Goal: Task Accomplishment & Management: Complete application form

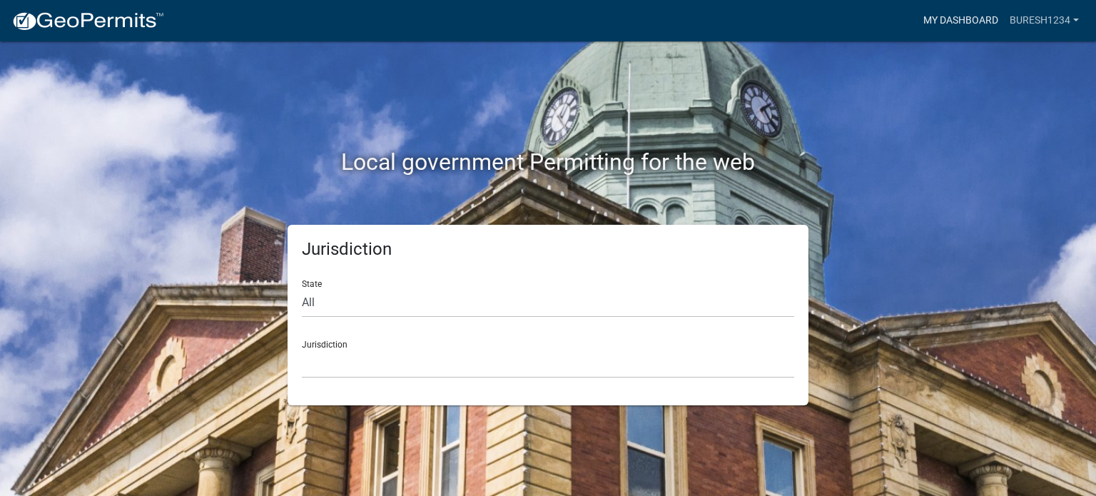
click at [957, 19] on link "My Dashboard" at bounding box center [961, 20] width 86 height 27
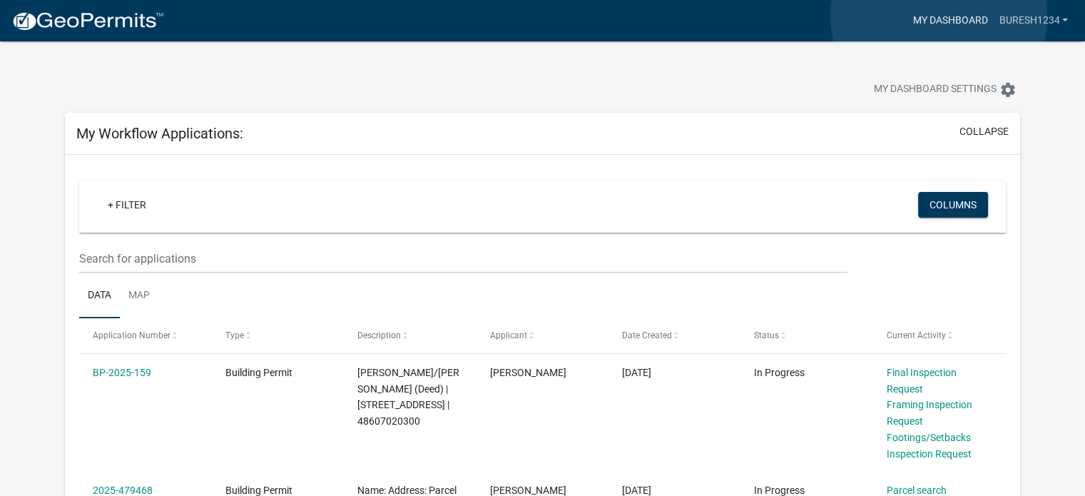
click at [939, 16] on link "My Dashboard" at bounding box center [950, 20] width 86 height 27
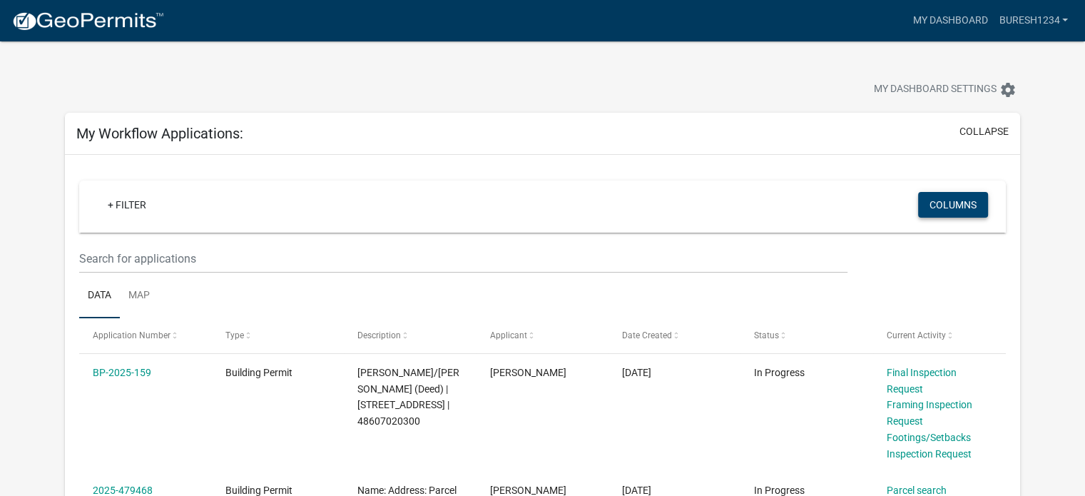
click at [933, 203] on button "Columns" at bounding box center [953, 205] width 70 height 26
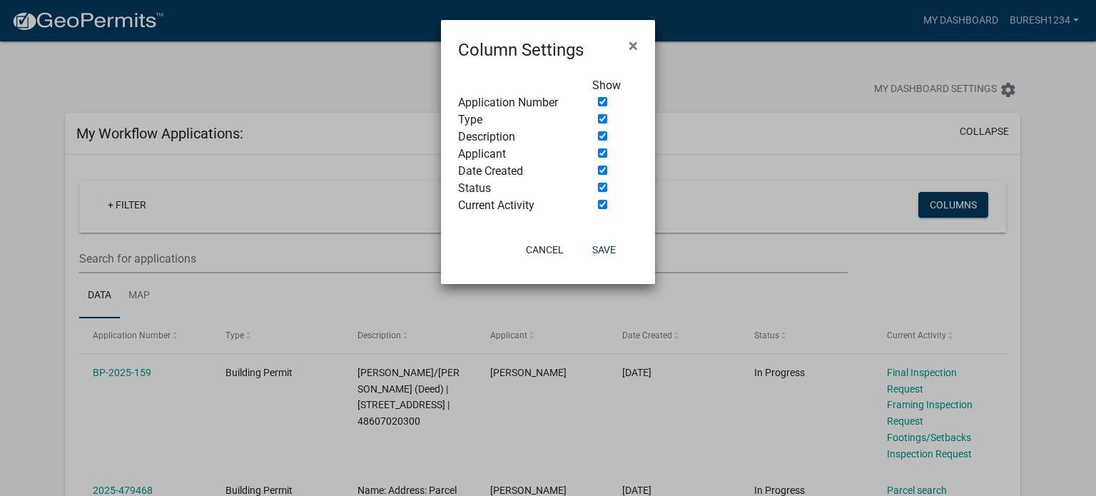
click at [754, 205] on ngb-modal-window "Column Settings × Show Application Number Type Description Applicant Date Creat…" at bounding box center [548, 248] width 1096 height 496
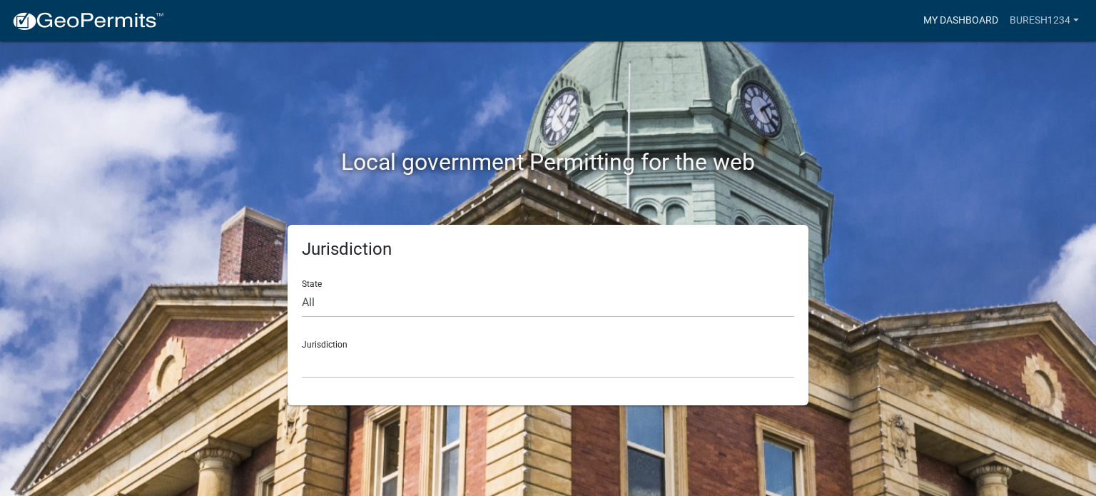
click at [957, 19] on link "My Dashboard" at bounding box center [961, 20] width 86 height 27
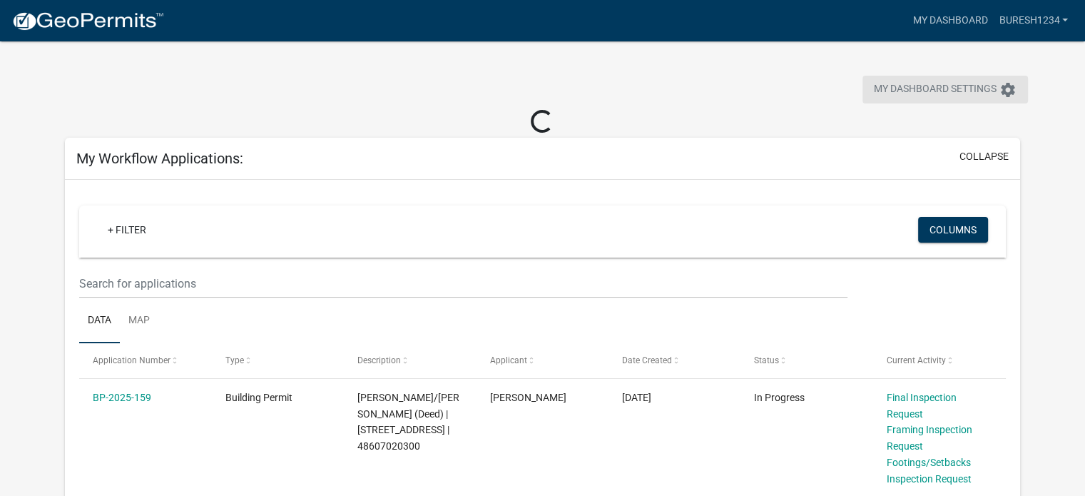
click at [935, 91] on span "My Dashboard Settings" at bounding box center [935, 89] width 123 height 17
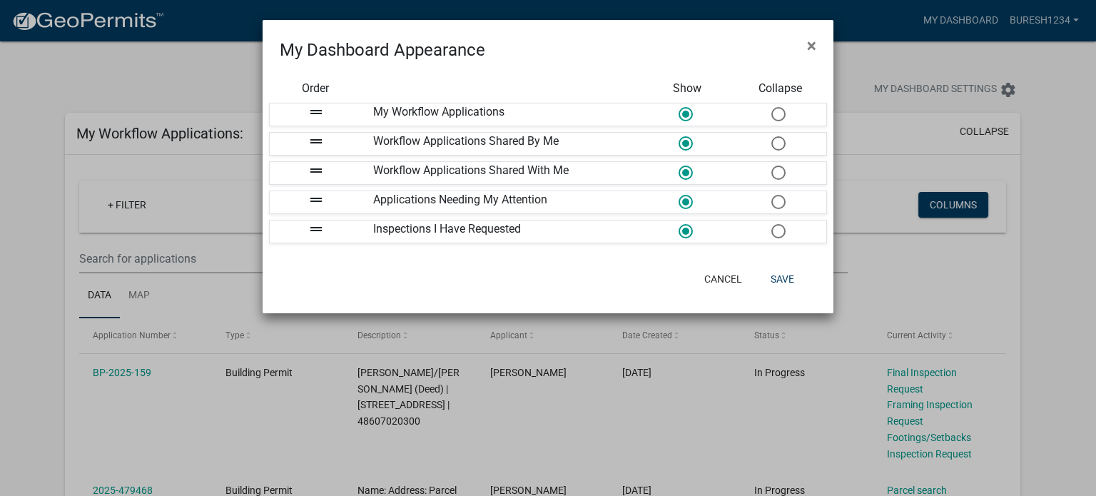
click at [887, 288] on ngb-modal-window "My Dashboard Appearance × Order Show Collapse drag_handle My Workflow Applicati…" at bounding box center [548, 248] width 1096 height 496
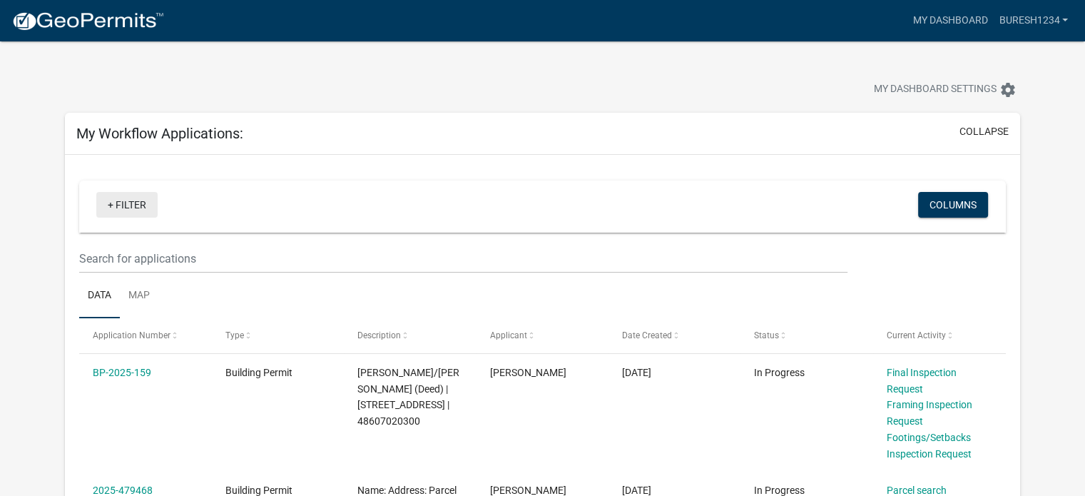
click at [127, 200] on link "+ Filter" at bounding box center [126, 205] width 61 height 26
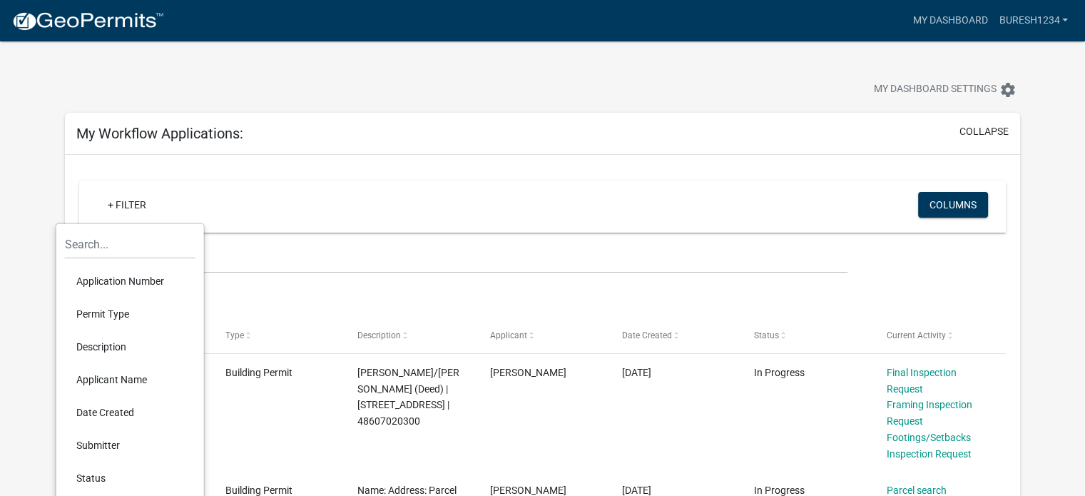
click at [106, 316] on li "Permit Type" at bounding box center [130, 314] width 131 height 33
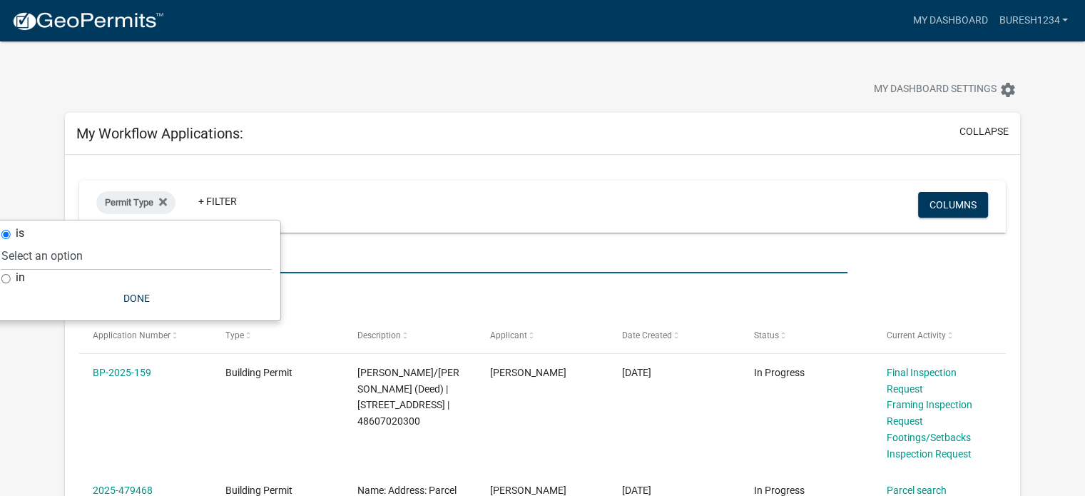
click at [385, 258] on input "text" at bounding box center [463, 258] width 768 height 29
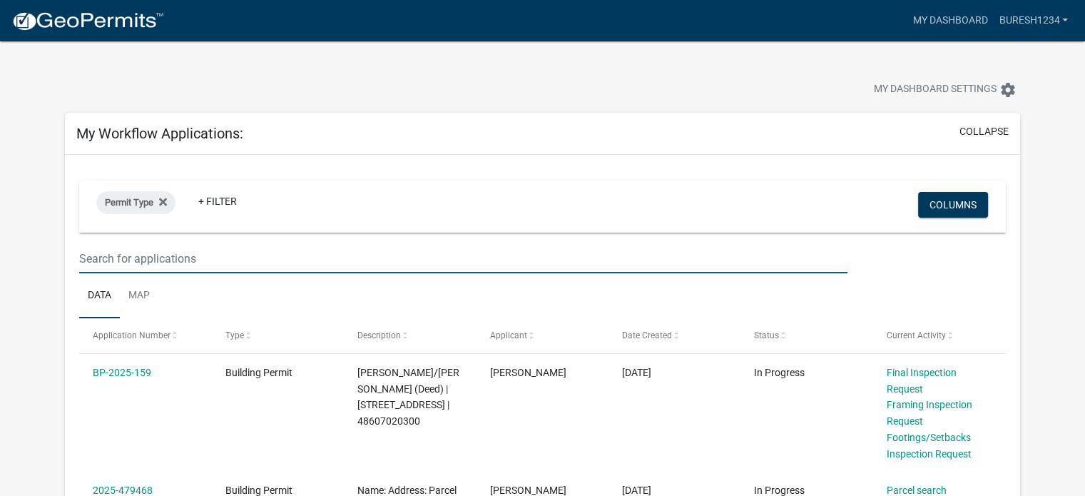
click at [158, 261] on input "text" at bounding box center [463, 258] width 768 height 29
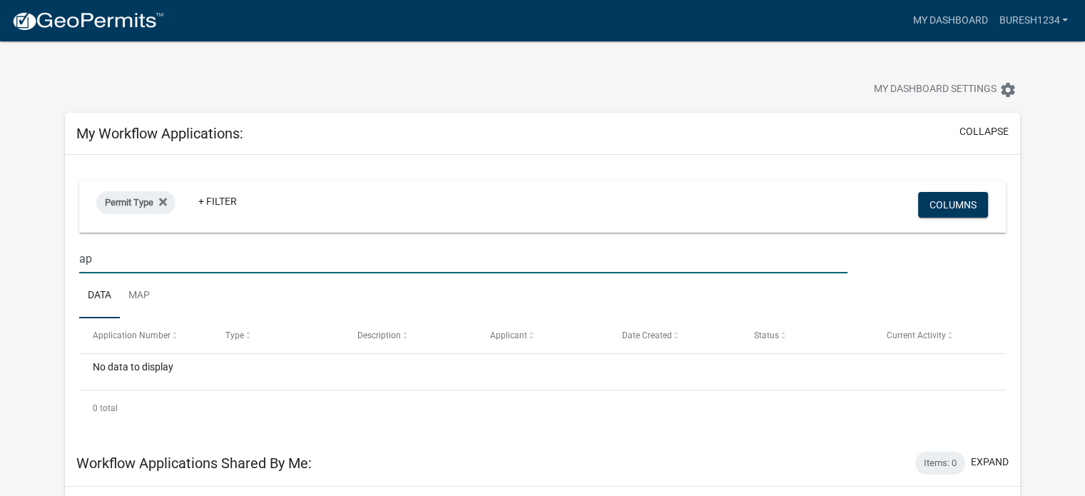
type input "a"
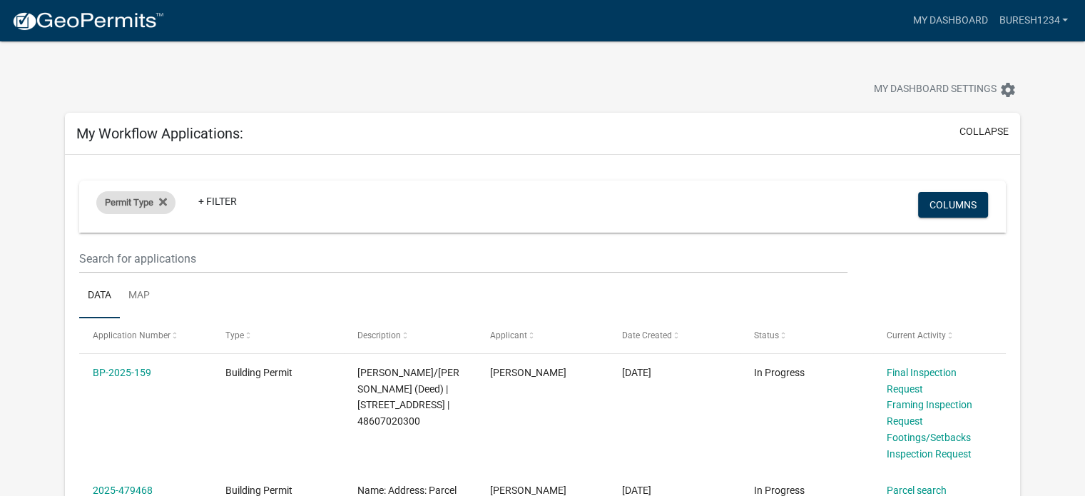
click at [145, 209] on div "Permit Type" at bounding box center [135, 202] width 79 height 23
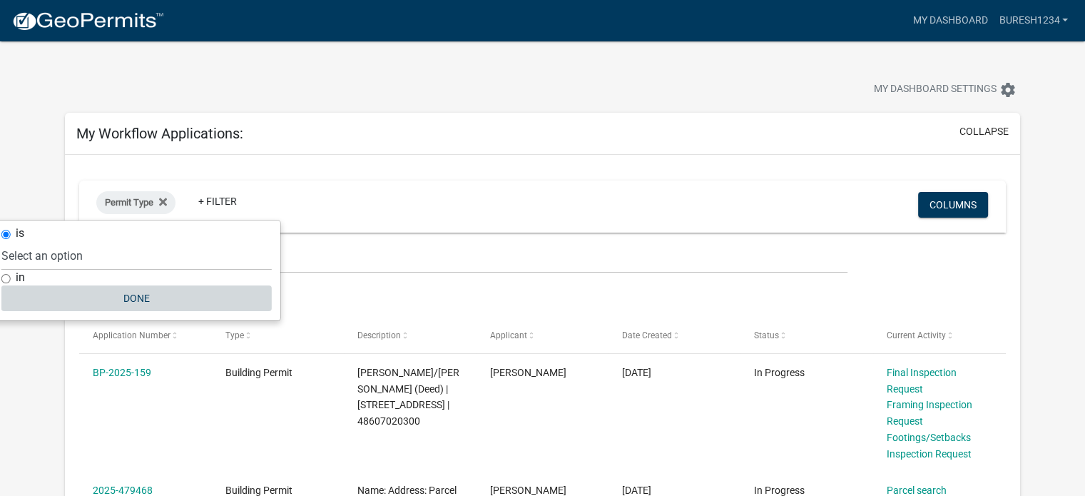
click at [146, 296] on button "Done" at bounding box center [136, 298] width 270 height 26
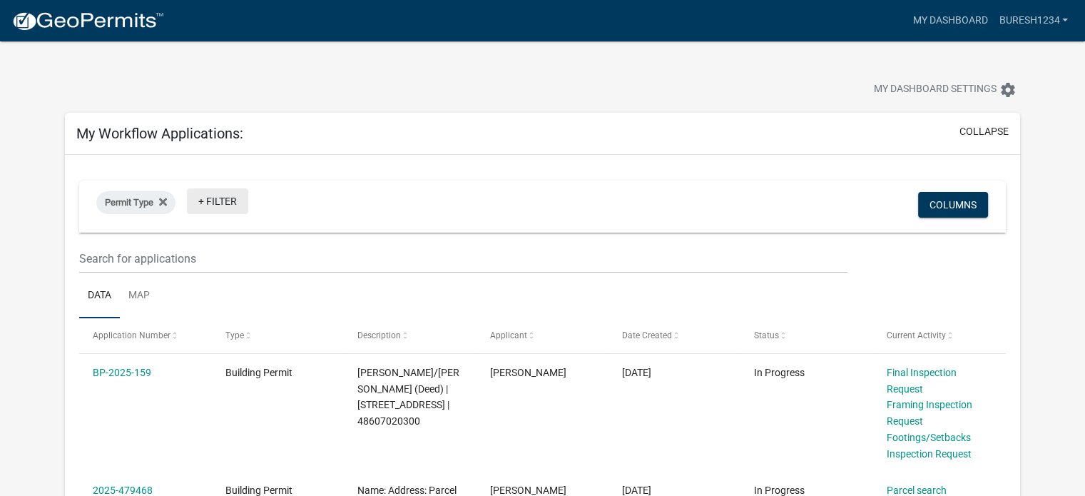
click at [213, 198] on link "+ Filter" at bounding box center [217, 201] width 61 height 26
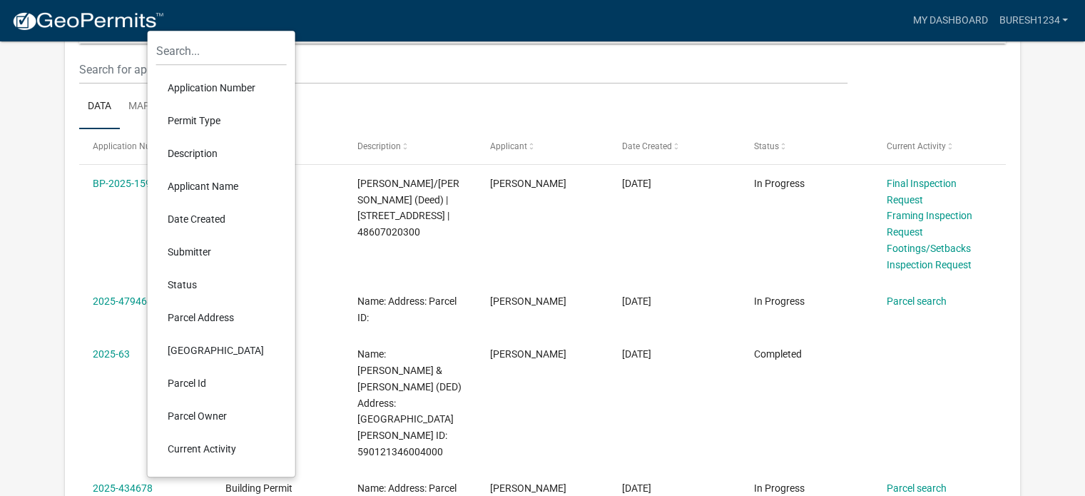
scroll to position [214, 0]
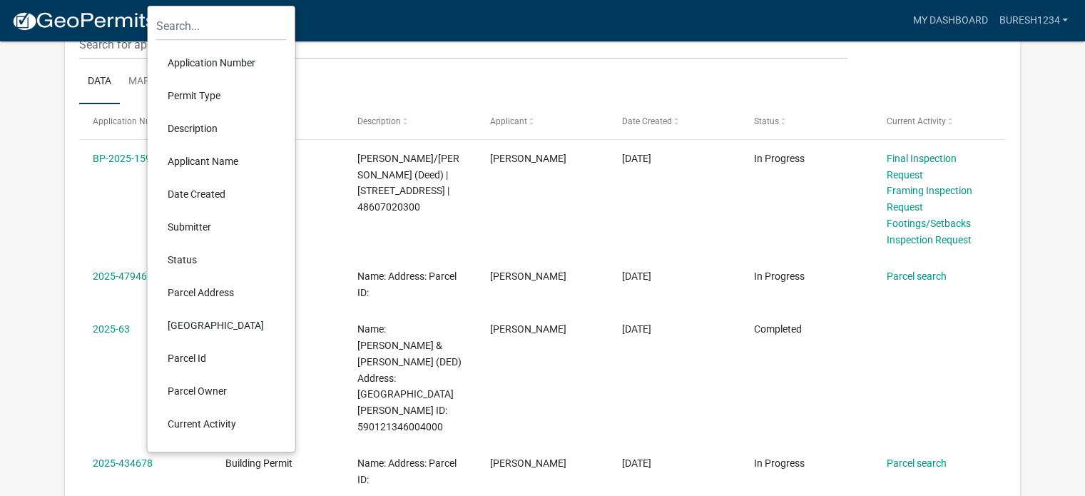
click at [184, 230] on li "Submitter" at bounding box center [221, 226] width 131 height 33
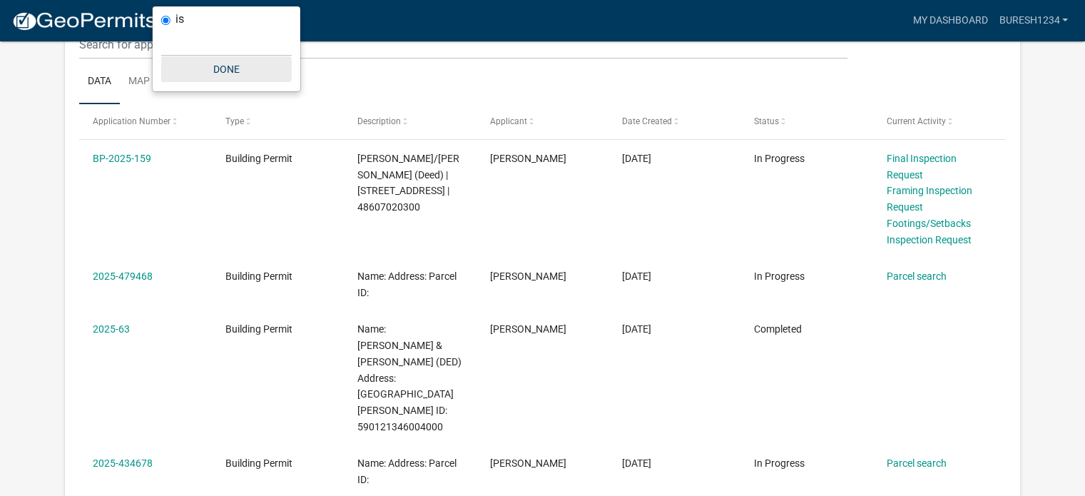
click at [234, 68] on button "Done" at bounding box center [226, 69] width 131 height 26
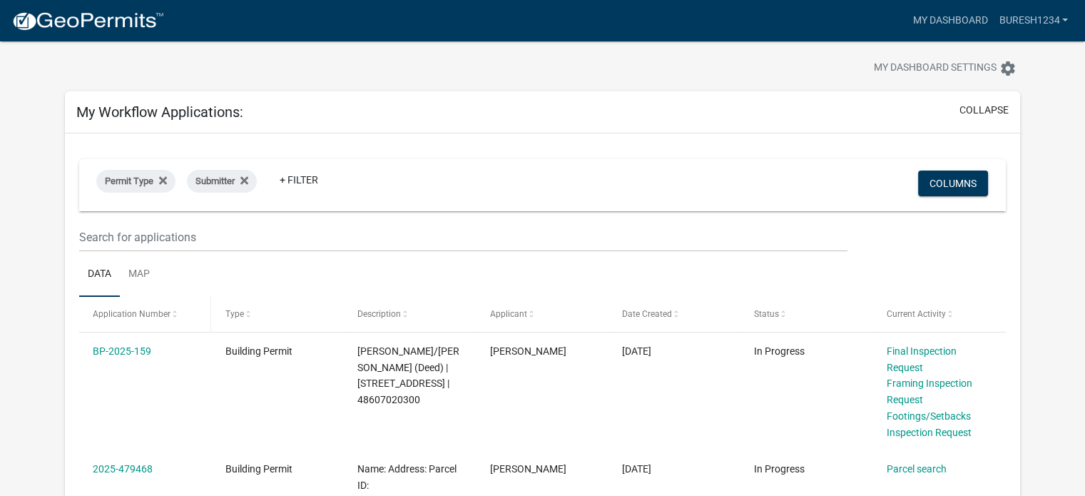
scroll to position [0, 0]
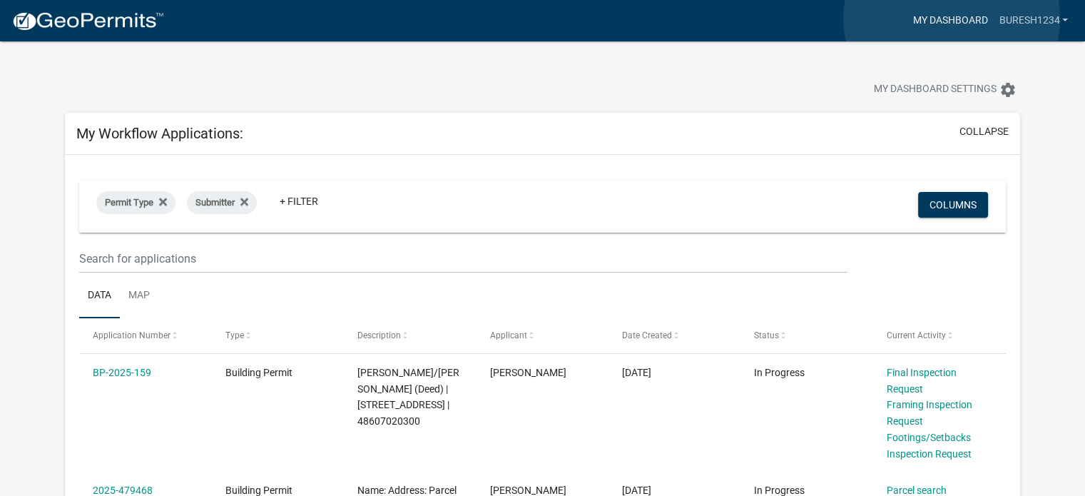
click at [952, 19] on link "My Dashboard" at bounding box center [950, 20] width 86 height 27
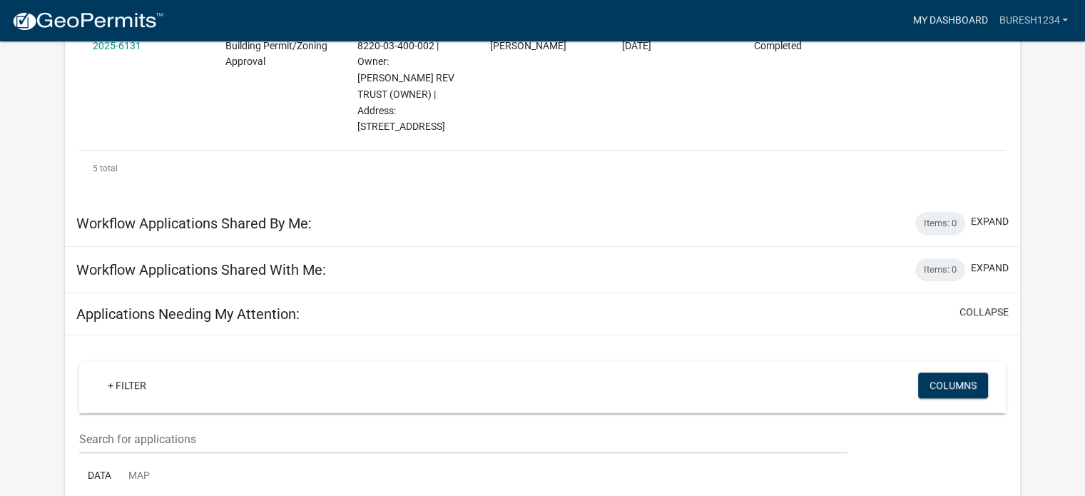
scroll to position [715, 0]
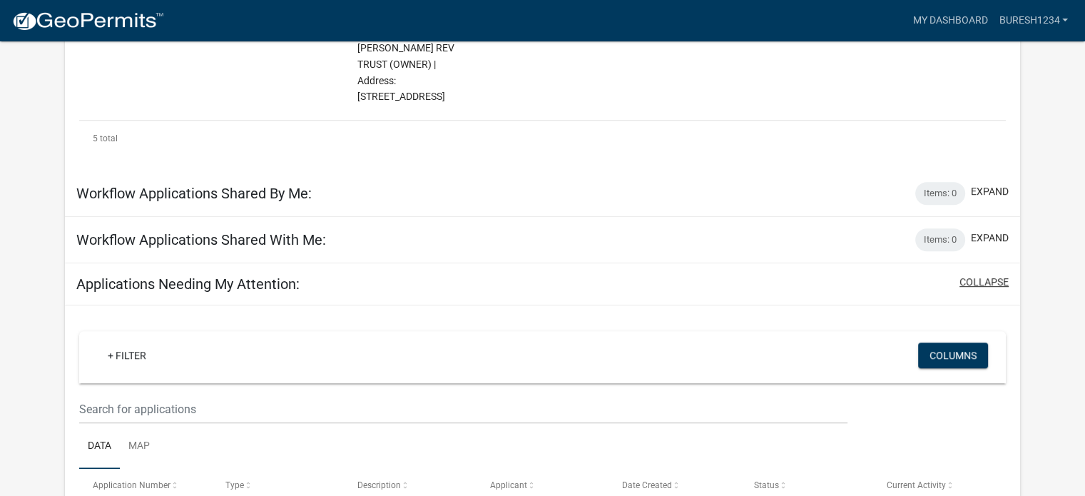
click at [991, 275] on button "collapse" at bounding box center [984, 282] width 49 height 15
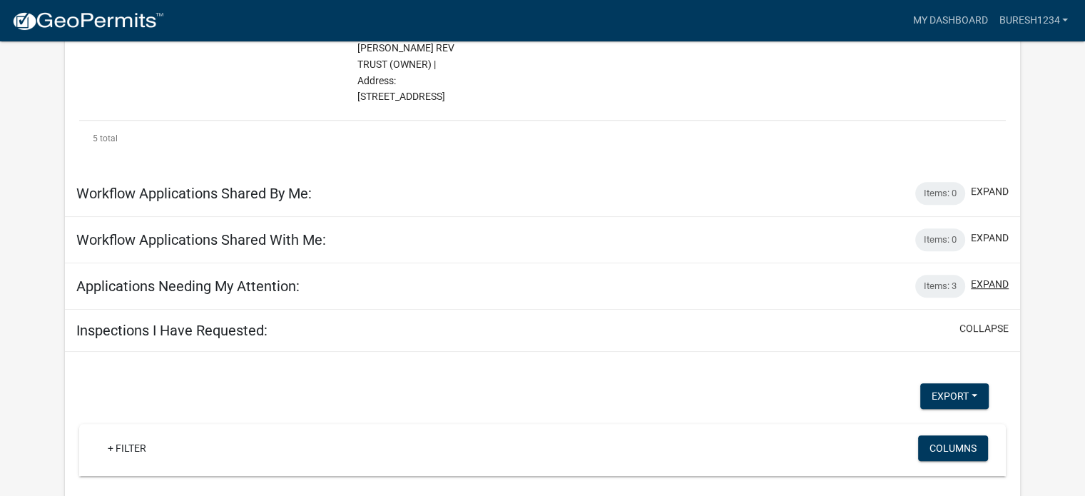
click at [988, 277] on button "expand" at bounding box center [990, 284] width 38 height 15
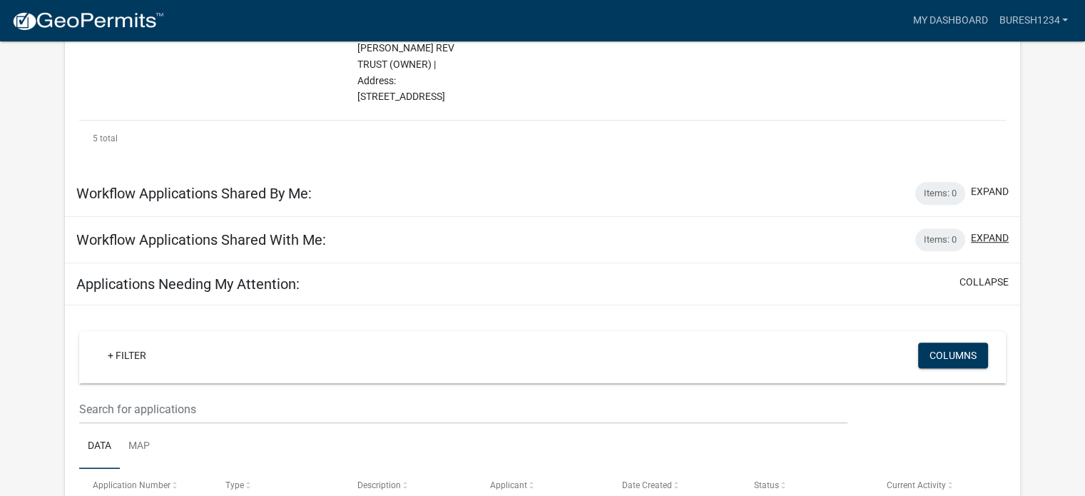
click at [989, 230] on button "expand" at bounding box center [990, 237] width 38 height 15
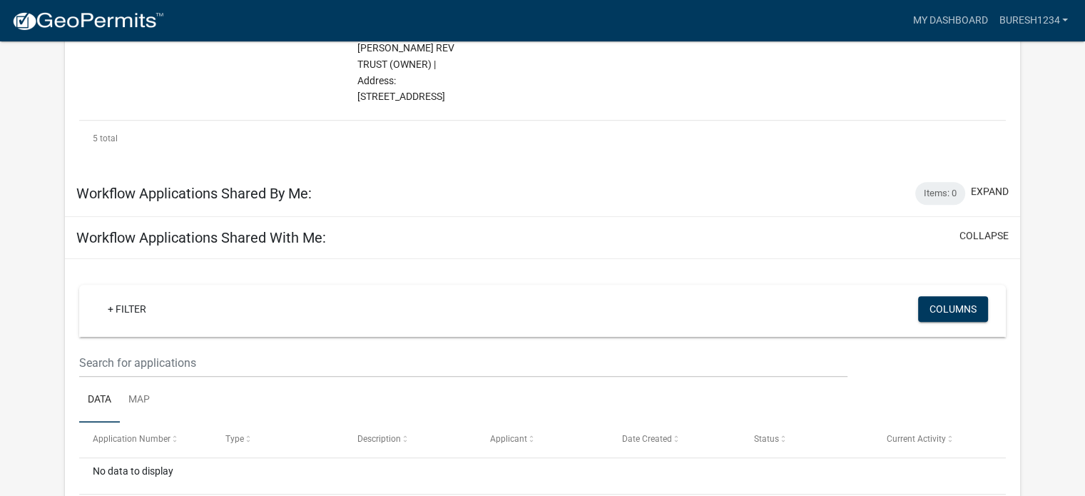
click at [684, 217] on div "Workflow Applications Shared With Me: collapse" at bounding box center [542, 238] width 955 height 42
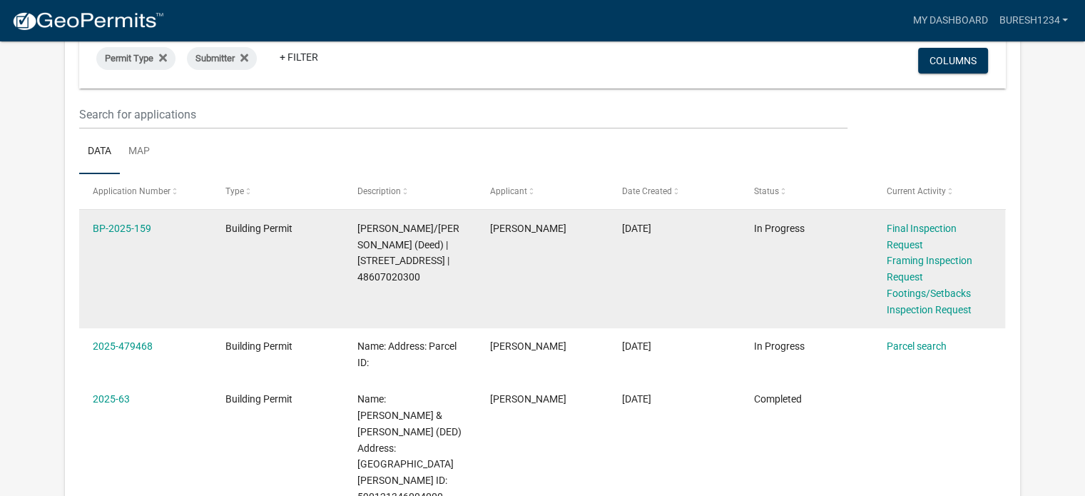
scroll to position [0, 0]
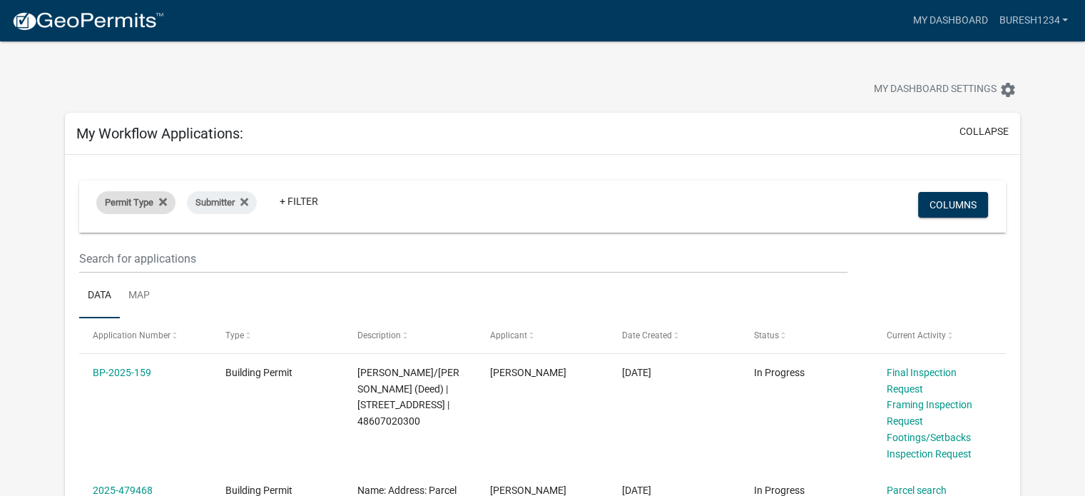
click at [150, 202] on span "Permit Type" at bounding box center [129, 202] width 49 height 11
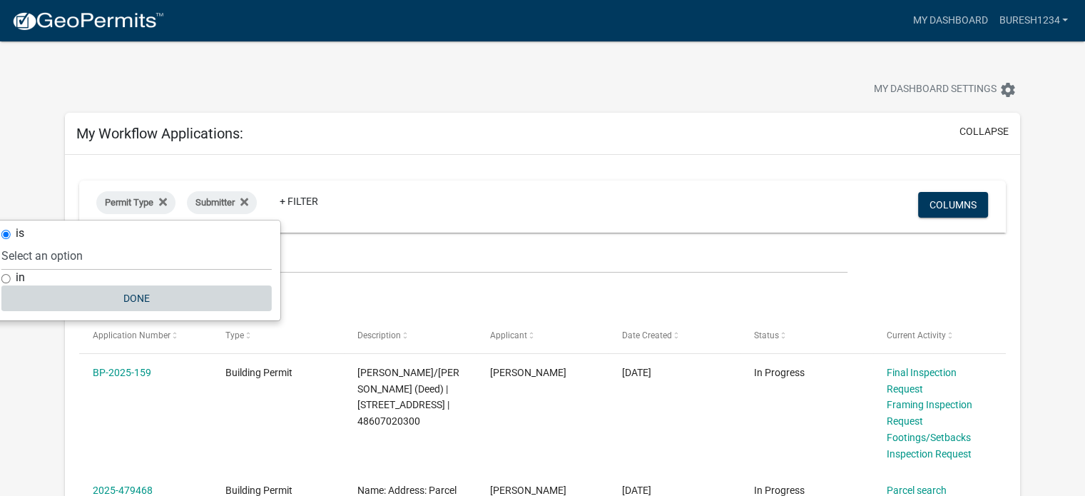
click at [148, 299] on button "Done" at bounding box center [136, 298] width 270 height 26
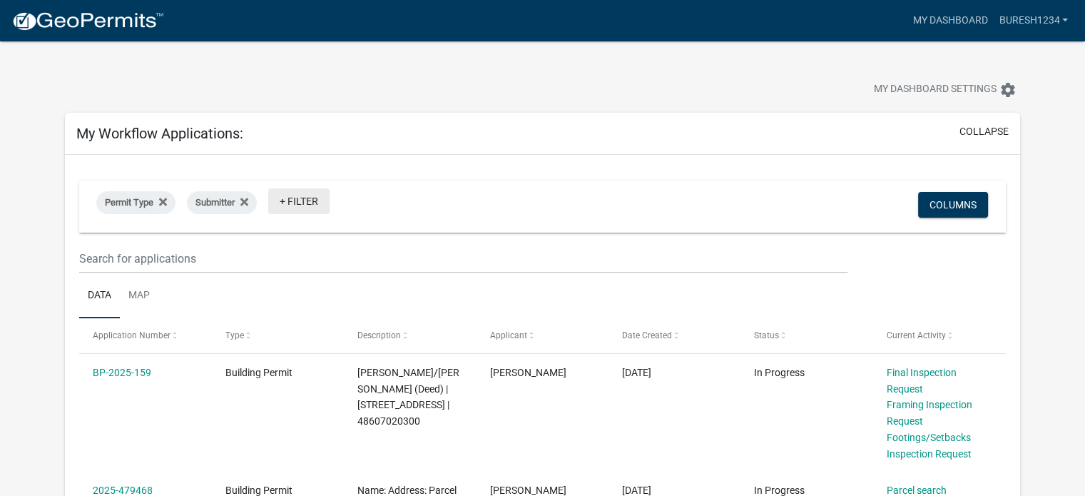
click at [312, 201] on link "+ Filter" at bounding box center [298, 201] width 61 height 26
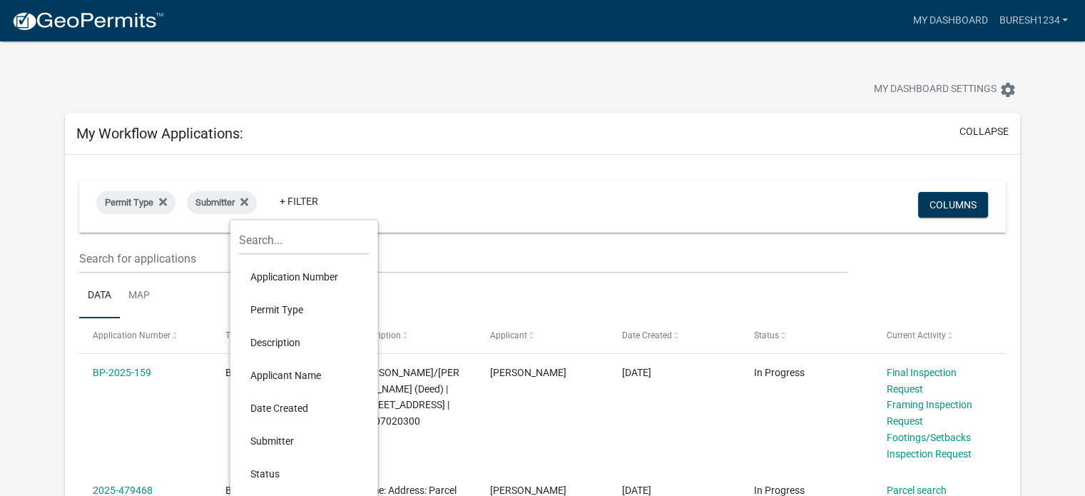
click at [293, 348] on li "Description" at bounding box center [304, 342] width 131 height 33
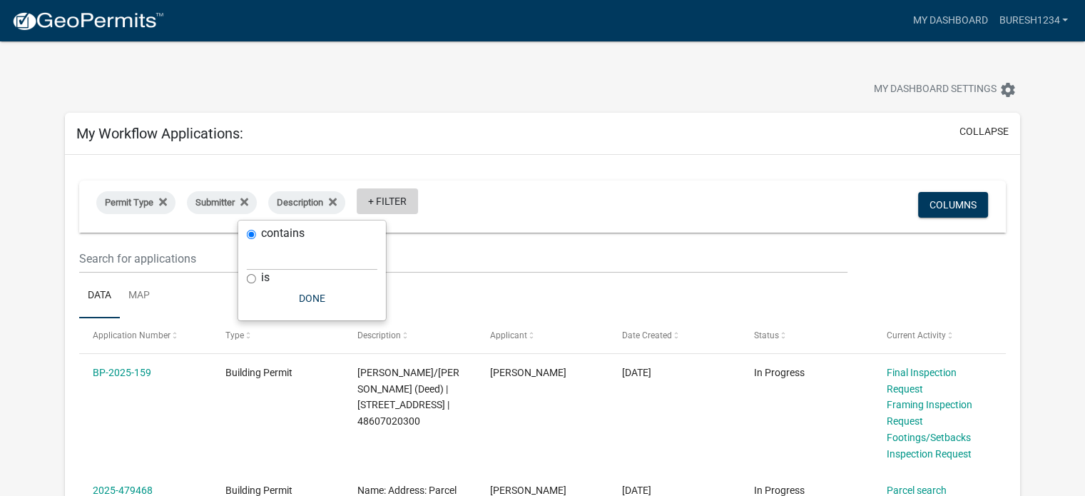
click at [372, 200] on link "+ Filter" at bounding box center [387, 201] width 61 height 26
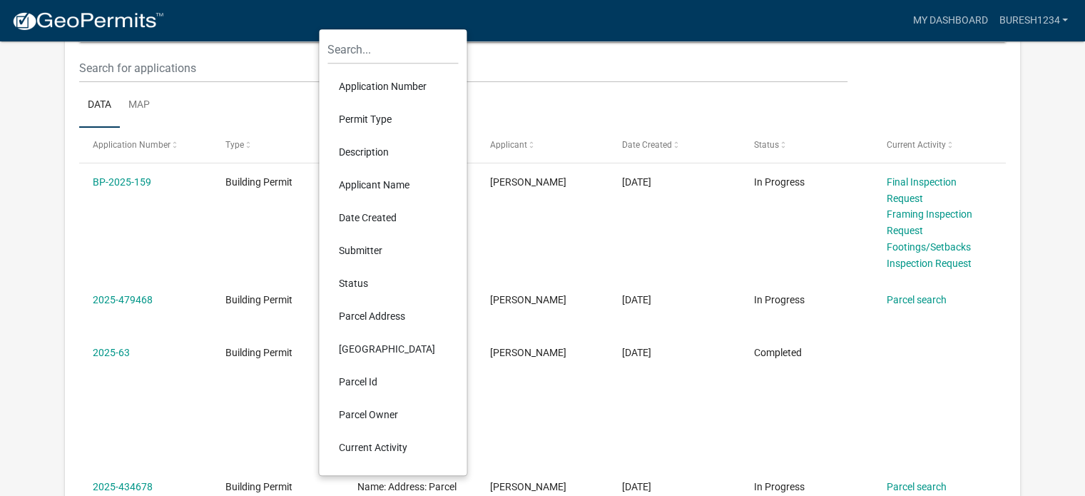
scroll to position [214, 0]
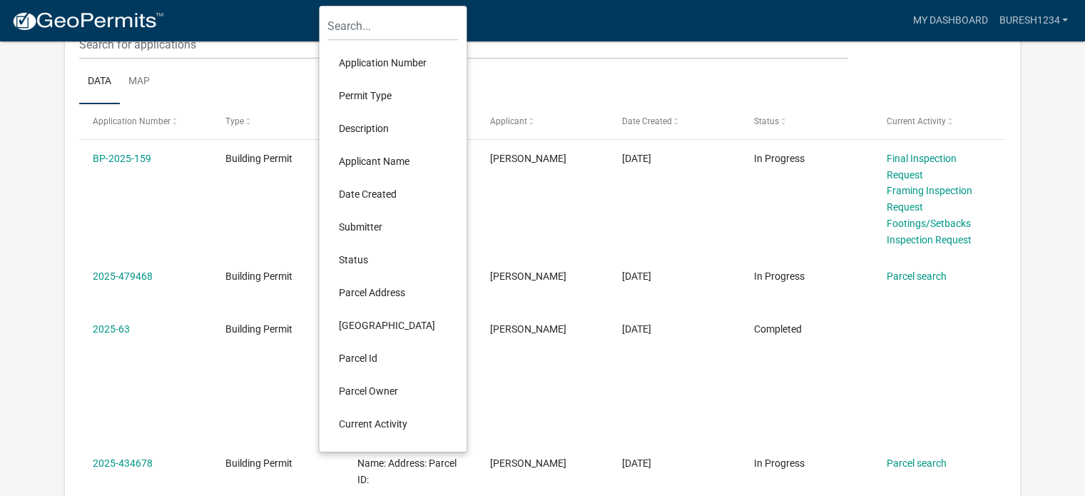
click at [392, 395] on li "Parcel Owner" at bounding box center [393, 391] width 131 height 33
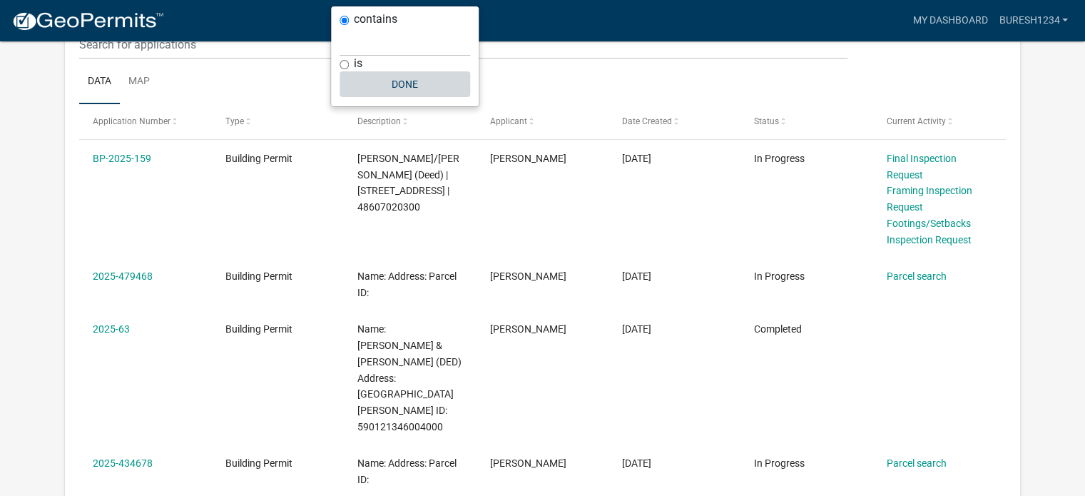
click at [400, 78] on button "Done" at bounding box center [405, 84] width 131 height 26
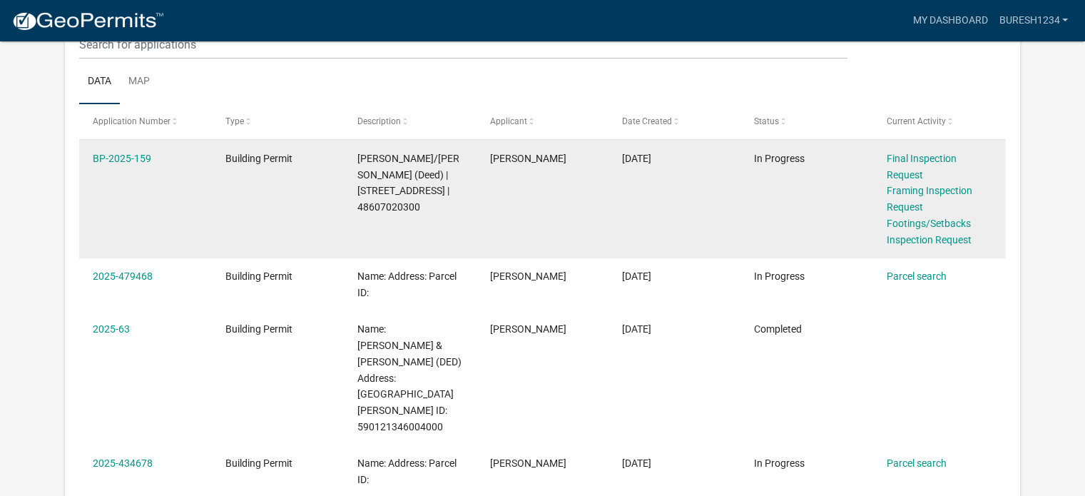
scroll to position [0, 0]
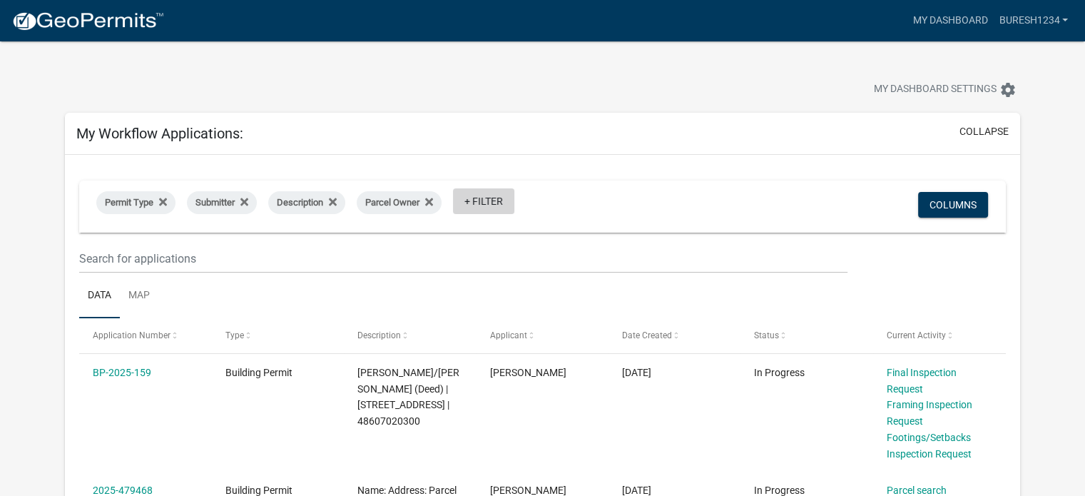
click at [468, 199] on link "+ Filter" at bounding box center [483, 201] width 61 height 26
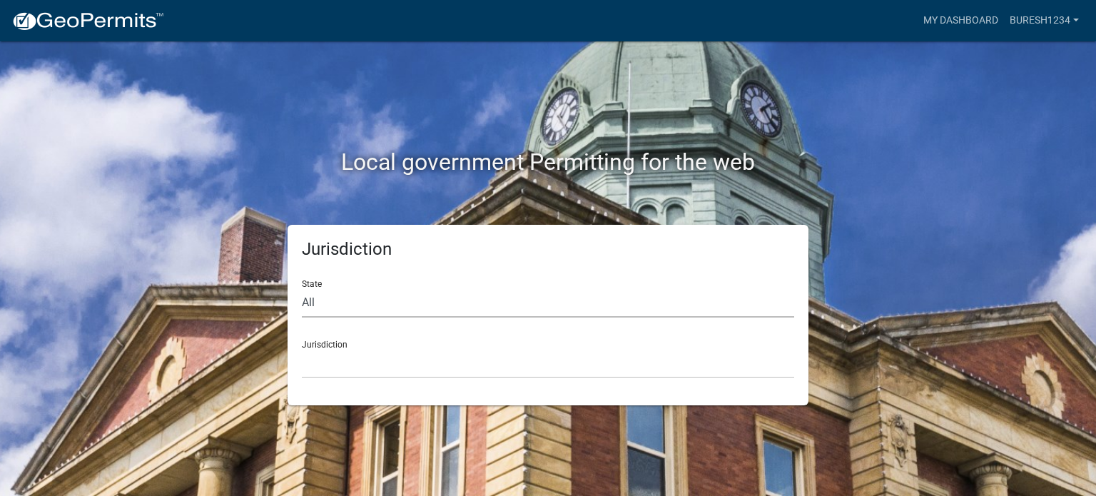
click at [380, 295] on select "All Colorado Georgia Indiana Iowa Kansas Minnesota Ohio South Carolina Wisconsin" at bounding box center [548, 302] width 492 height 29
select select "[US_STATE]"
click at [302, 288] on select "All Colorado Georgia Indiana Iowa Kansas Minnesota Ohio South Carolina Wisconsin" at bounding box center [548, 302] width 492 height 29
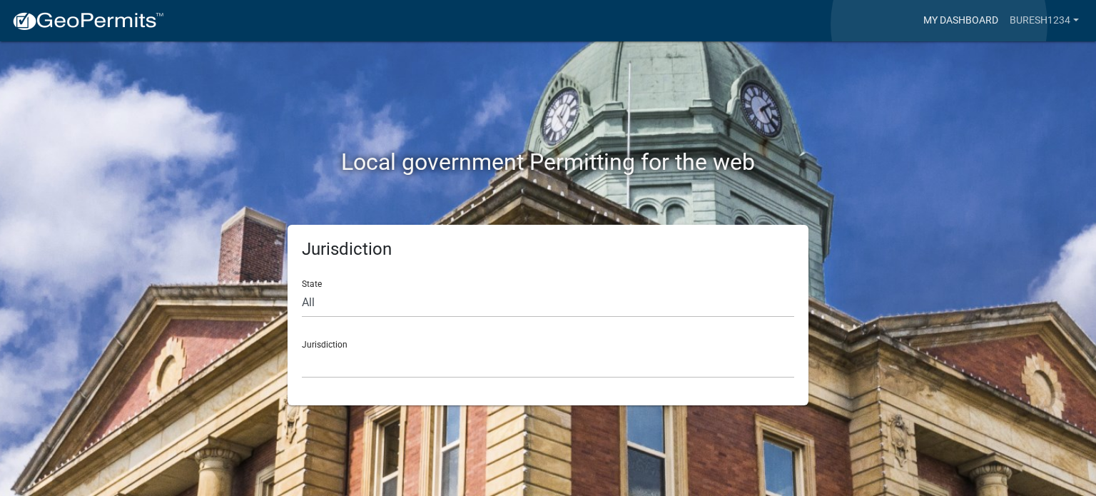
click at [939, 24] on link "My Dashboard" at bounding box center [961, 20] width 86 height 27
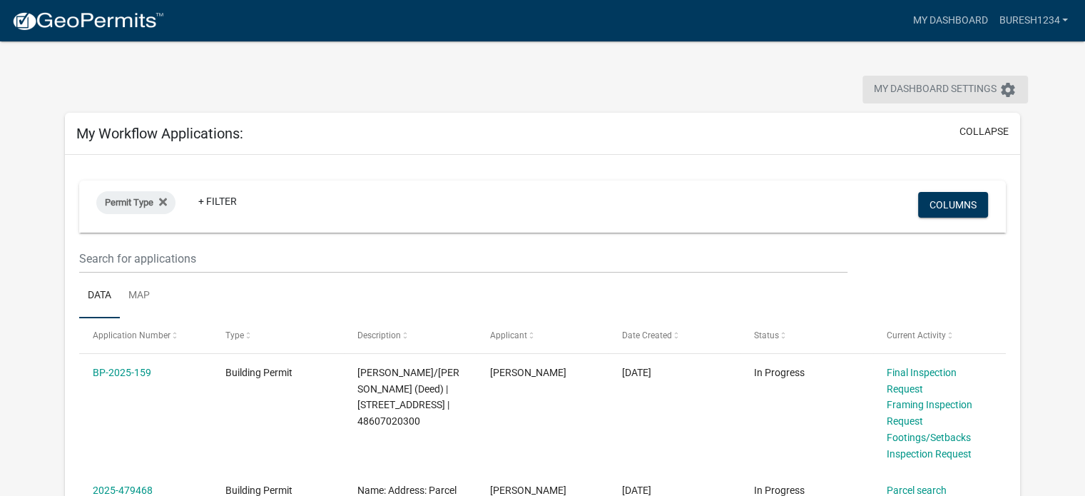
click at [899, 86] on span "My Dashboard Settings" at bounding box center [935, 89] width 123 height 17
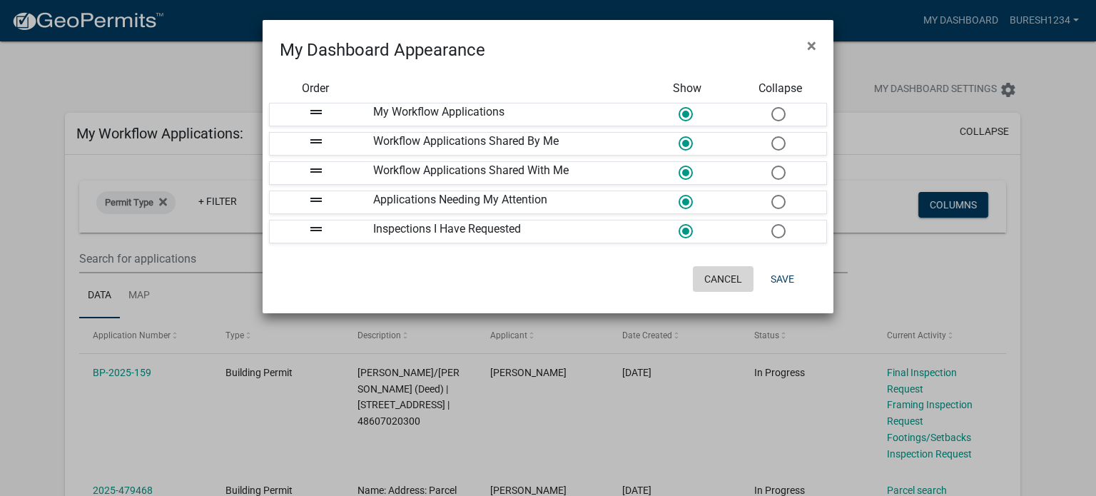
click at [736, 280] on button "Cancel" at bounding box center [723, 279] width 61 height 26
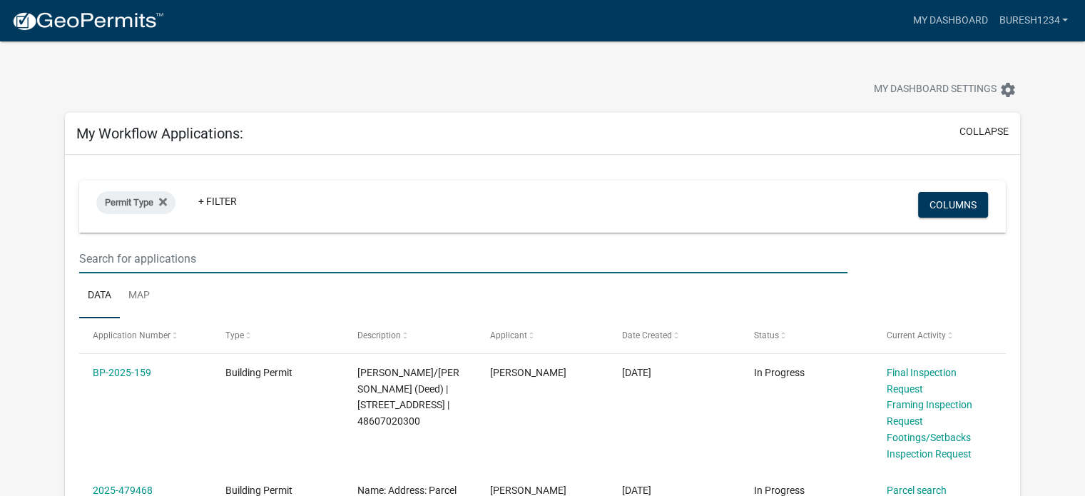
click at [168, 259] on input "text" at bounding box center [463, 258] width 768 height 29
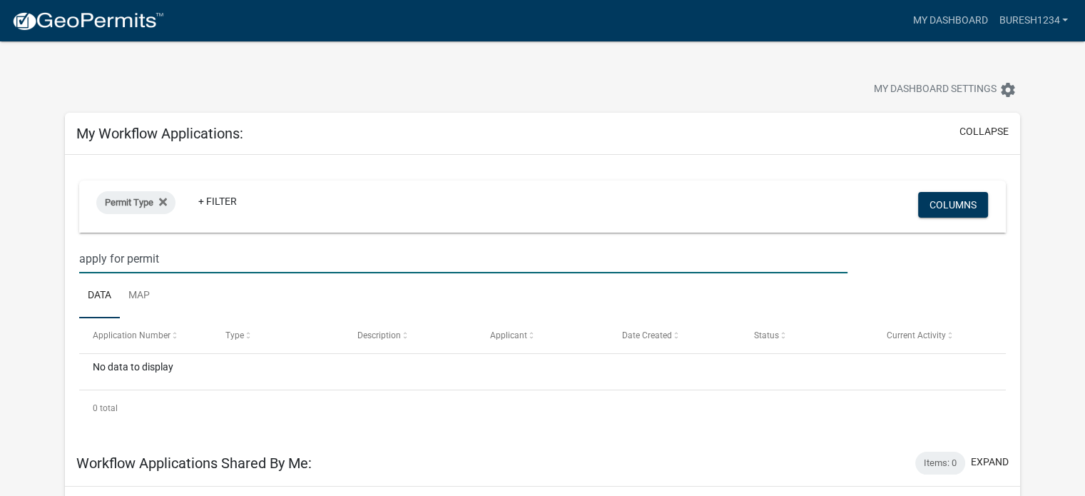
type input "apply for permit"
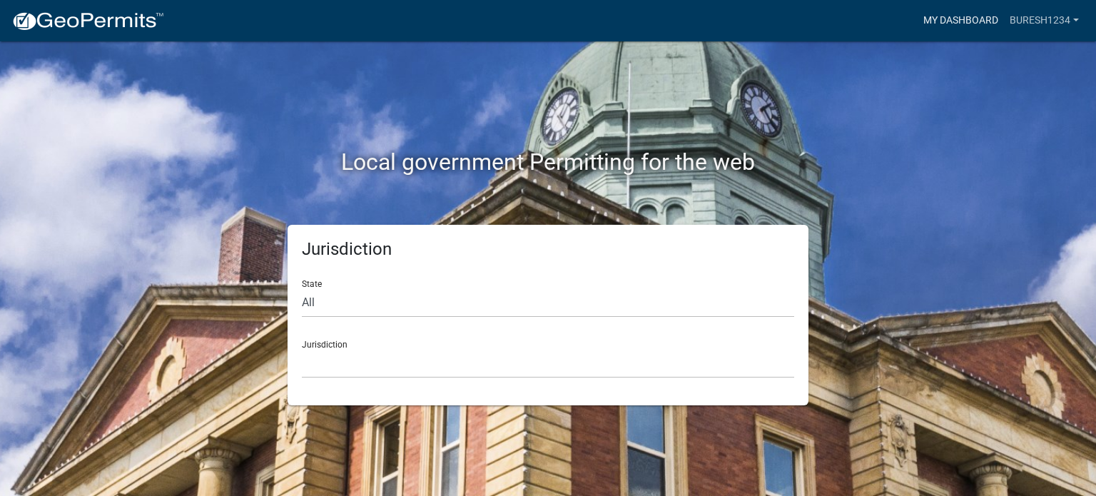
click at [949, 22] on link "My Dashboard" at bounding box center [961, 20] width 86 height 27
drag, startPoint x: 336, startPoint y: 308, endPoint x: 342, endPoint y: 315, distance: 10.1
click at [336, 308] on select "All Colorado Georgia Indiana Iowa Kansas Minnesota Ohio South Carolina Wisconsin" at bounding box center [548, 302] width 492 height 29
select select "[US_STATE]"
click at [302, 288] on select "All Colorado Georgia Indiana Iowa Kansas Minnesota Ohio South Carolina Wisconsin" at bounding box center [548, 302] width 492 height 29
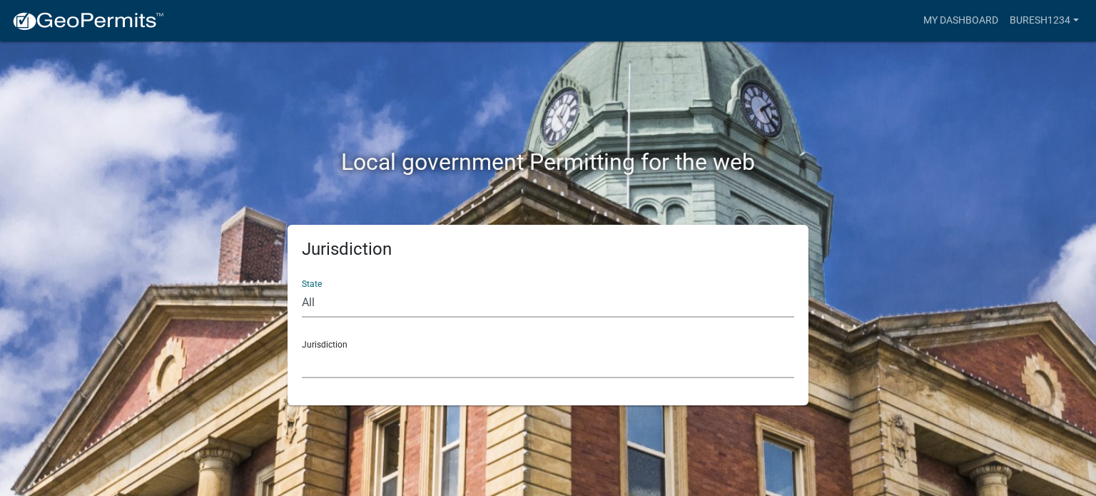
click at [333, 367] on select "Boone County, Iowa Butler County, Iowa Cerro Gordo County, Iowa City of Harlan,…" at bounding box center [548, 363] width 492 height 29
click at [357, 368] on select "Boone County, Iowa Butler County, Iowa Cerro Gordo County, Iowa City of Harlan,…" at bounding box center [548, 363] width 492 height 29
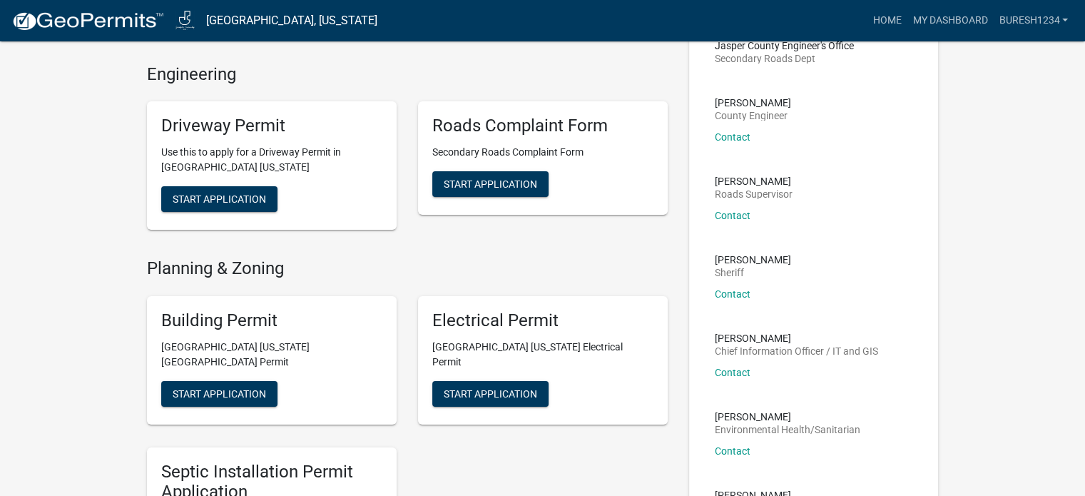
scroll to position [143, 0]
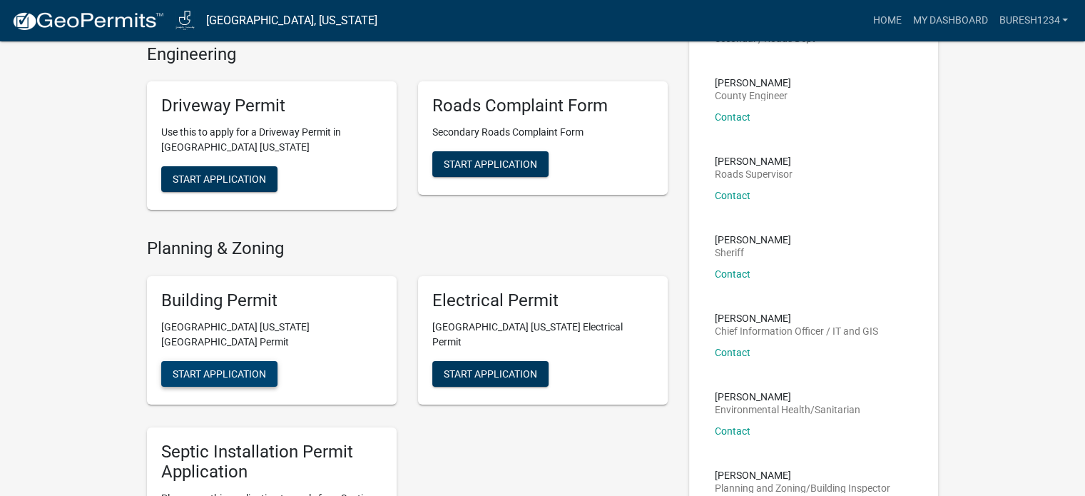
click at [225, 367] on span "Start Application" at bounding box center [219, 372] width 93 height 11
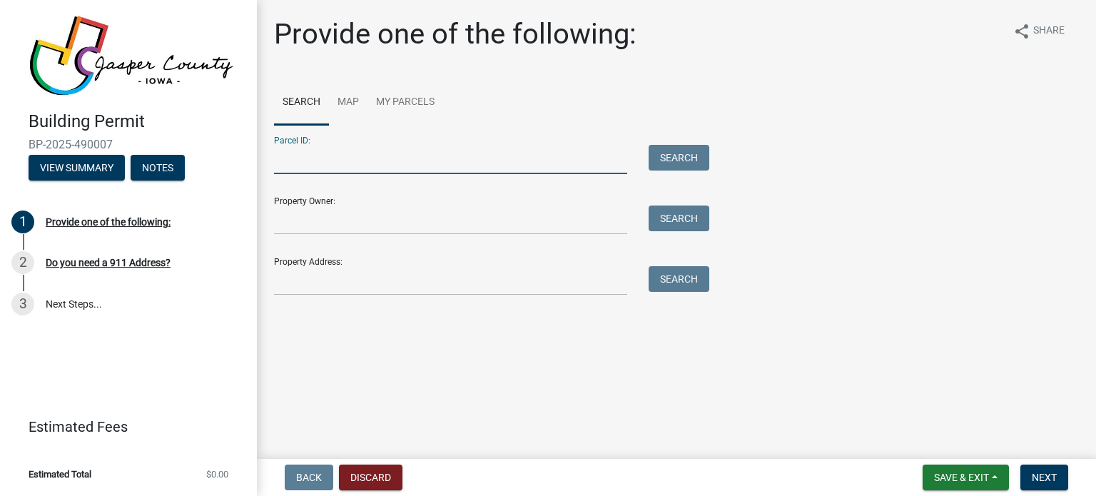
click at [395, 161] on input "Parcel ID:" at bounding box center [450, 159] width 353 height 29
type input "503 w 2nd st"
click at [656, 151] on button "Search" at bounding box center [679, 158] width 61 height 26
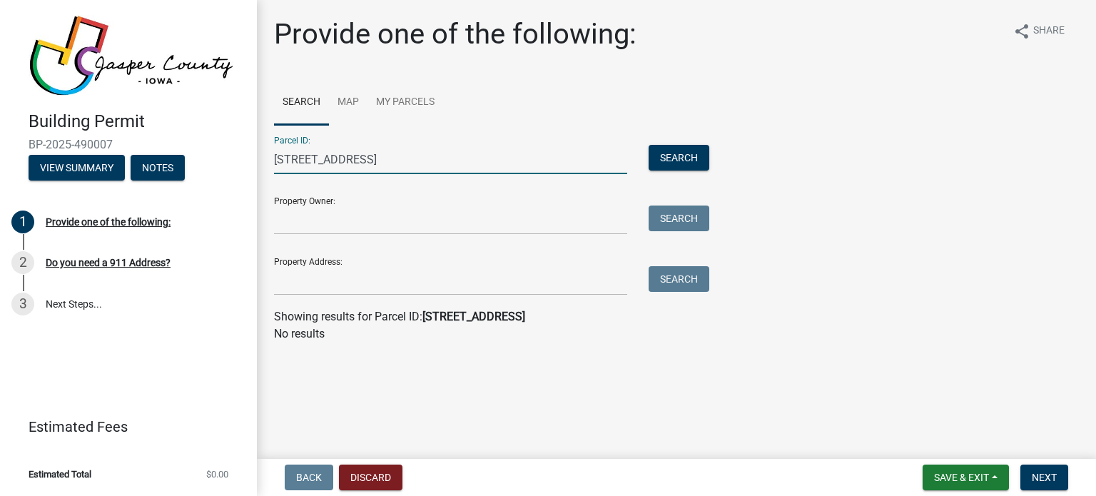
click at [365, 163] on input "503 w 2nd st" at bounding box center [450, 159] width 353 height 29
click at [392, 218] on input "Property Owner:" at bounding box center [450, 219] width 353 height 29
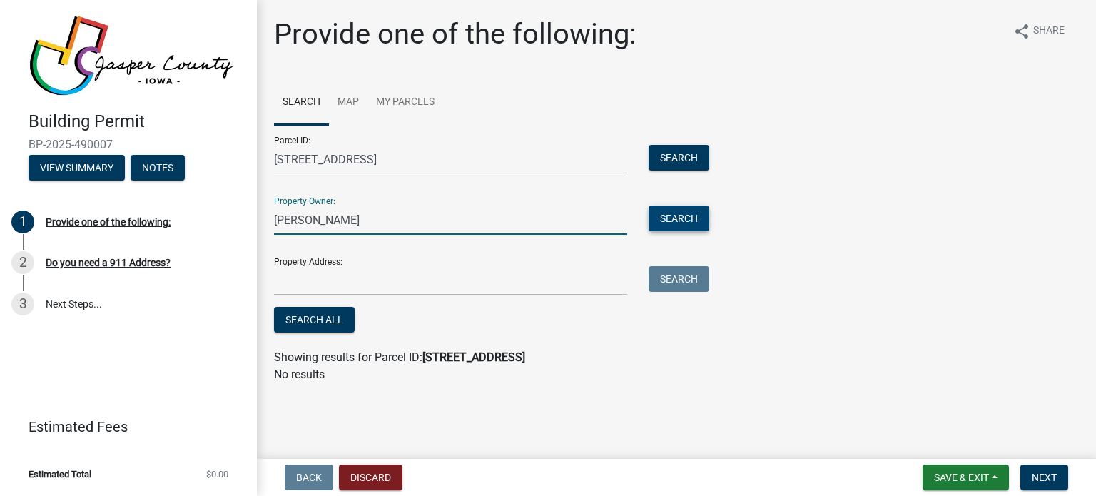
type input "dennis hoover"
click at [664, 216] on button "Search" at bounding box center [679, 218] width 61 height 26
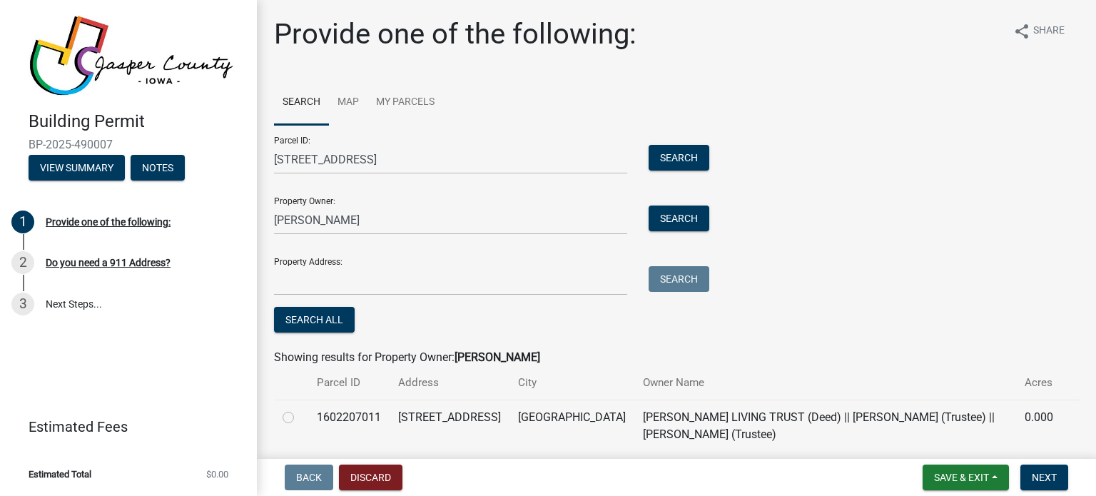
click at [300, 409] on label at bounding box center [300, 409] width 0 height 0
click at [300, 417] on input "radio" at bounding box center [304, 413] width 9 height 9
radio input "true"
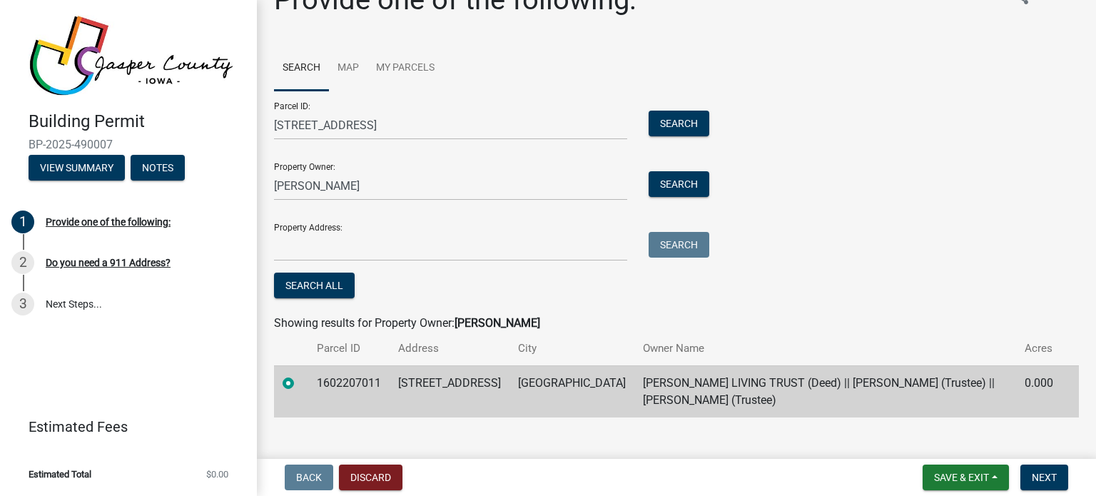
scroll to position [54, 0]
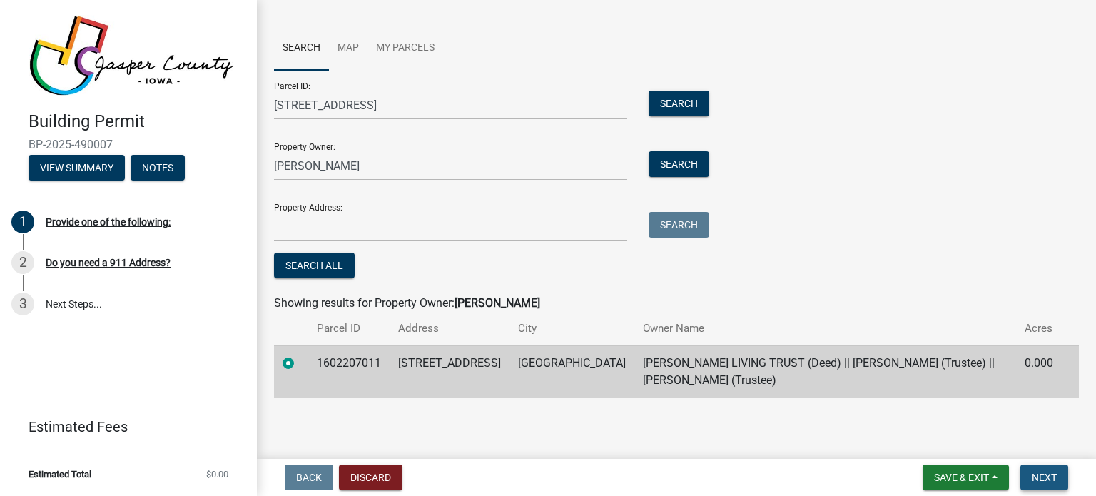
click at [1044, 473] on span "Next" at bounding box center [1044, 477] width 25 height 11
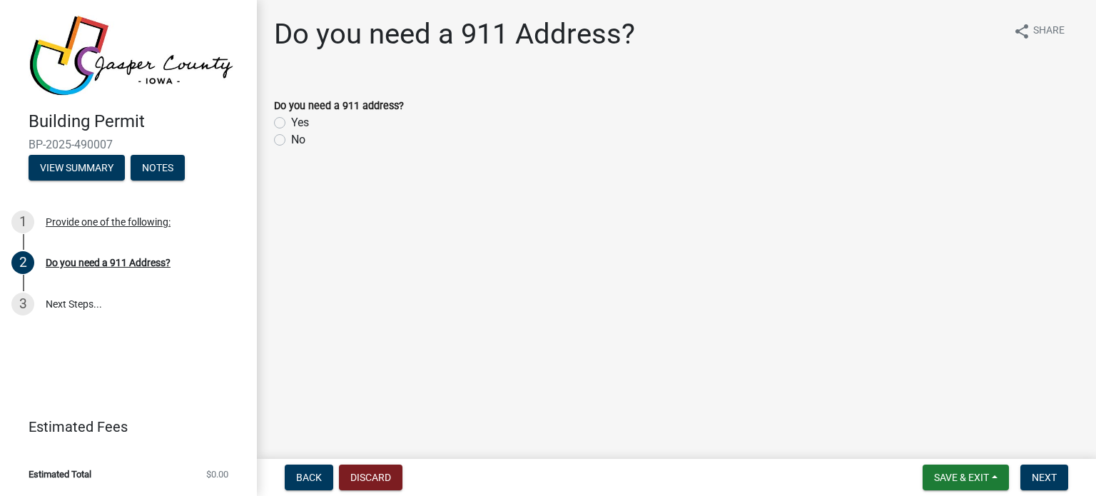
click at [291, 139] on label "No" at bounding box center [298, 139] width 14 height 17
click at [291, 139] on input "No" at bounding box center [295, 135] width 9 height 9
radio input "true"
click at [1058, 482] on button "Next" at bounding box center [1044, 478] width 48 height 26
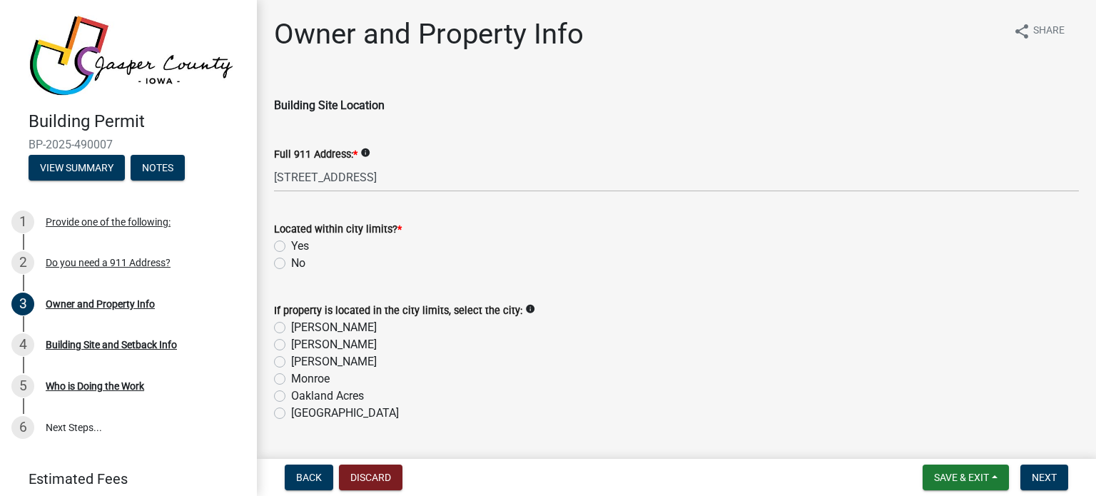
click at [291, 247] on label "Yes" at bounding box center [300, 246] width 18 height 17
click at [291, 247] on input "Yes" at bounding box center [295, 242] width 9 height 9
radio input "true"
click at [291, 413] on label "Prairie City" at bounding box center [345, 413] width 108 height 17
click at [291, 413] on input "Prairie City" at bounding box center [295, 409] width 9 height 9
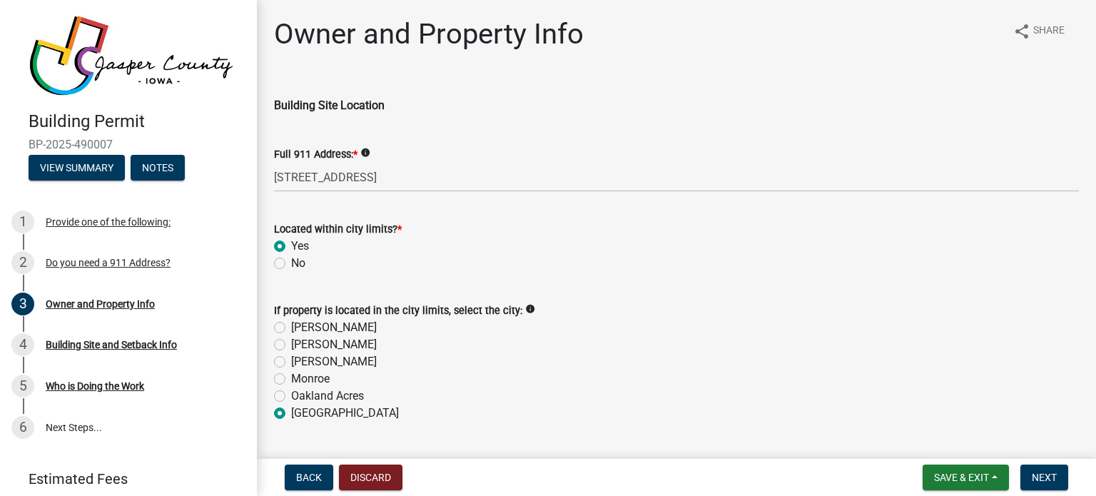
radio input "true"
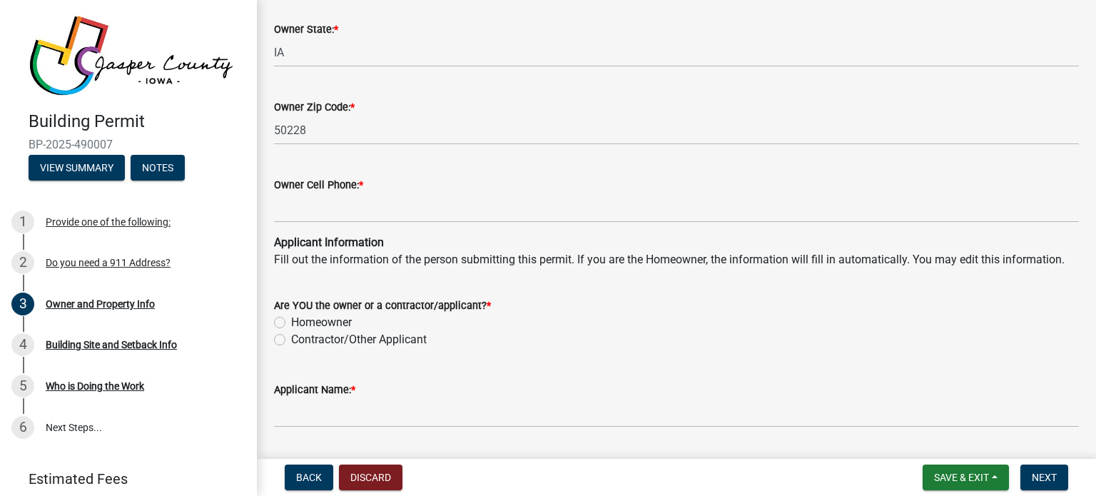
scroll to position [1213, 0]
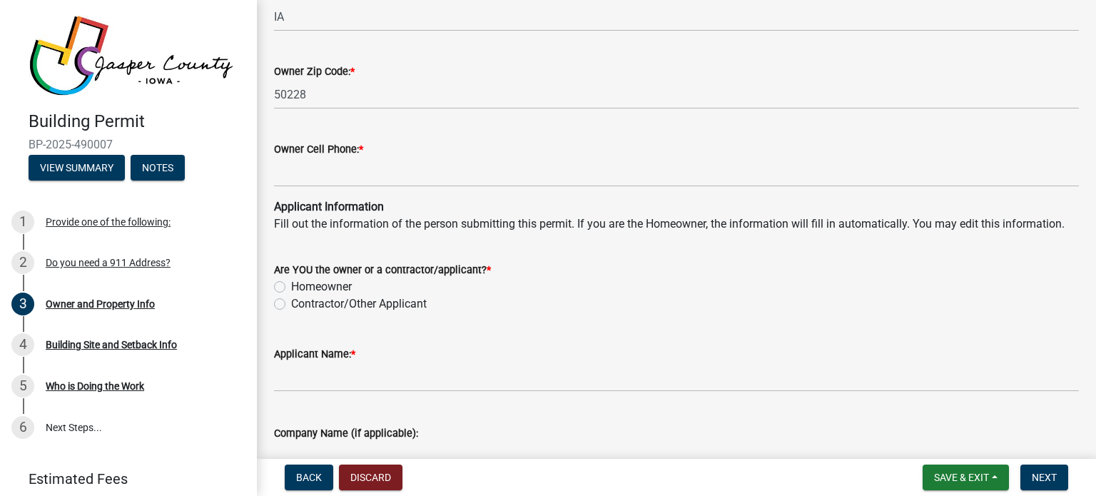
click at [291, 305] on label "Contractor/Other Applicant" at bounding box center [359, 303] width 136 height 17
click at [291, 305] on input "Contractor/Other Applicant" at bounding box center [295, 299] width 9 height 9
radio input "true"
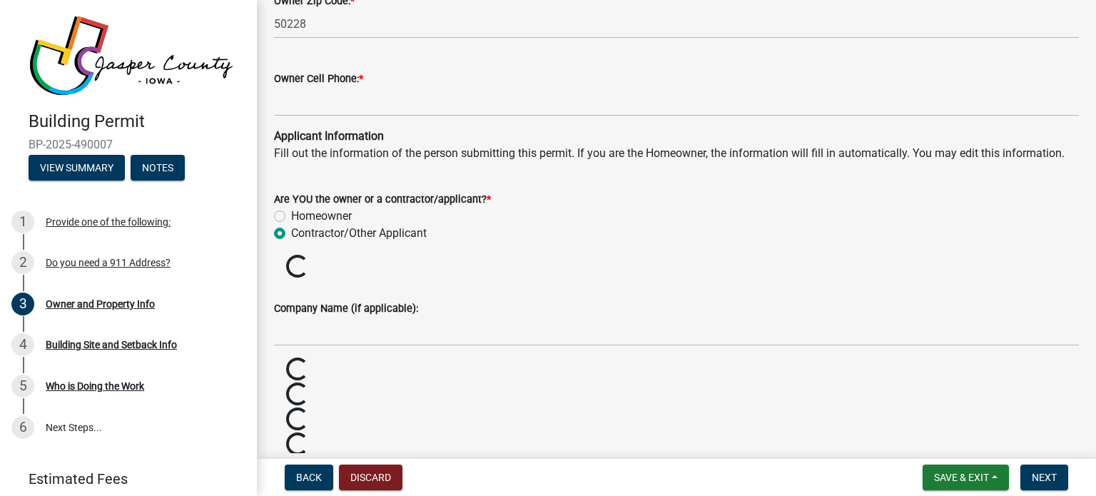
scroll to position [1284, 0]
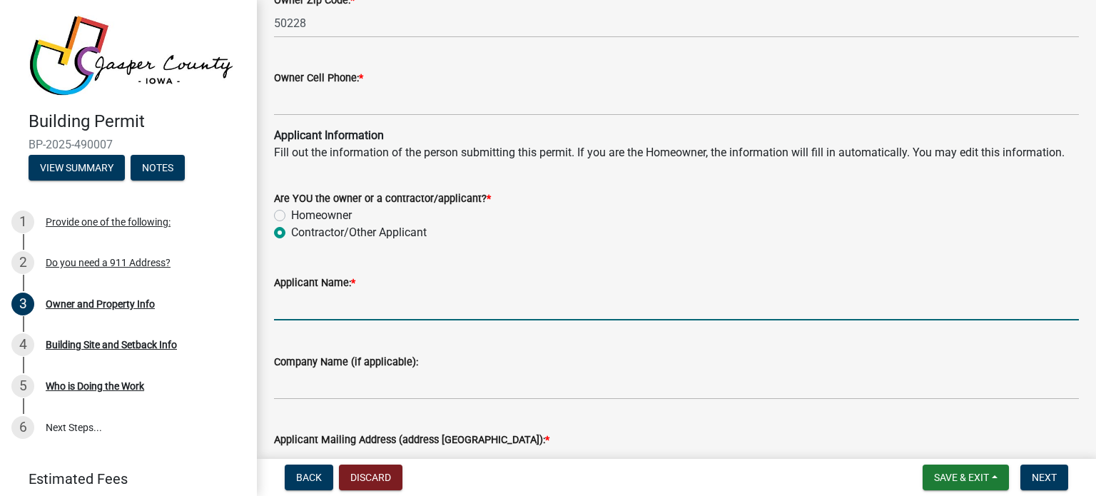
click at [346, 305] on input "Applicant Name: *" at bounding box center [676, 305] width 805 height 29
type input "Jason Smothers"
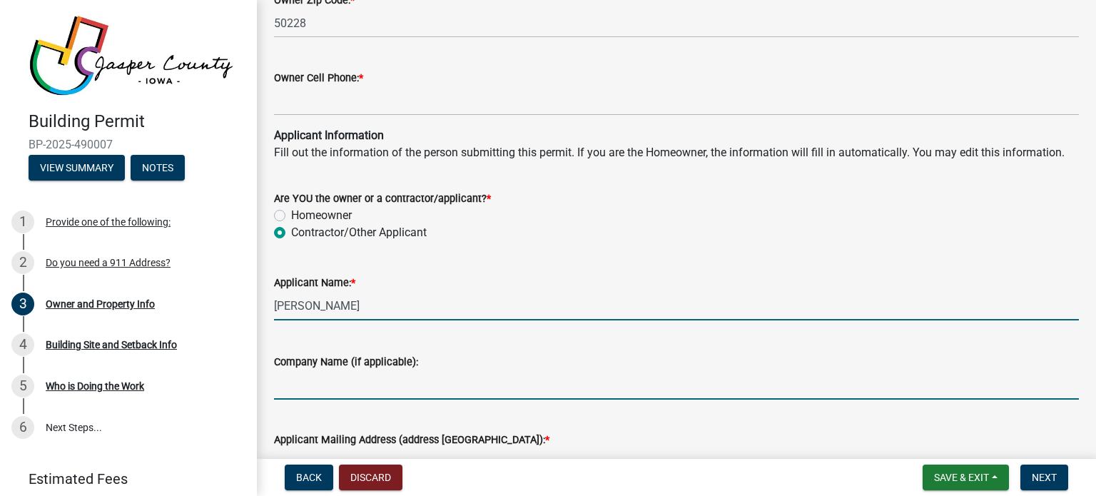
type input "Buresh home solutions"
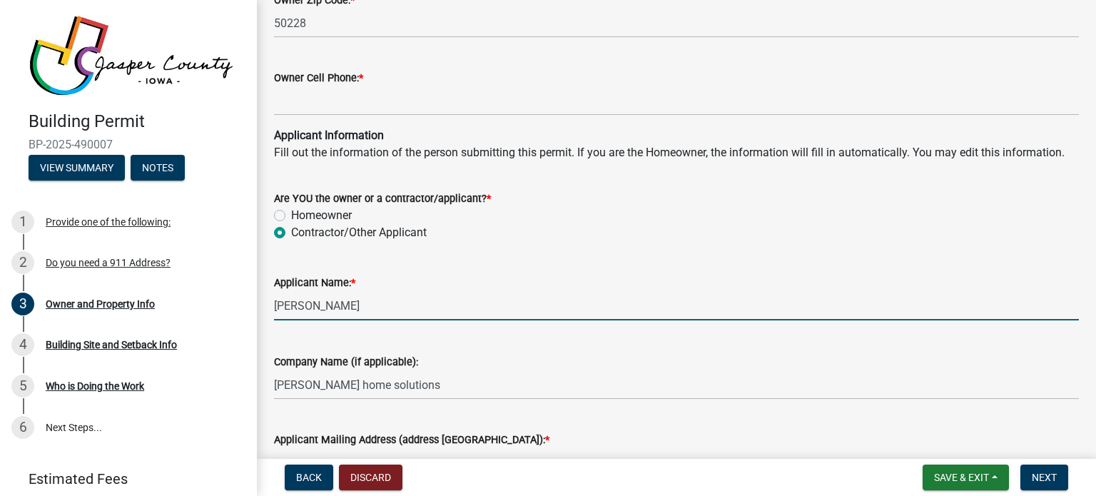
type input "9379 Swanson Boulevard suite d"
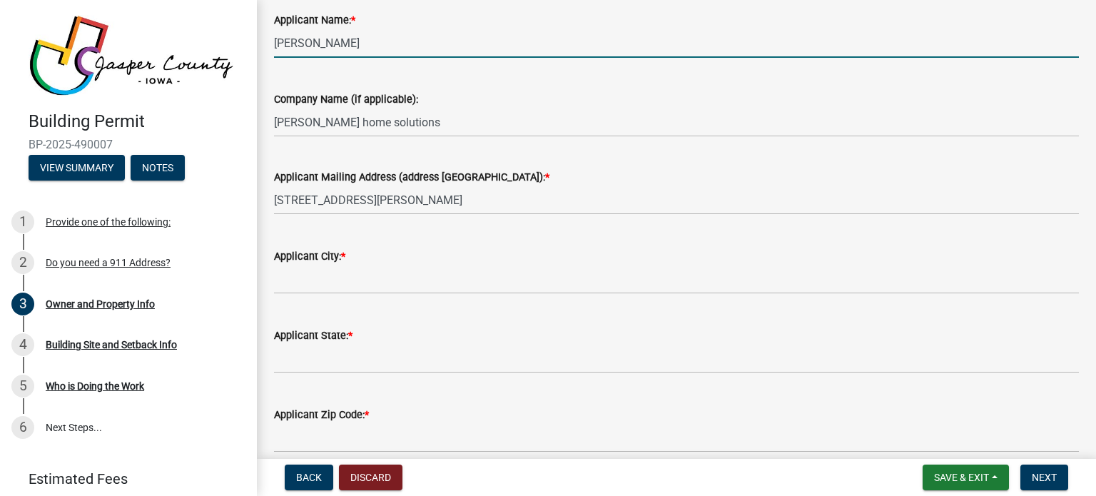
scroll to position [1570, 0]
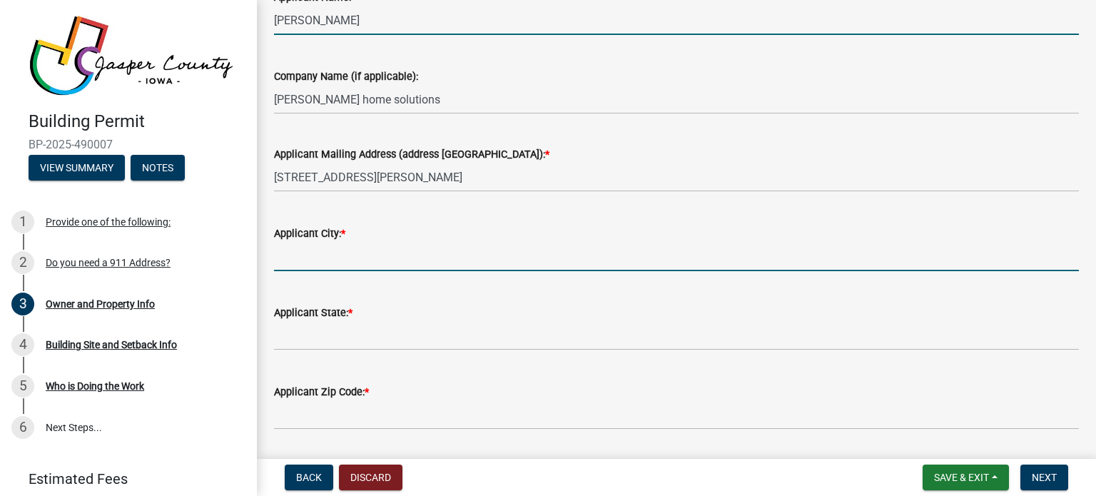
click at [375, 263] on input "Applicant City: *" at bounding box center [676, 256] width 805 height 29
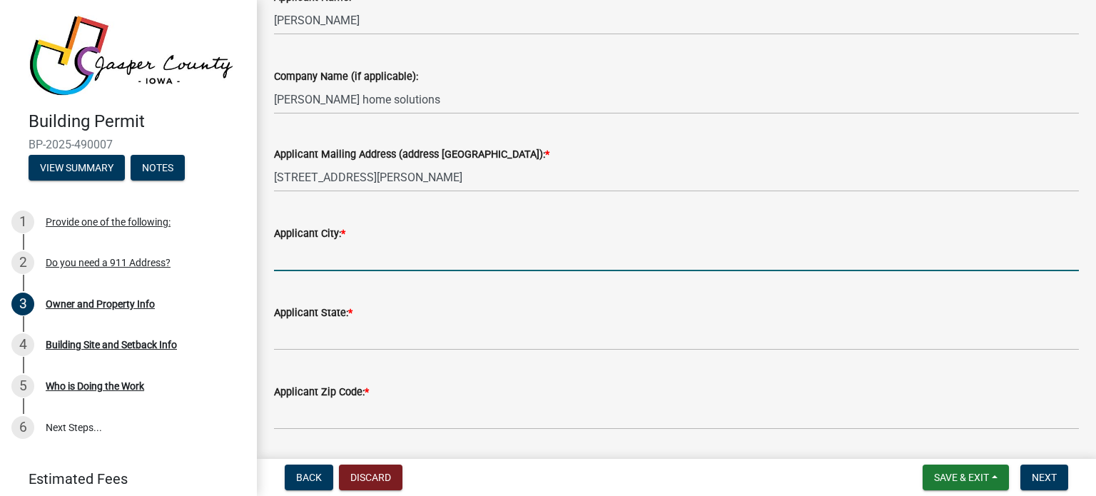
type input "Clive"
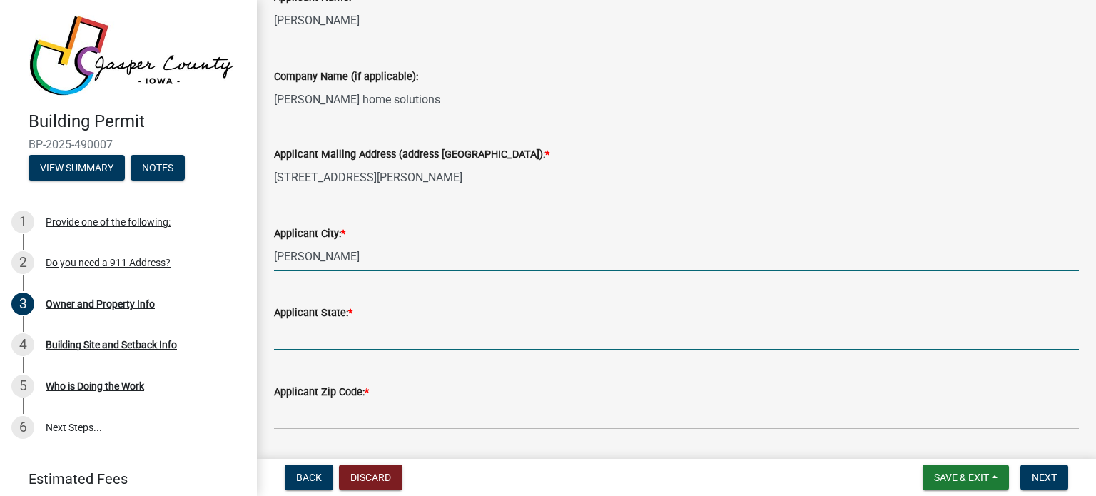
type input "IA"
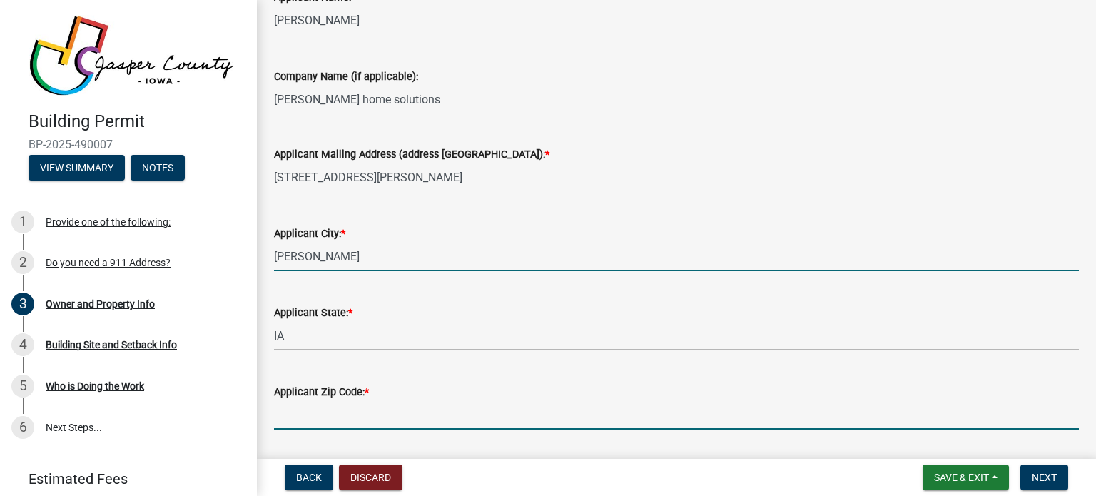
type input "50325"
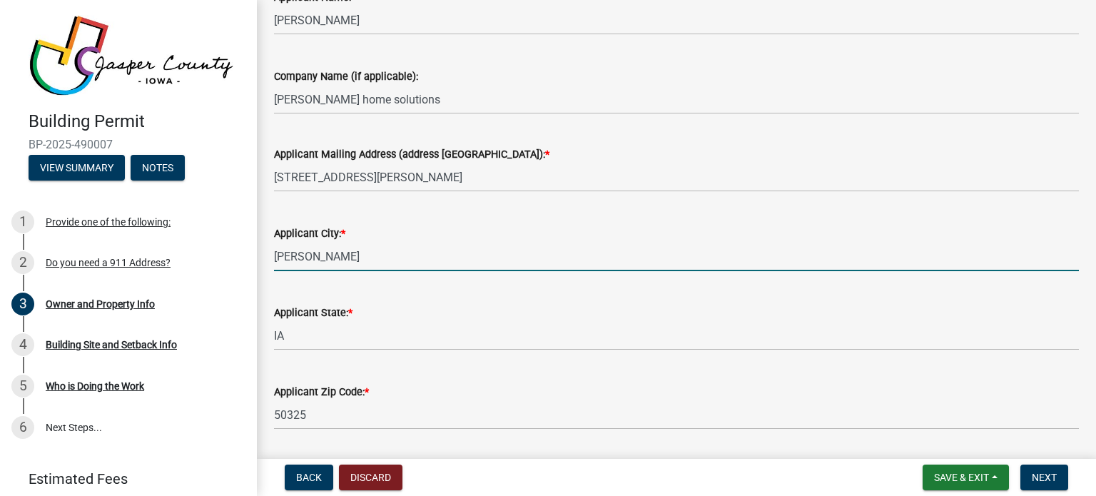
type input "5154910729"
type input "jason@bureshhomesolutions.com"
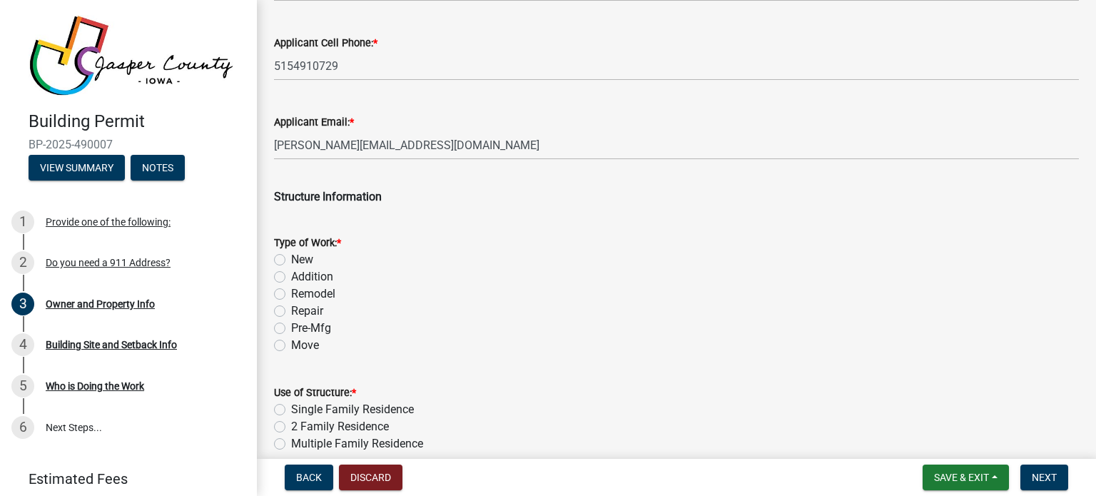
scroll to position [2069, 0]
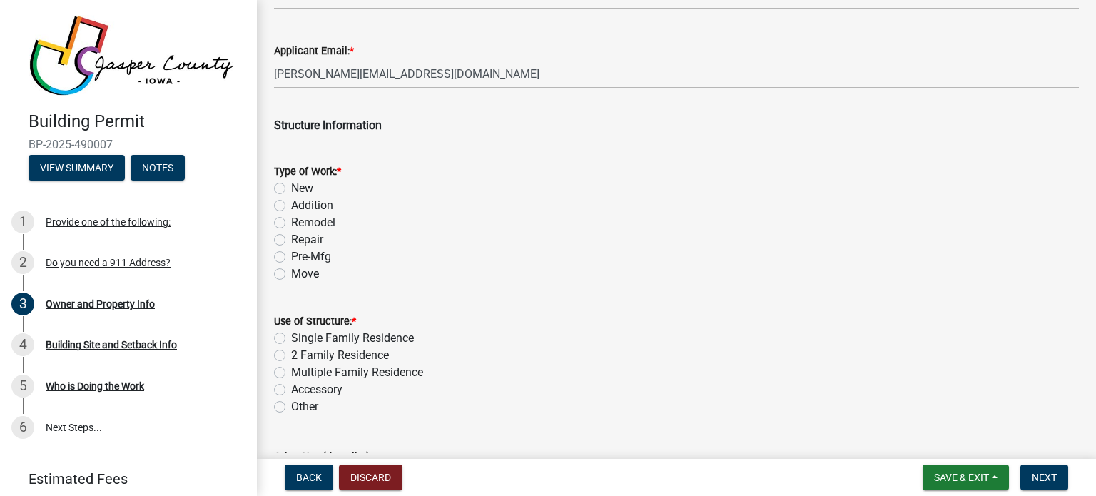
click at [291, 336] on label "Single Family Residence" at bounding box center [352, 338] width 123 height 17
click at [291, 336] on input "Single Family Residence" at bounding box center [295, 334] width 9 height 9
radio input "true"
click at [291, 208] on label "Addition" at bounding box center [312, 205] width 42 height 17
click at [291, 206] on input "Addition" at bounding box center [295, 201] width 9 height 9
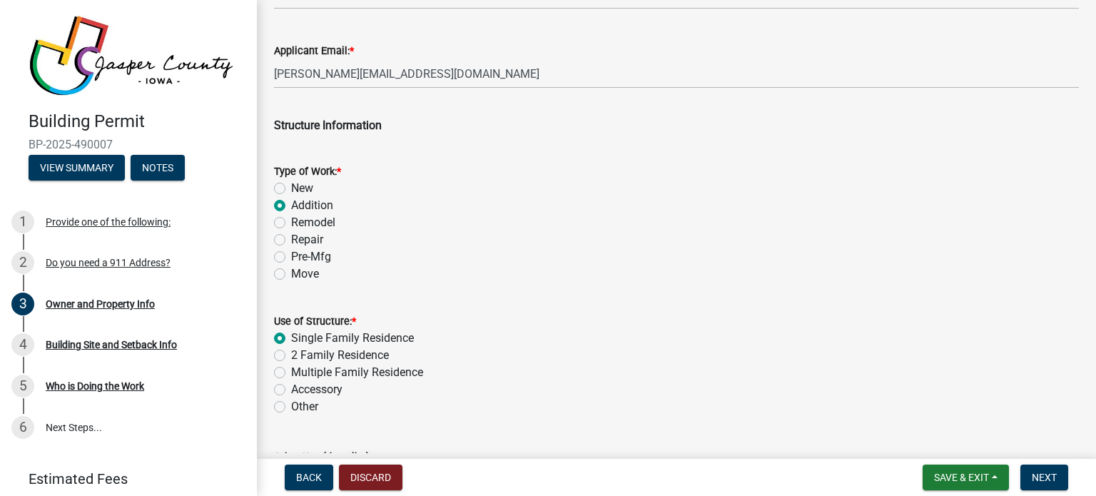
radio input "true"
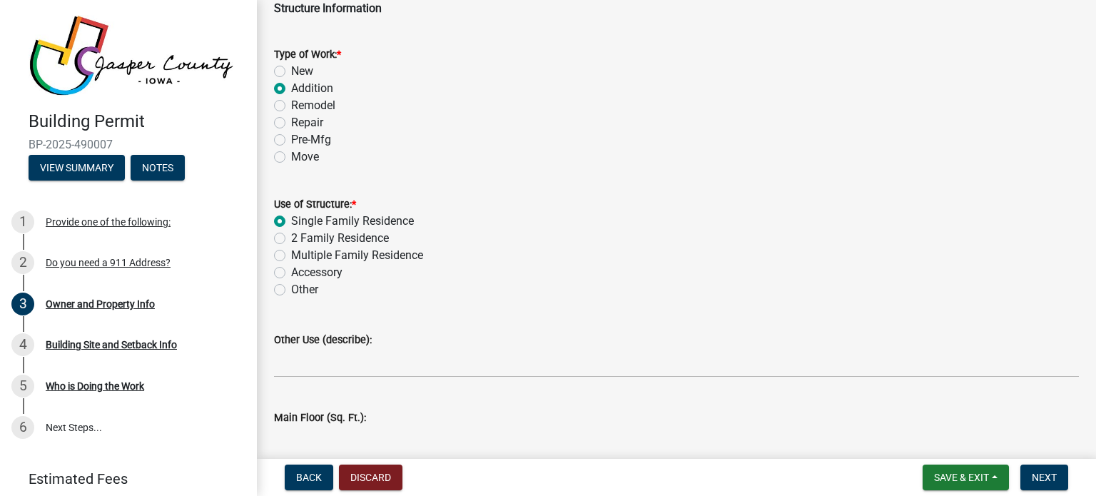
scroll to position [2212, 0]
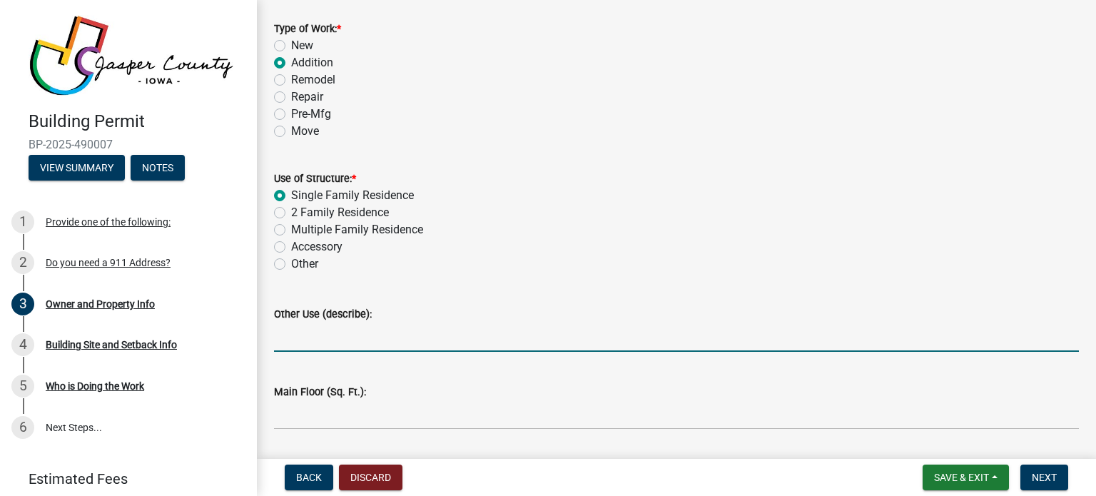
click at [385, 336] on input "Other Use (describe):" at bounding box center [676, 337] width 805 height 29
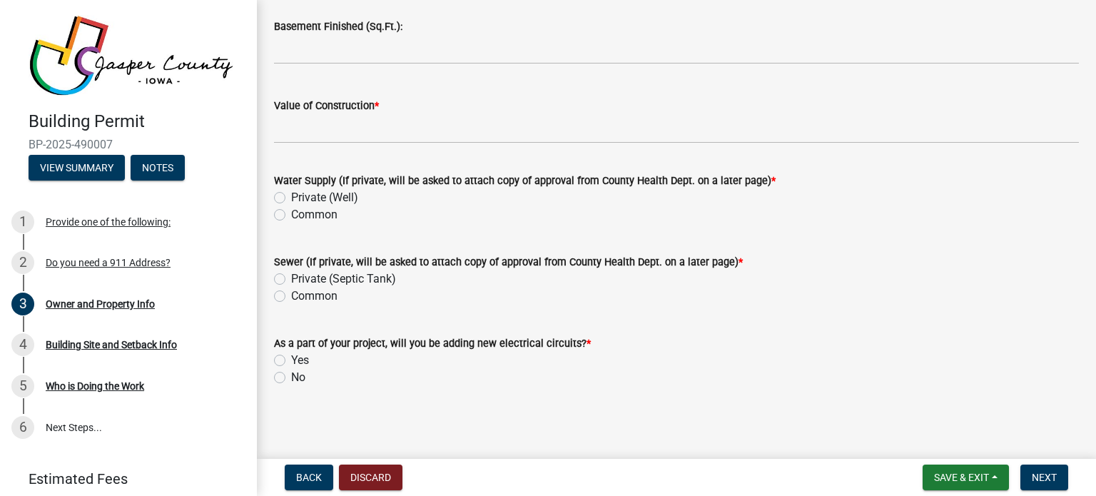
scroll to position [3056, 0]
type input "deck"
click at [1050, 472] on span "Next" at bounding box center [1044, 477] width 25 height 11
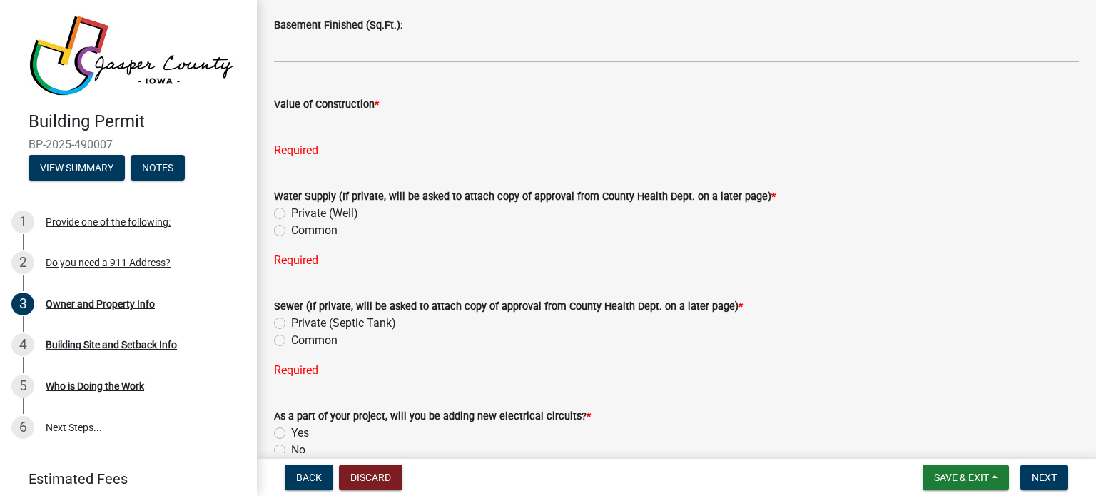
click at [291, 233] on label "Common" at bounding box center [314, 230] width 46 height 17
click at [291, 231] on input "Common" at bounding box center [295, 226] width 9 height 9
radio input "true"
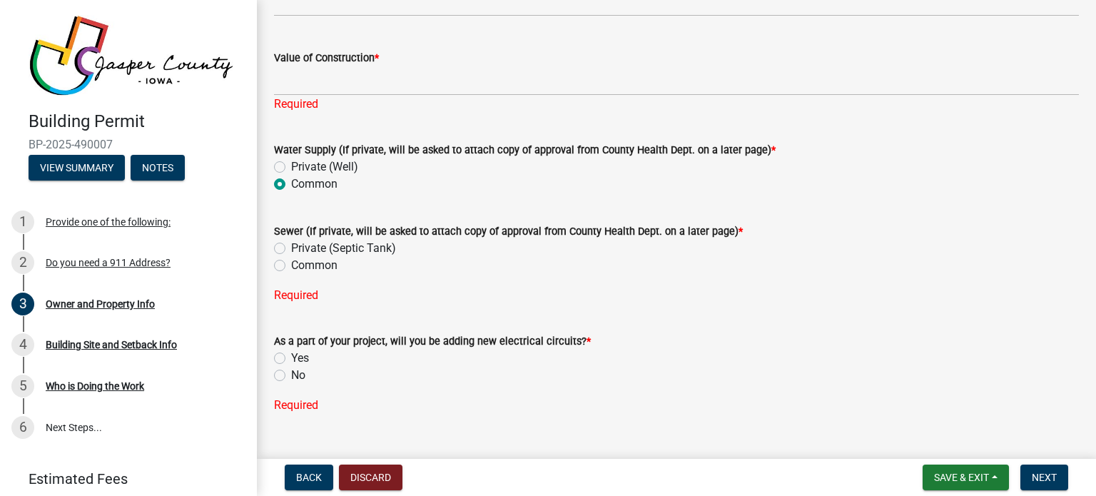
scroll to position [3144, 0]
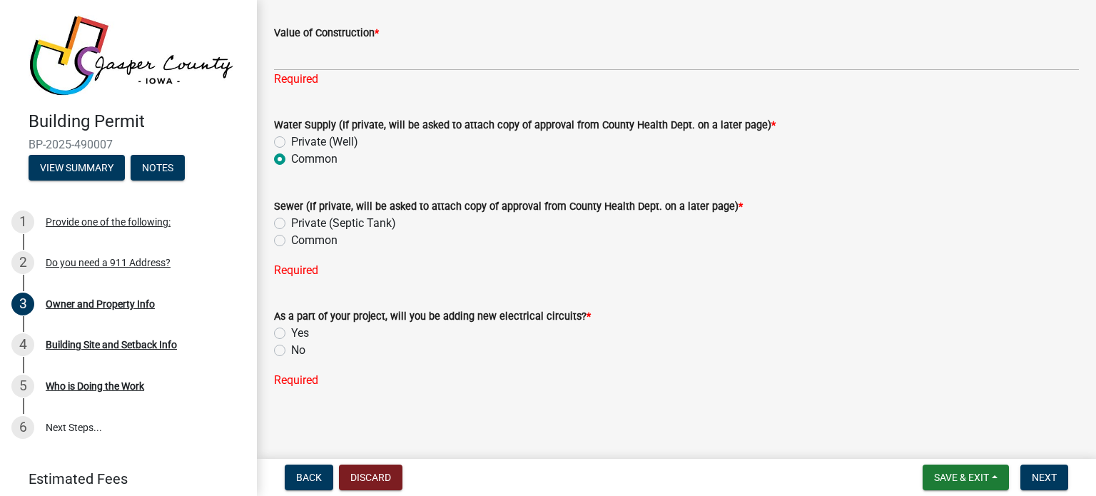
click at [291, 239] on label "Common" at bounding box center [314, 240] width 46 height 17
click at [291, 239] on input "Common" at bounding box center [295, 236] width 9 height 9
radio input "true"
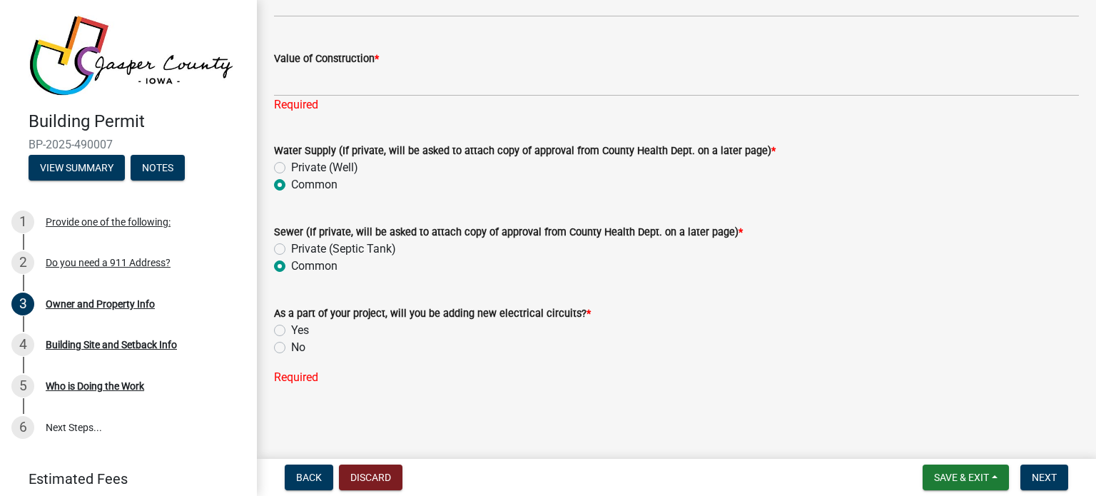
click at [291, 350] on label "No" at bounding box center [298, 347] width 14 height 17
click at [291, 348] on input "No" at bounding box center [295, 343] width 9 height 9
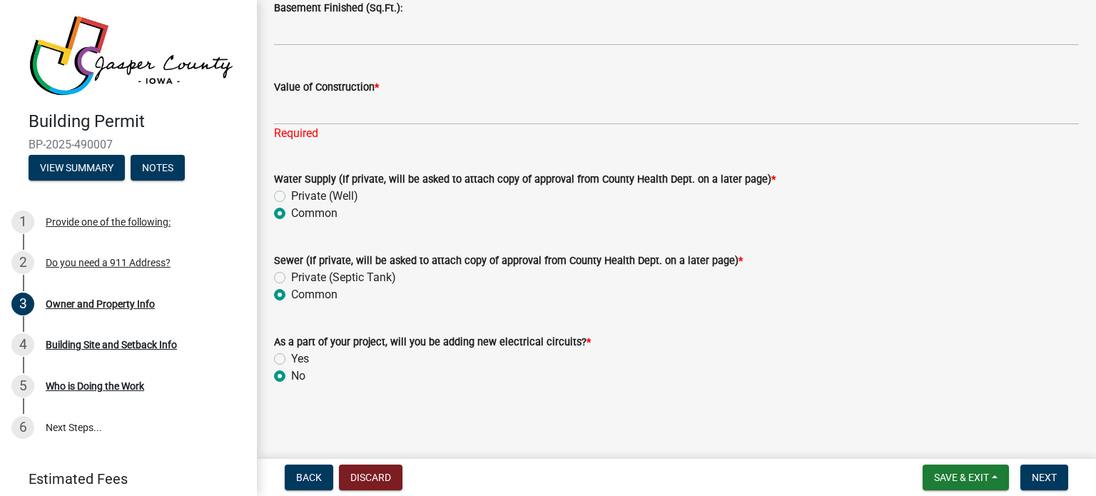
radio input "true"
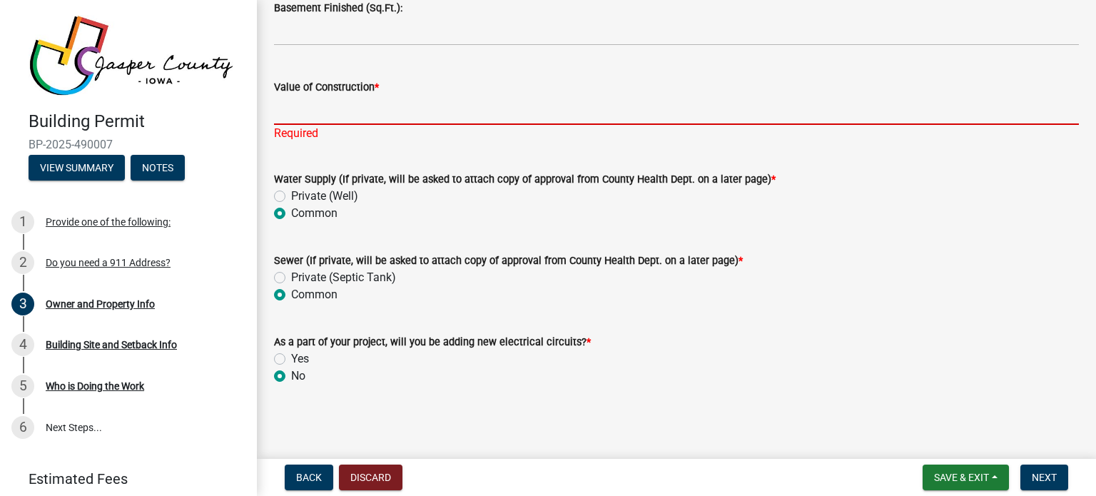
click at [323, 108] on input "Value of Construction *" at bounding box center [676, 110] width 805 height 29
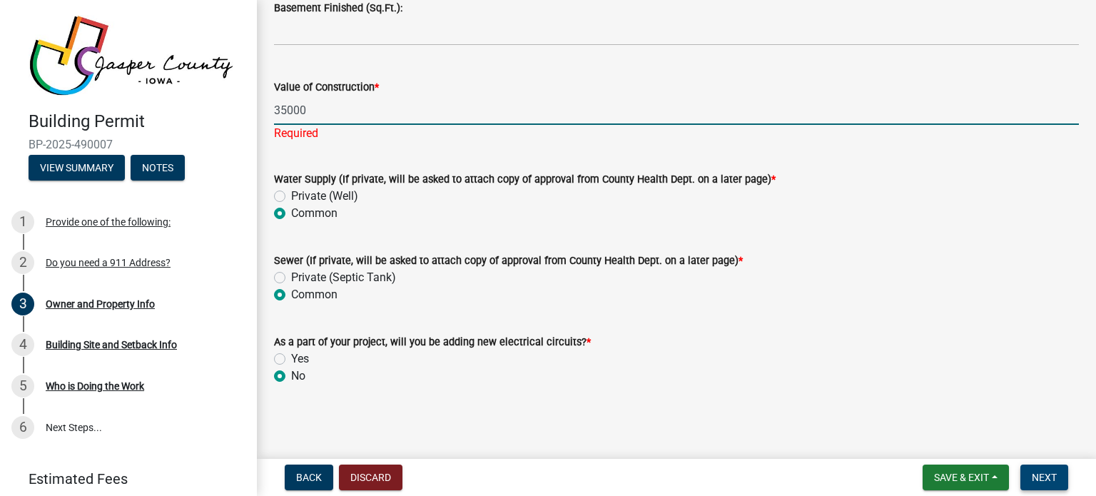
type input "35000"
click at [1048, 487] on button "Next" at bounding box center [1044, 478] width 48 height 26
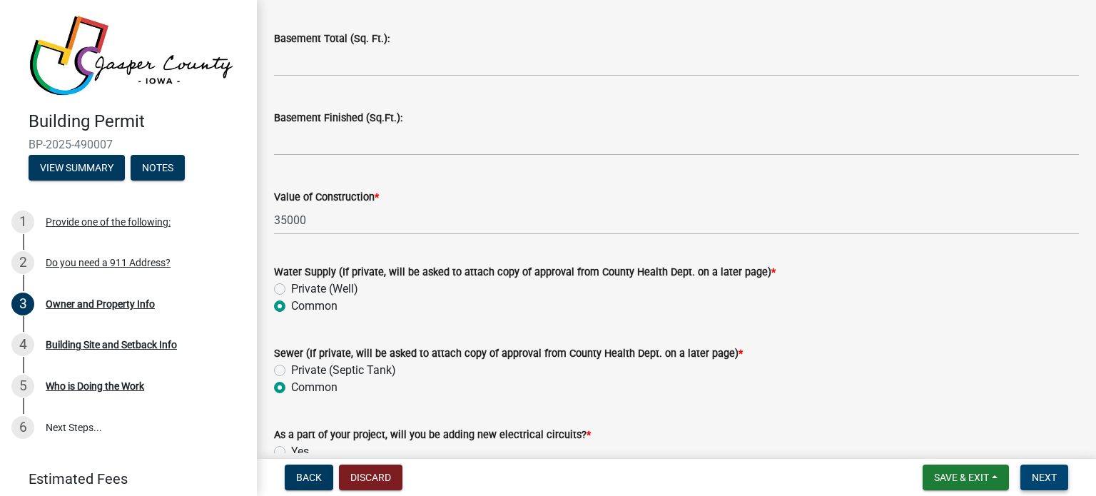
scroll to position [3002, 0]
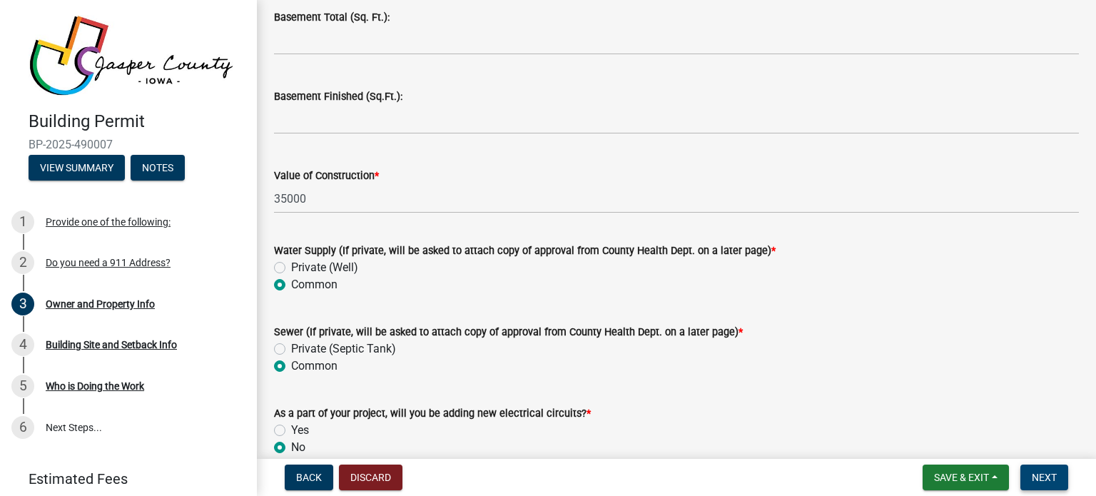
click at [1030, 469] on button "Next" at bounding box center [1044, 478] width 48 height 26
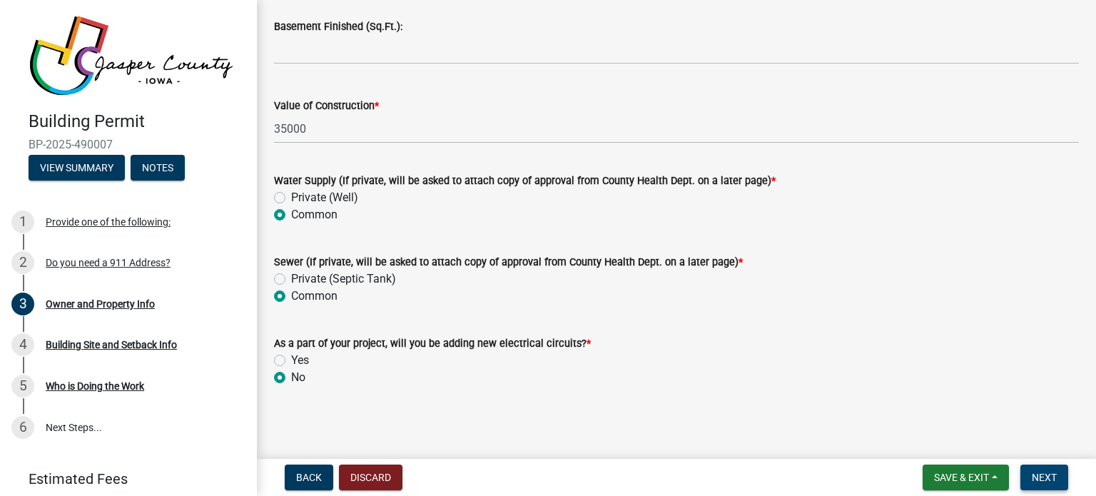
scroll to position [3073, 0]
click at [1030, 473] on button "Next" at bounding box center [1044, 478] width 48 height 26
click at [1042, 473] on span "Next" at bounding box center [1044, 477] width 25 height 11
click at [993, 375] on div "No" at bounding box center [676, 375] width 805 height 17
click at [1035, 472] on span "Next" at bounding box center [1044, 477] width 25 height 11
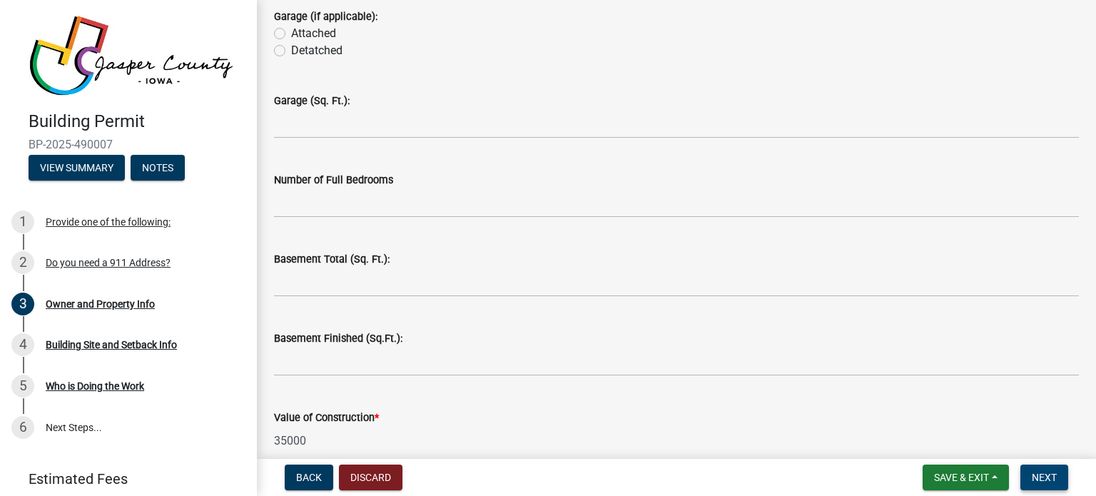
scroll to position [2716, 0]
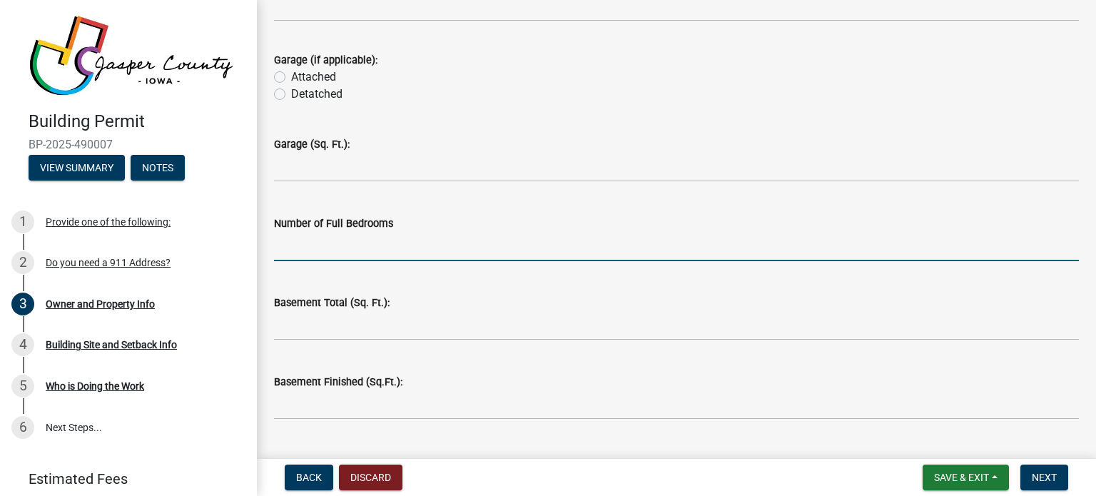
click at [359, 252] on input "text" at bounding box center [676, 246] width 805 height 29
type input "0"
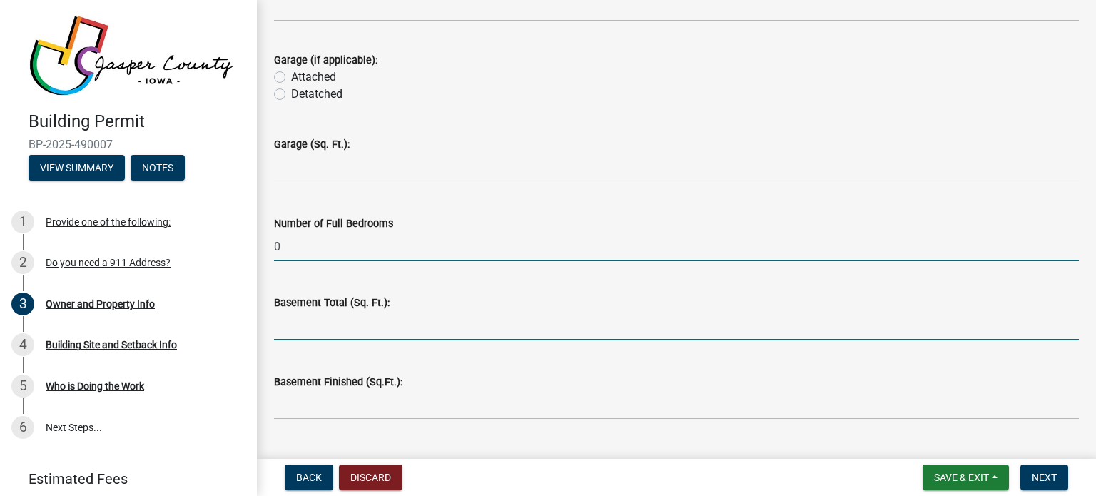
click at [352, 330] on input "text" at bounding box center [676, 325] width 805 height 29
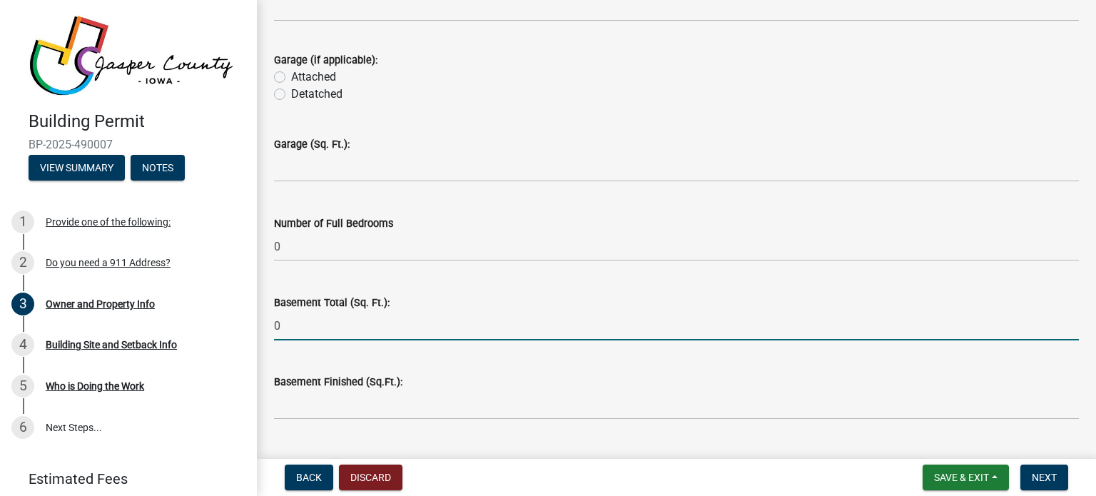
type input "0"
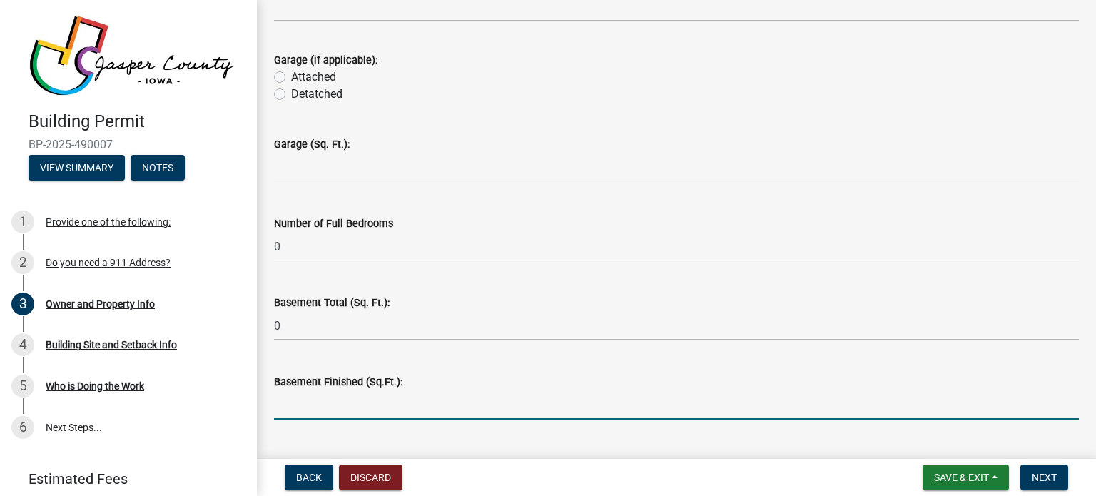
click at [350, 396] on input "text" at bounding box center [676, 404] width 805 height 29
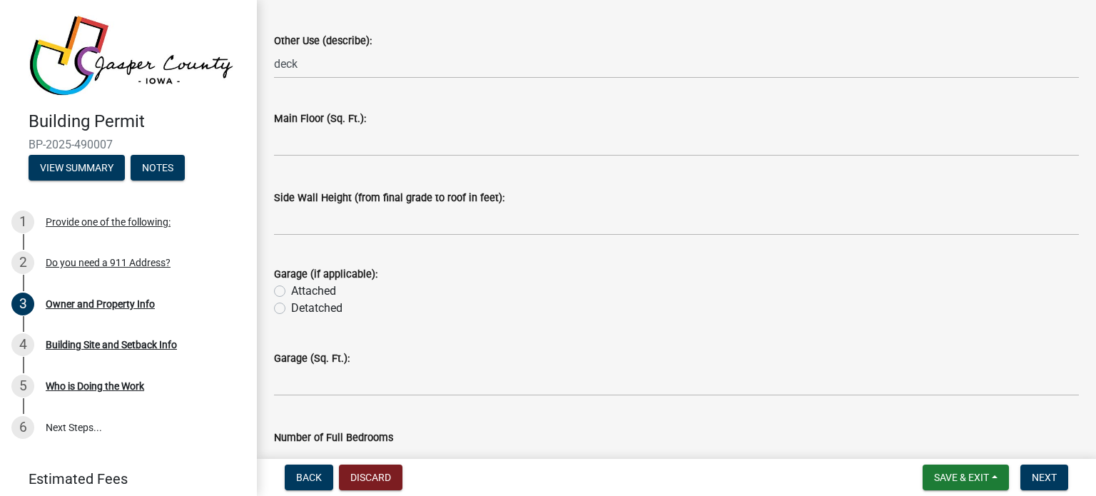
type input "0"
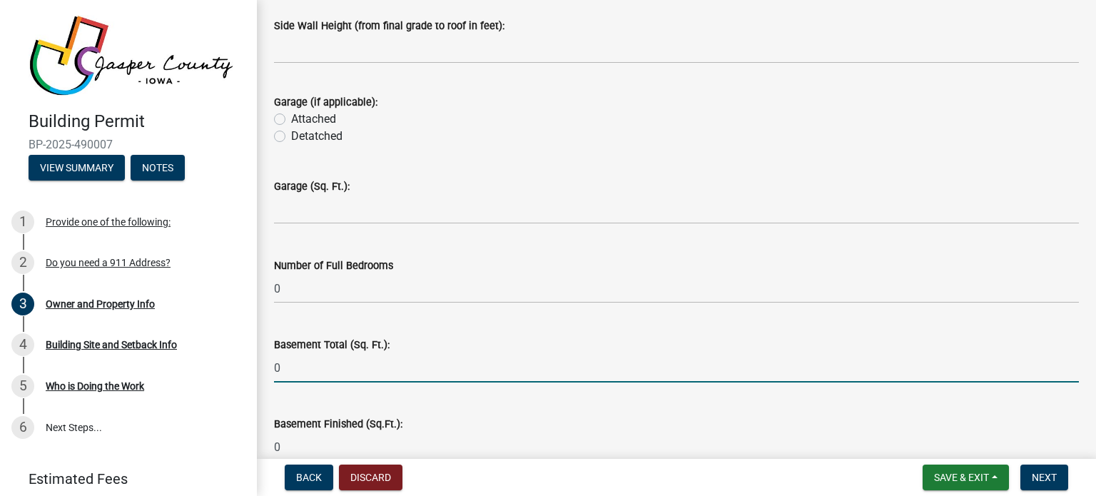
click at [365, 377] on input "0" at bounding box center [676, 367] width 805 height 29
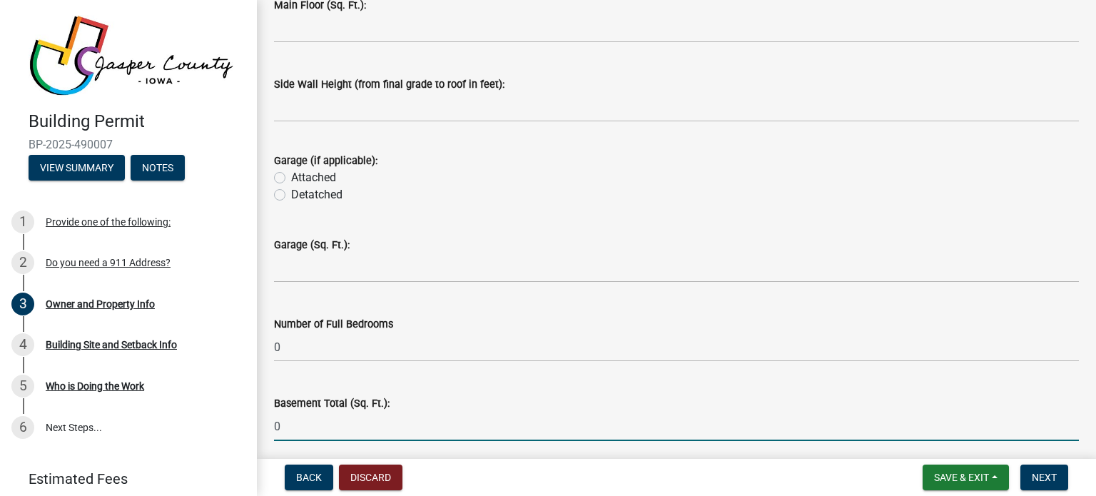
scroll to position [2532, 0]
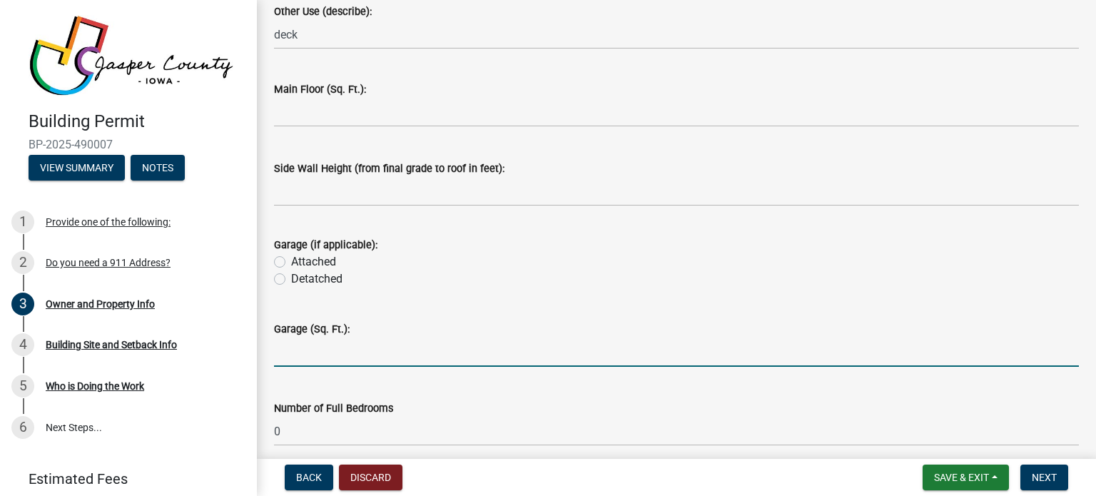
click at [360, 346] on input "text" at bounding box center [676, 351] width 805 height 29
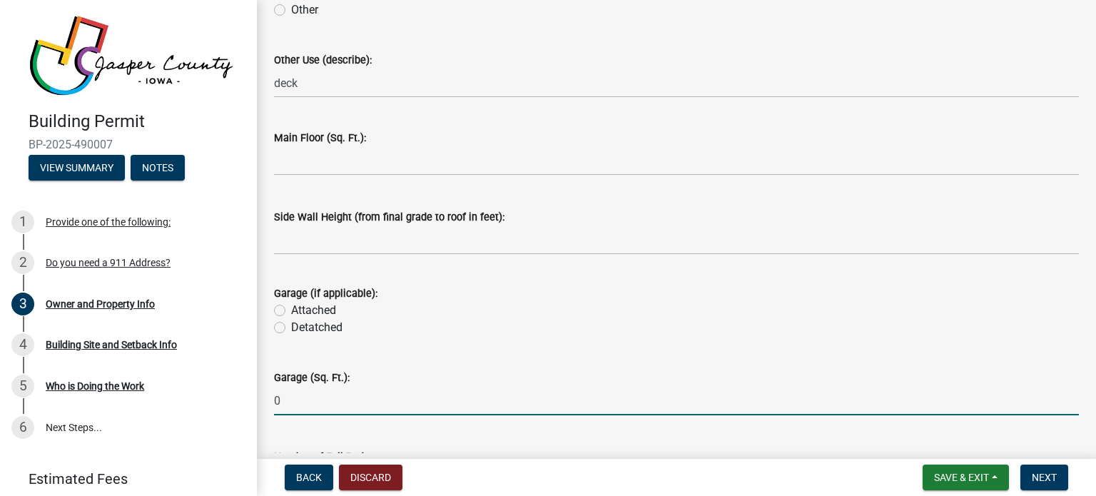
scroll to position [2460, 0]
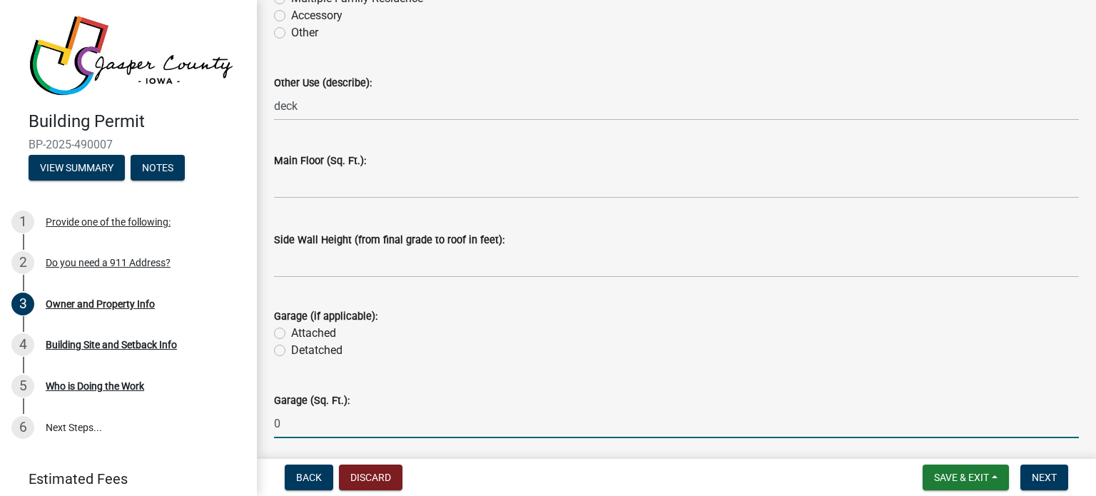
type input "0"
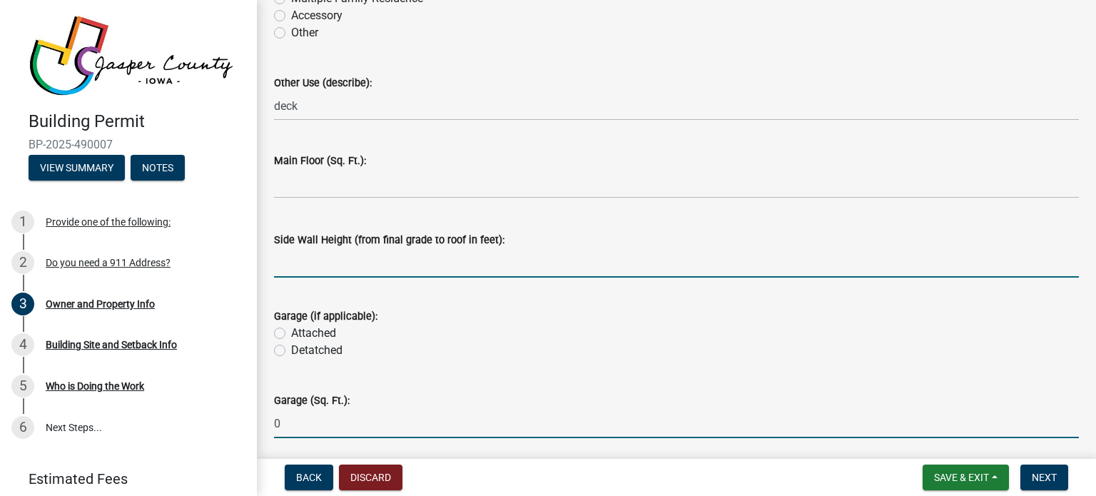
click at [334, 262] on input "text" at bounding box center [676, 262] width 805 height 29
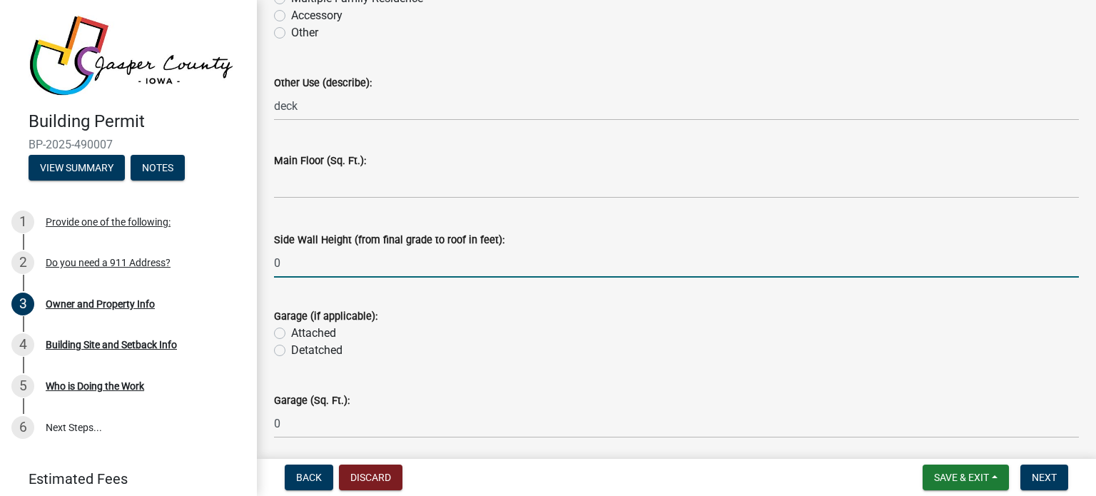
type input "0"
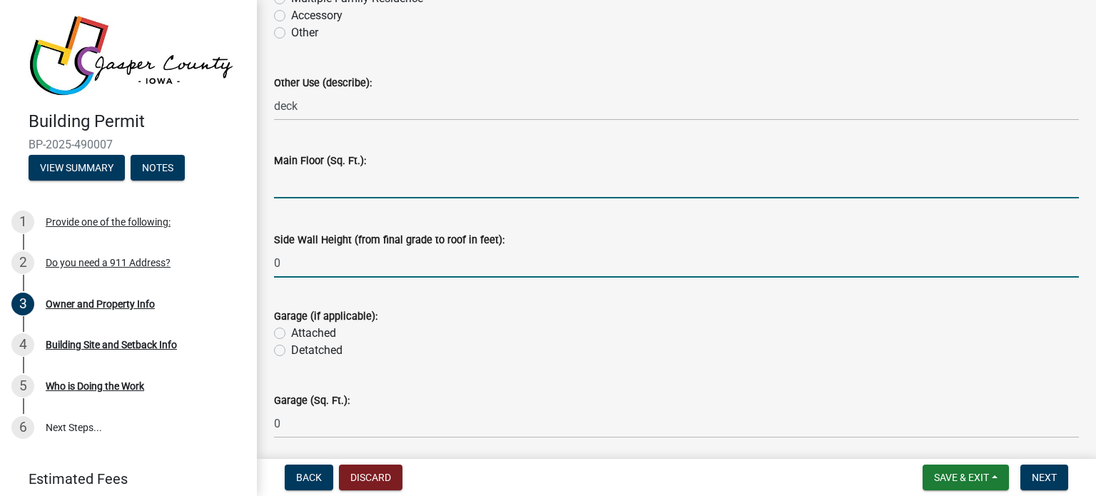
click at [334, 187] on input "text" at bounding box center [676, 183] width 805 height 29
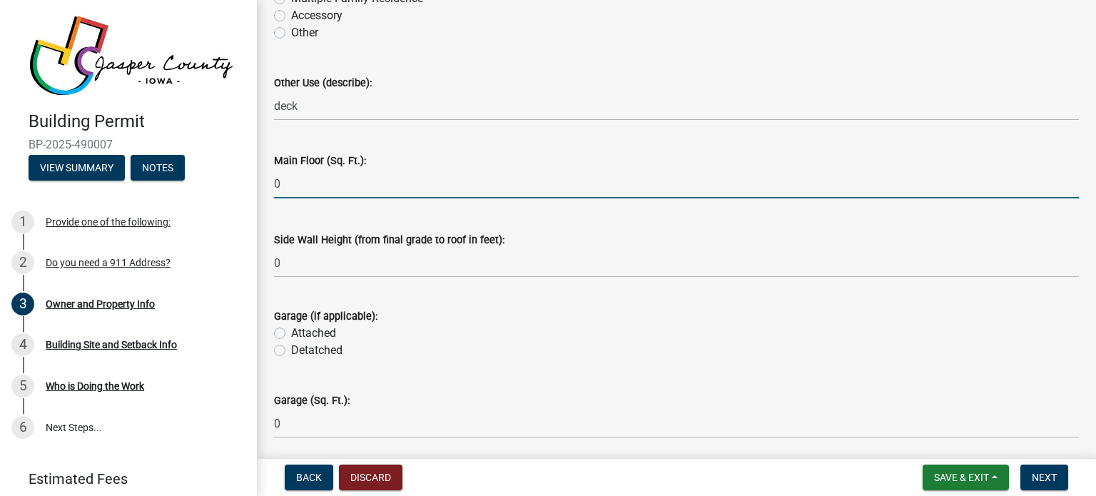
type input "0"
click at [291, 331] on label "Attached" at bounding box center [313, 333] width 45 height 17
click at [291, 331] on input "Attached" at bounding box center [295, 329] width 9 height 9
radio input "true"
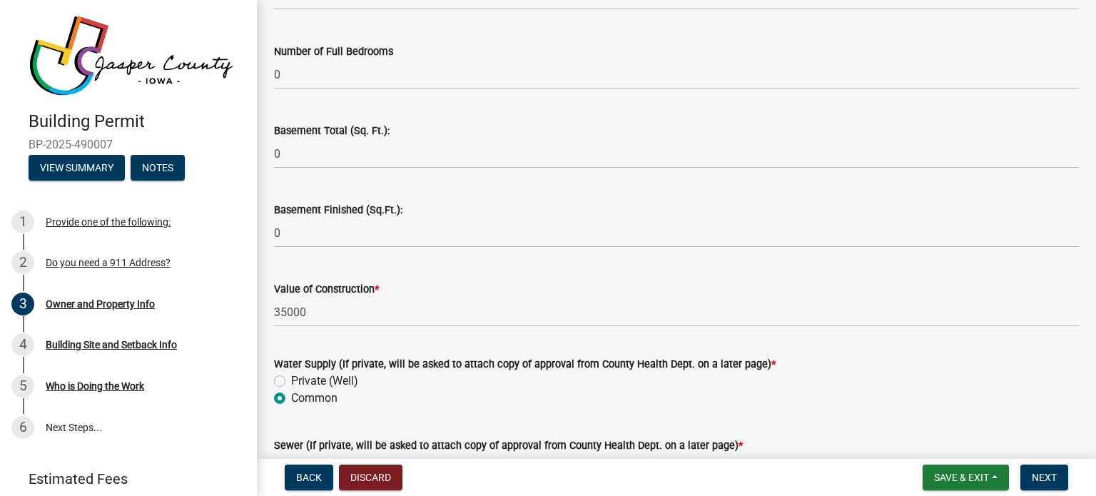
scroll to position [3073, 0]
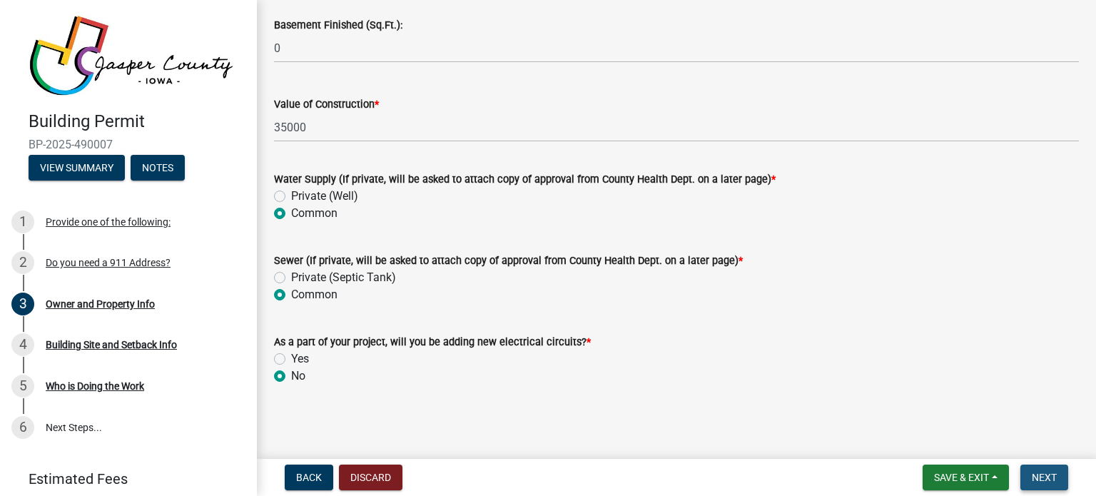
click at [1032, 473] on span "Next" at bounding box center [1044, 477] width 25 height 11
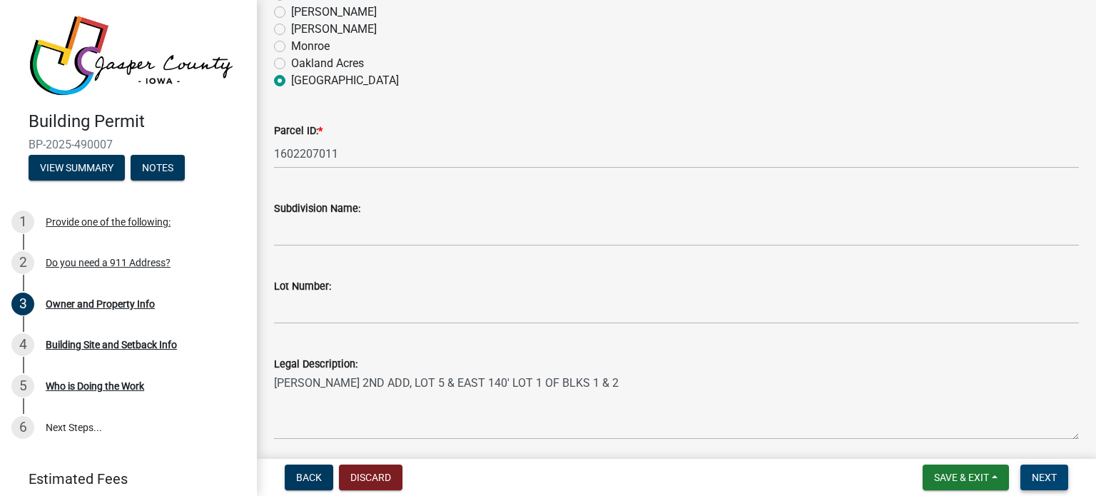
scroll to position [357, 0]
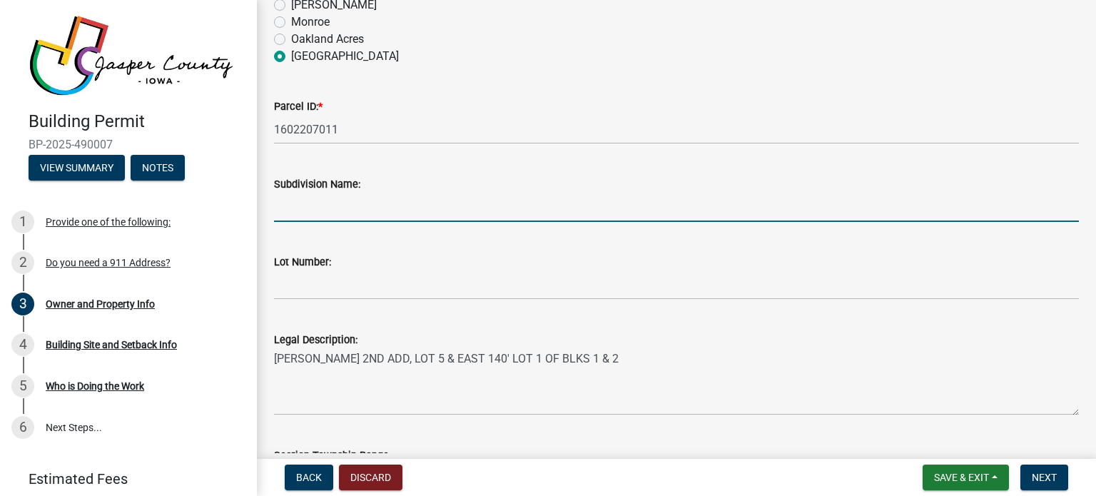
click at [357, 210] on input "Subdivision Name:" at bounding box center [676, 207] width 805 height 29
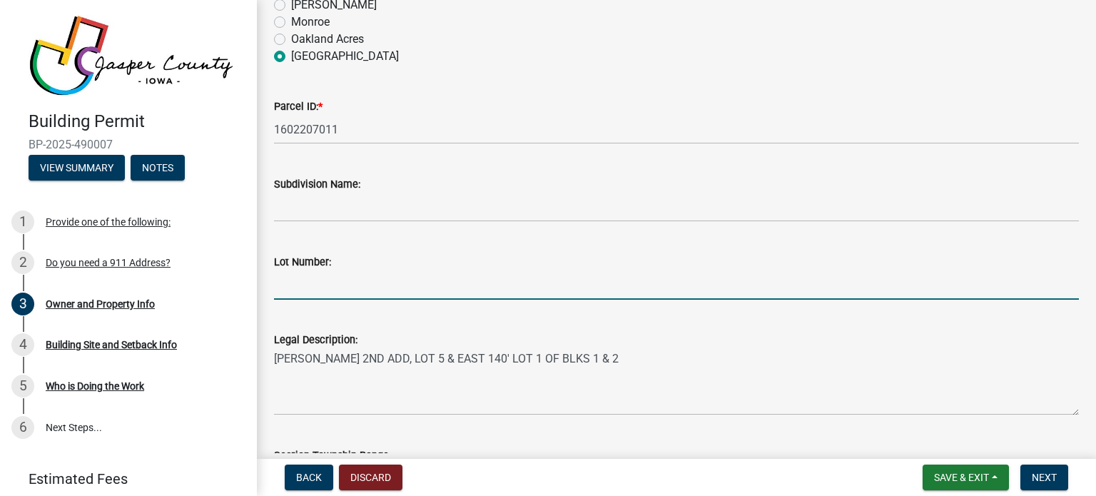
click at [342, 295] on input "Lot Number:" at bounding box center [676, 284] width 805 height 29
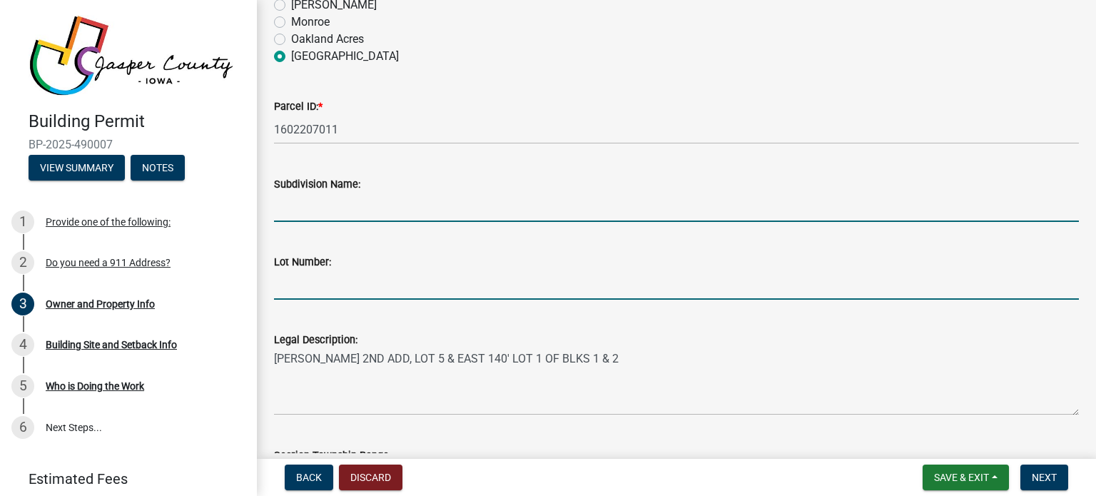
click at [372, 205] on input "Subdivision Name:" at bounding box center [676, 207] width 805 height 29
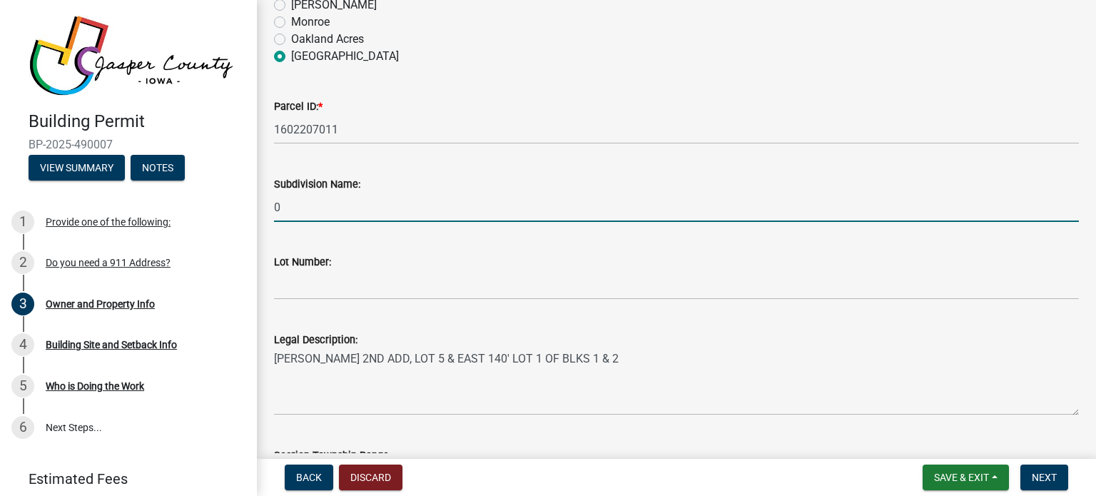
type input "0"
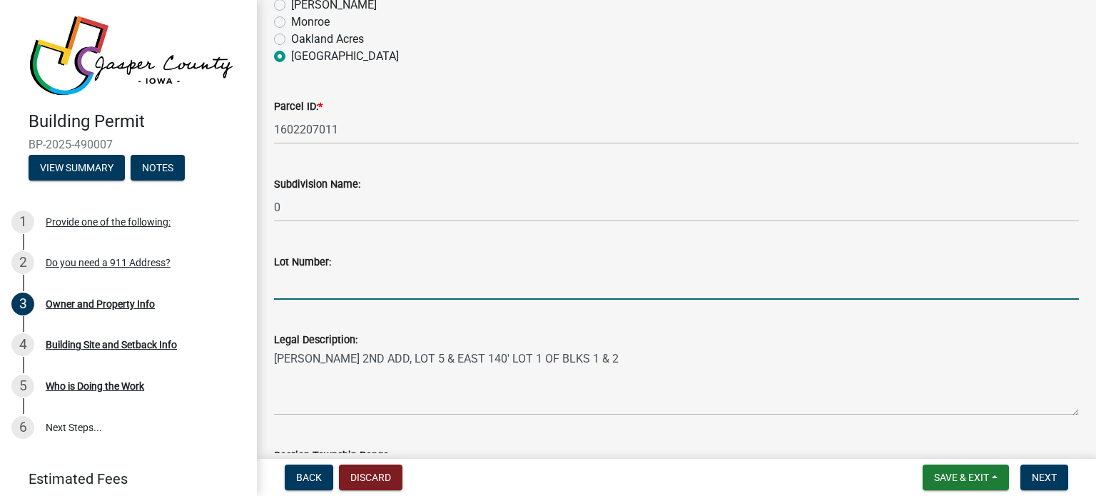
click at [362, 280] on input "Lot Number:" at bounding box center [676, 284] width 805 height 29
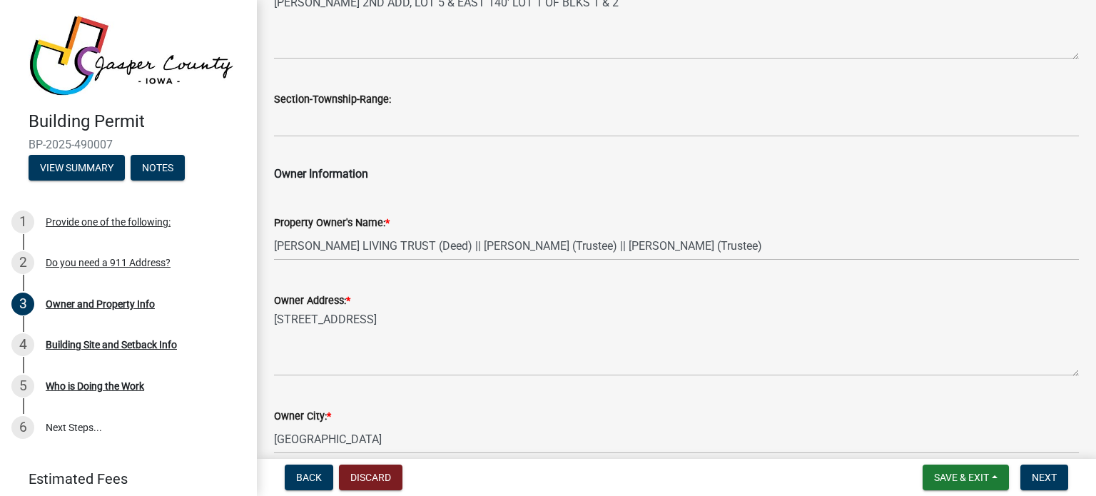
scroll to position [714, 0]
type input "0"
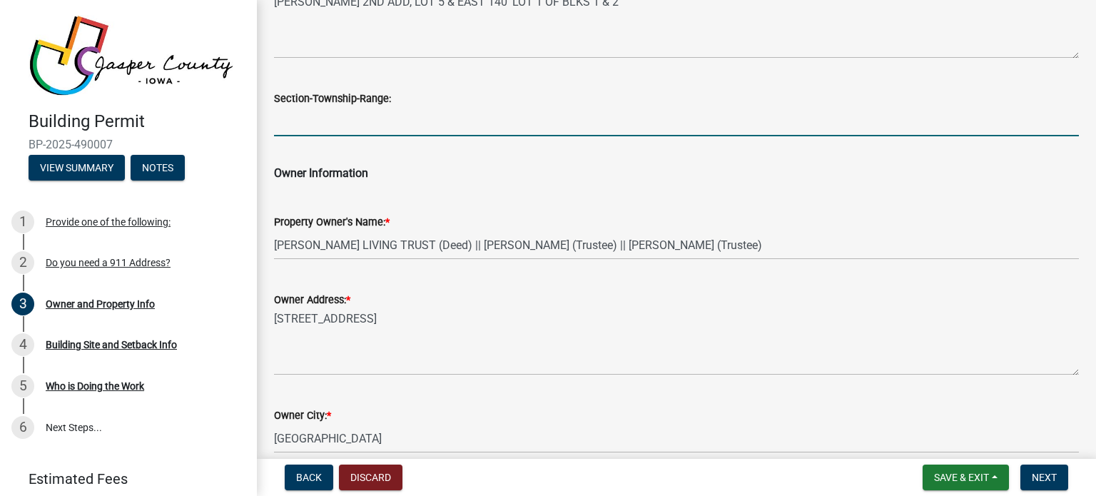
click at [371, 131] on input "Section-Township-Range:" at bounding box center [676, 121] width 805 height 29
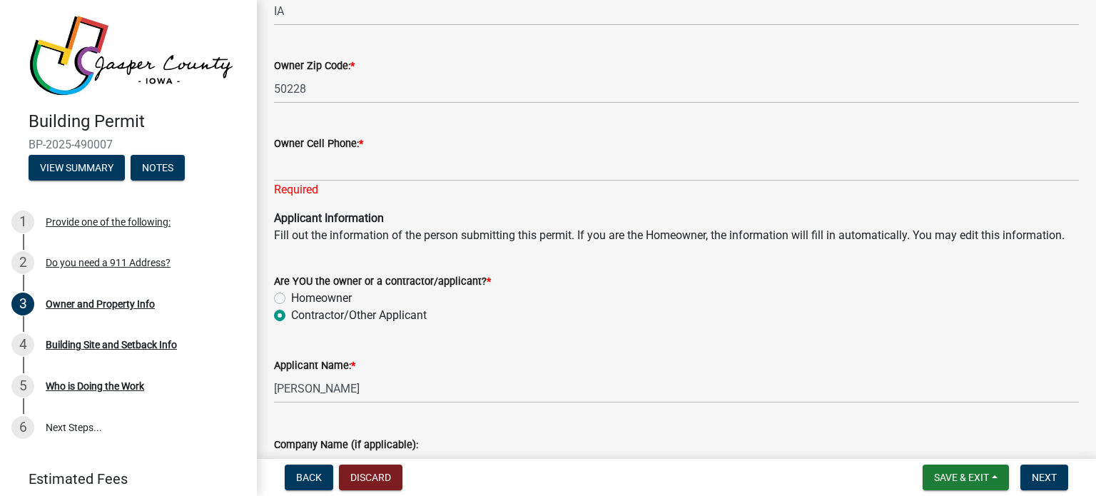
scroll to position [1213, 0]
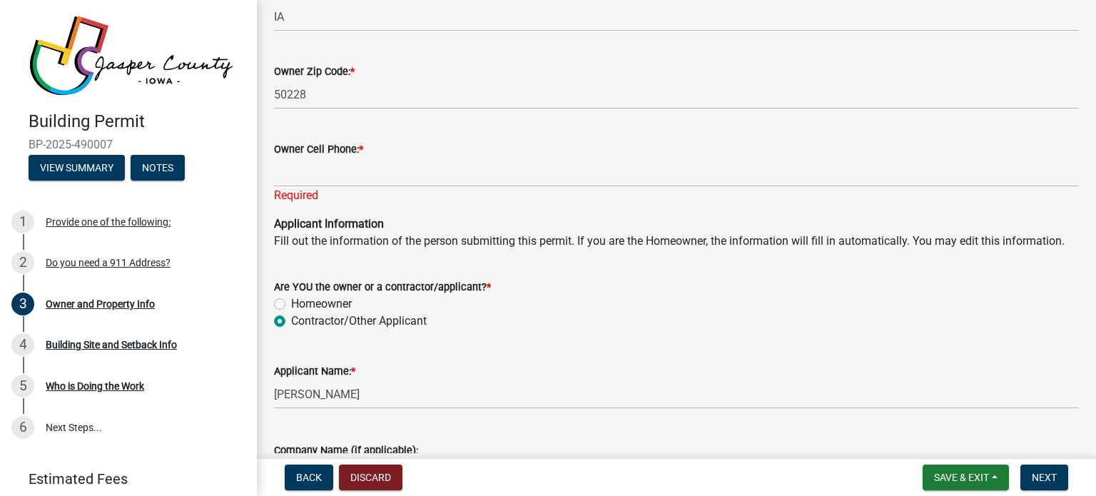
type input "0"
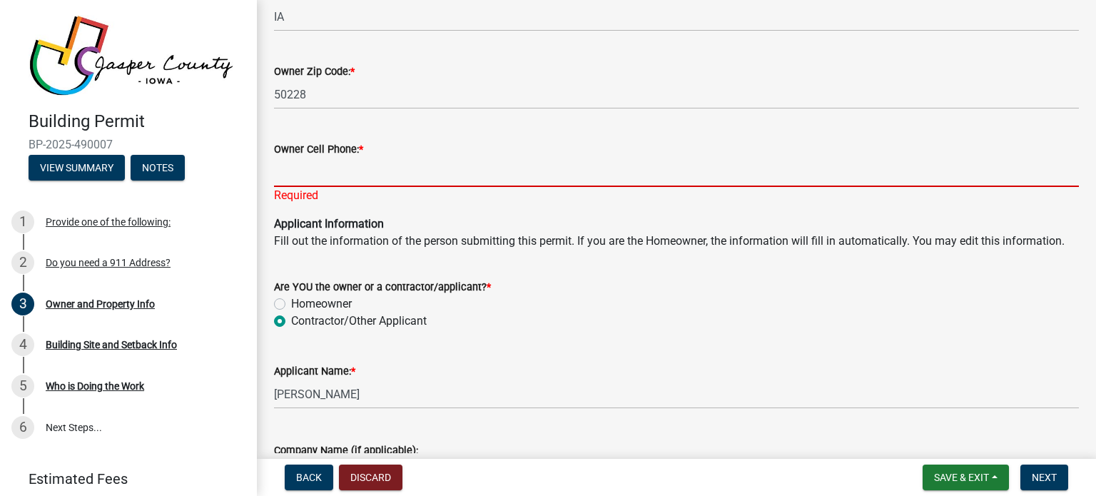
click at [351, 178] on input "Owner Cell Phone: *" at bounding box center [676, 172] width 805 height 29
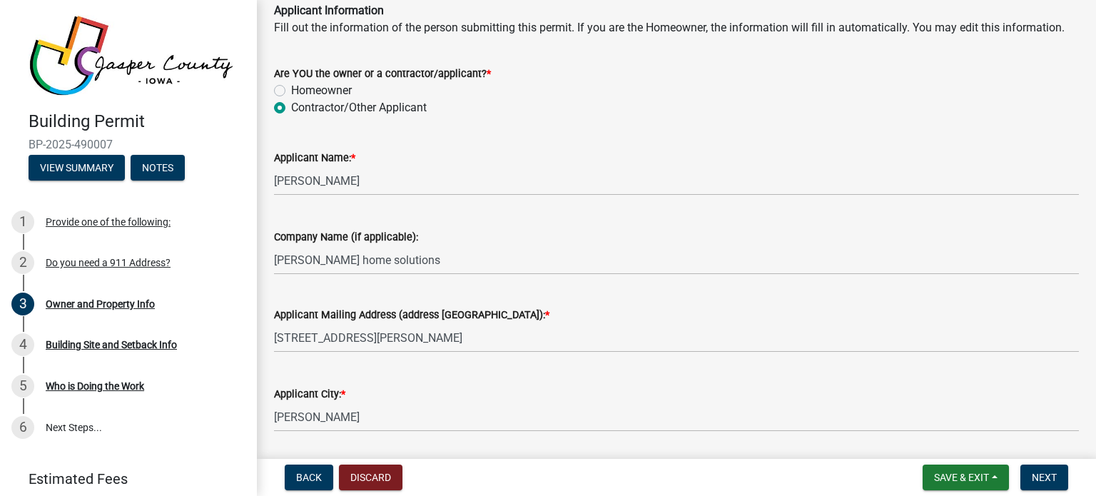
scroll to position [1427, 0]
type input "5159943166"
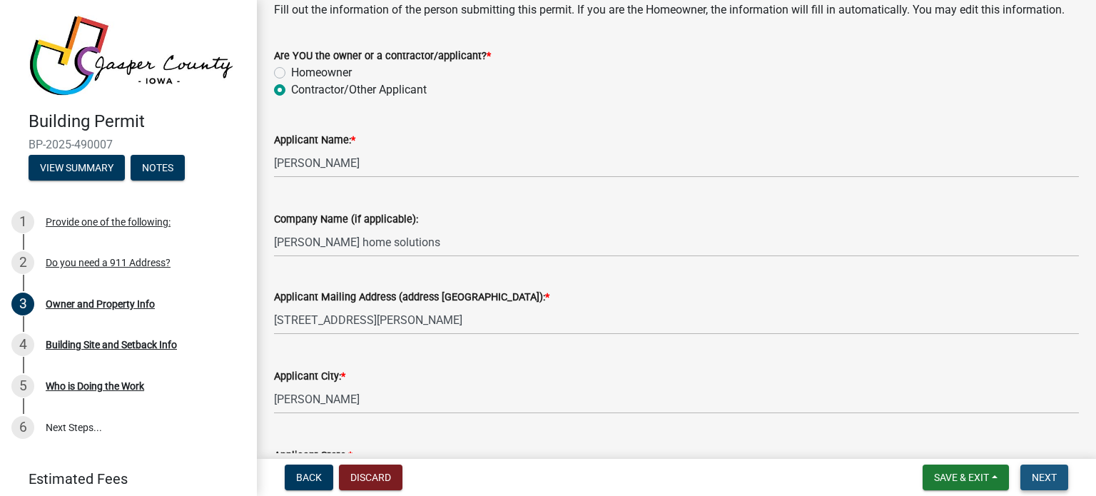
click at [1048, 479] on span "Next" at bounding box center [1044, 477] width 25 height 11
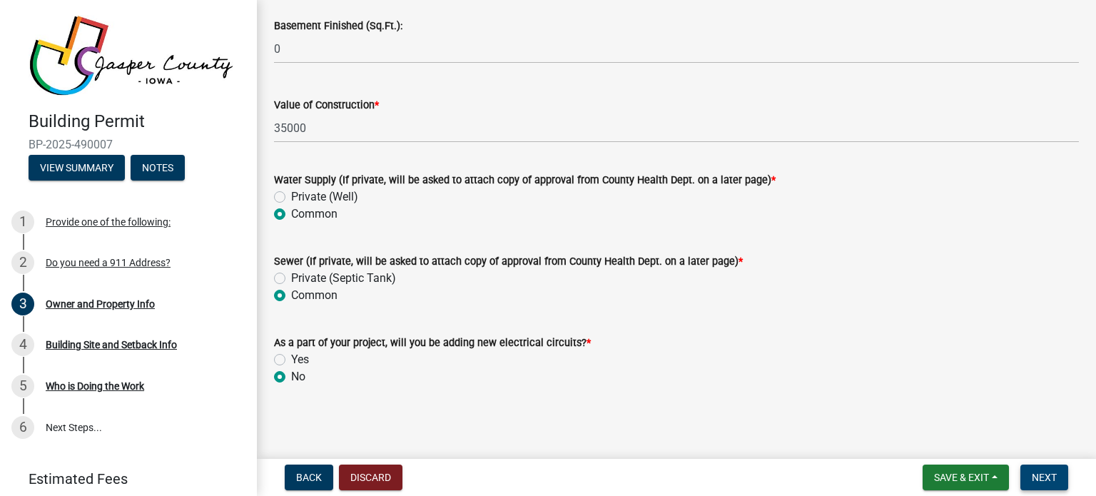
scroll to position [3056, 0]
click at [1041, 474] on span "Next" at bounding box center [1044, 477] width 25 height 11
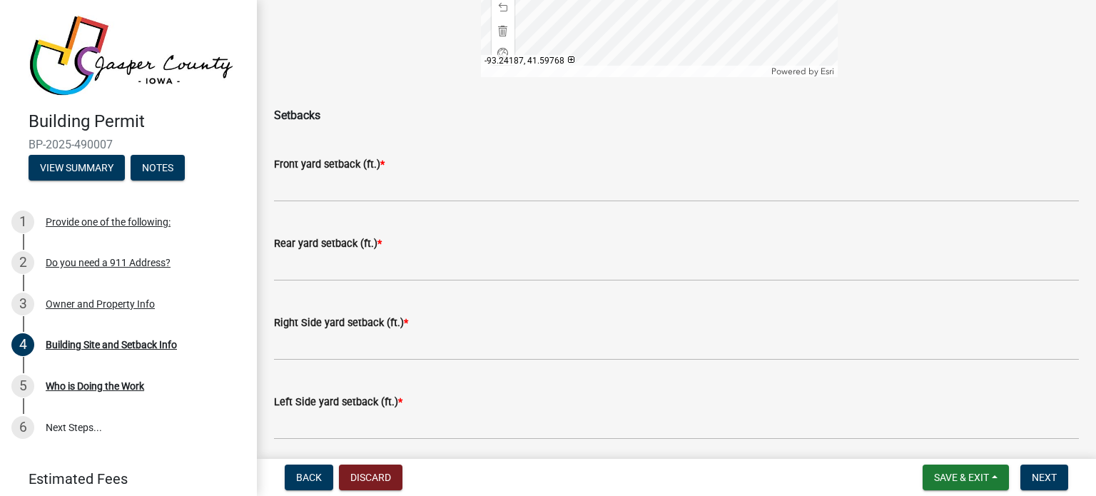
scroll to position [428, 0]
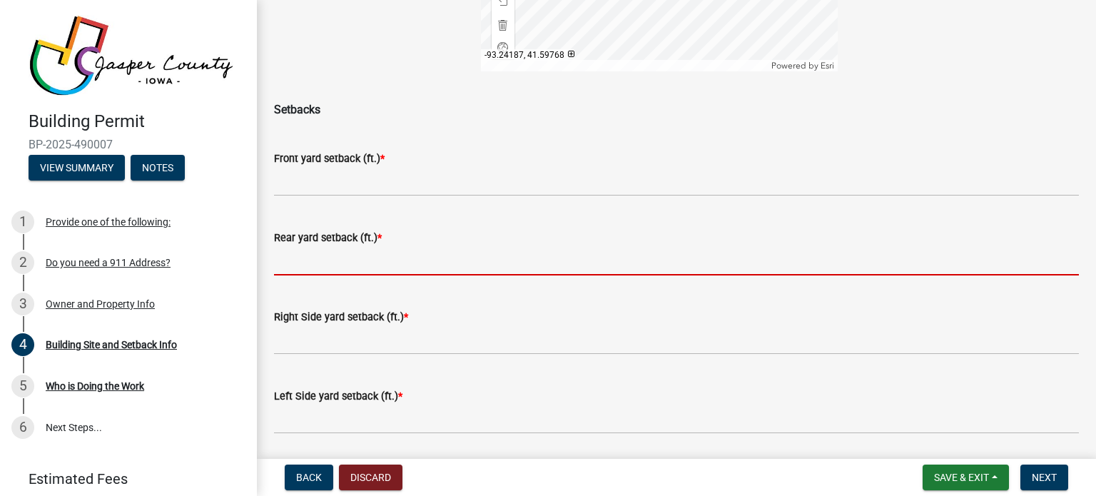
click at [341, 272] on input "text" at bounding box center [676, 260] width 805 height 29
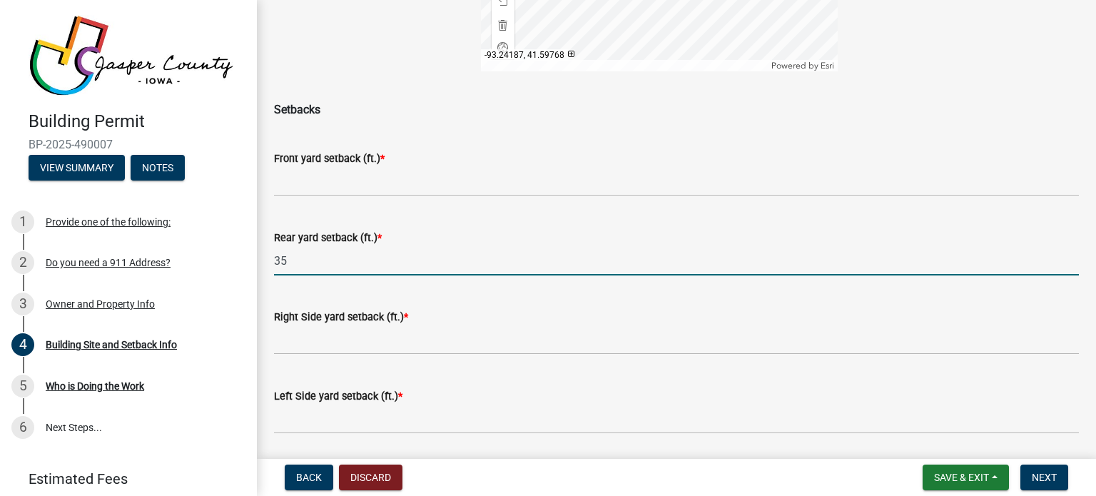
type input "35"
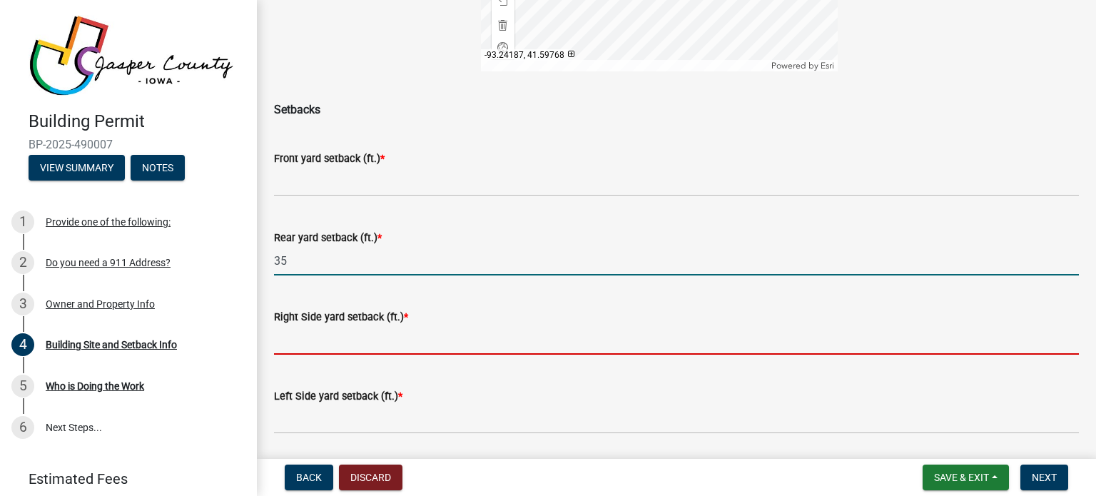
click at [328, 352] on input "text" at bounding box center [676, 339] width 805 height 29
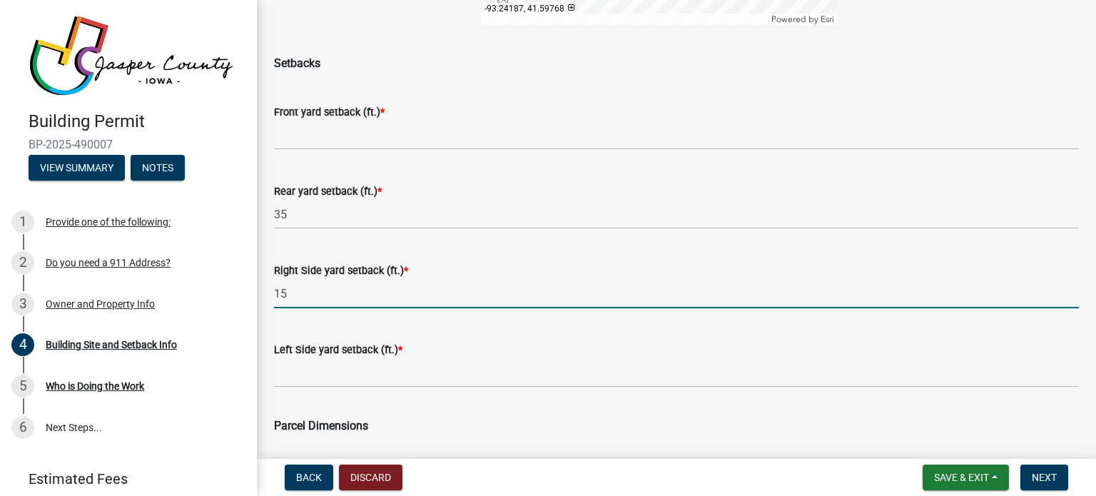
scroll to position [499, 0]
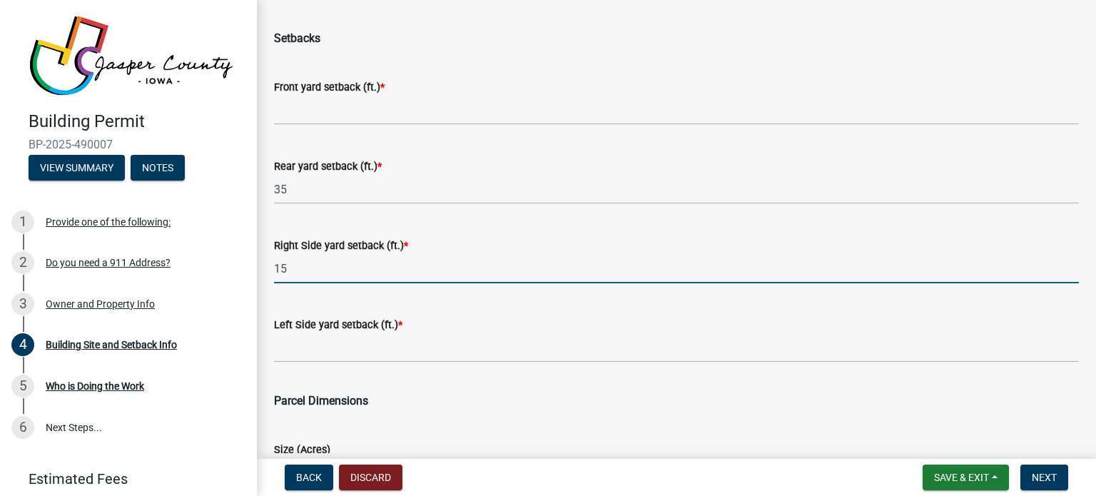
type input "15"
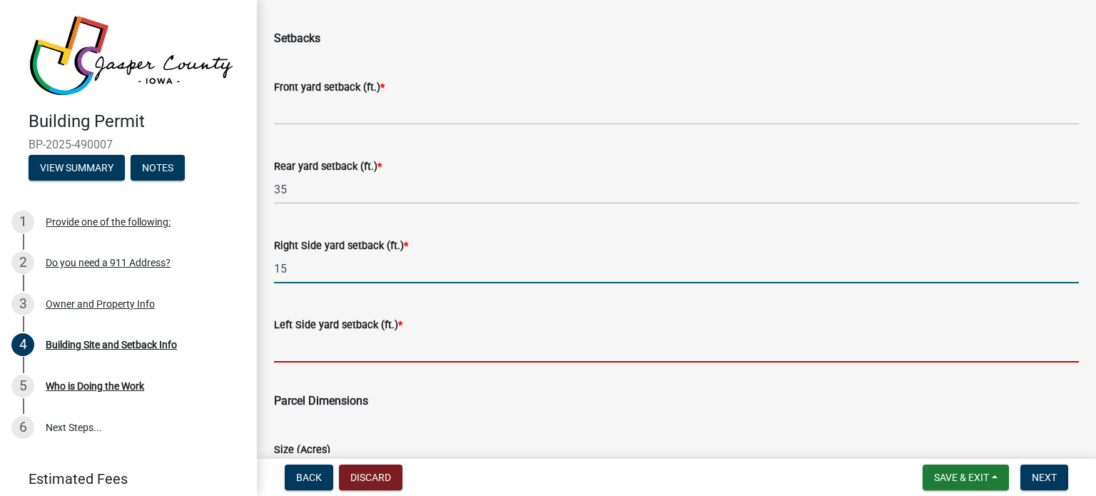
click at [344, 362] on input "text" at bounding box center [676, 347] width 805 height 29
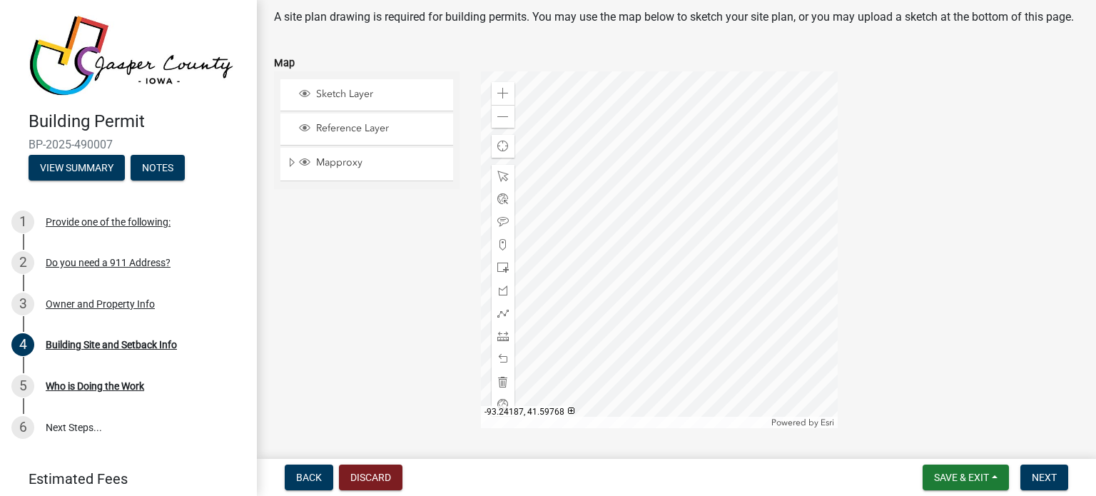
scroll to position [0, 0]
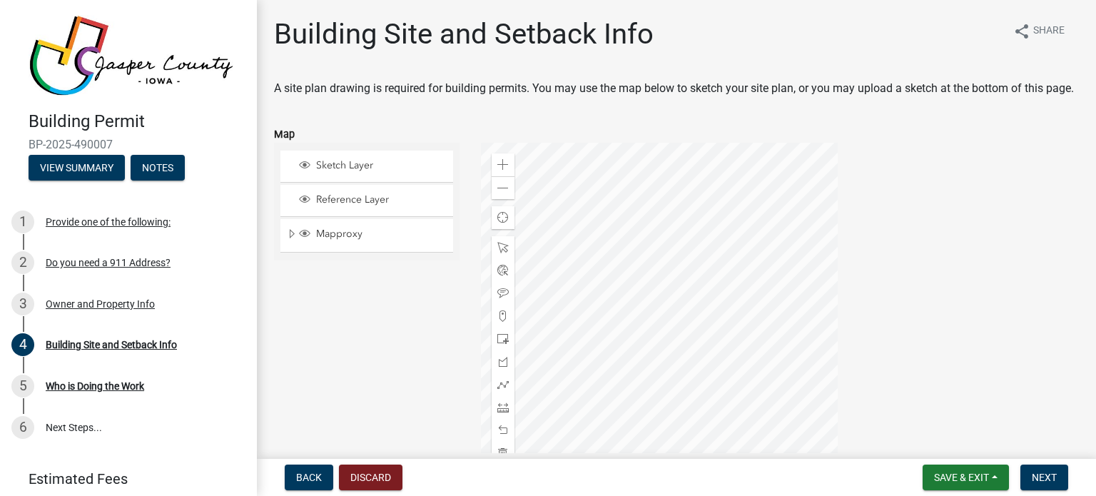
type input "25"
click at [360, 172] on span "Sketch Layer" at bounding box center [381, 165] width 136 height 13
click at [502, 253] on span at bounding box center [502, 247] width 11 height 11
click at [649, 334] on div at bounding box center [659, 321] width 357 height 357
click at [648, 324] on div at bounding box center [659, 321] width 357 height 357
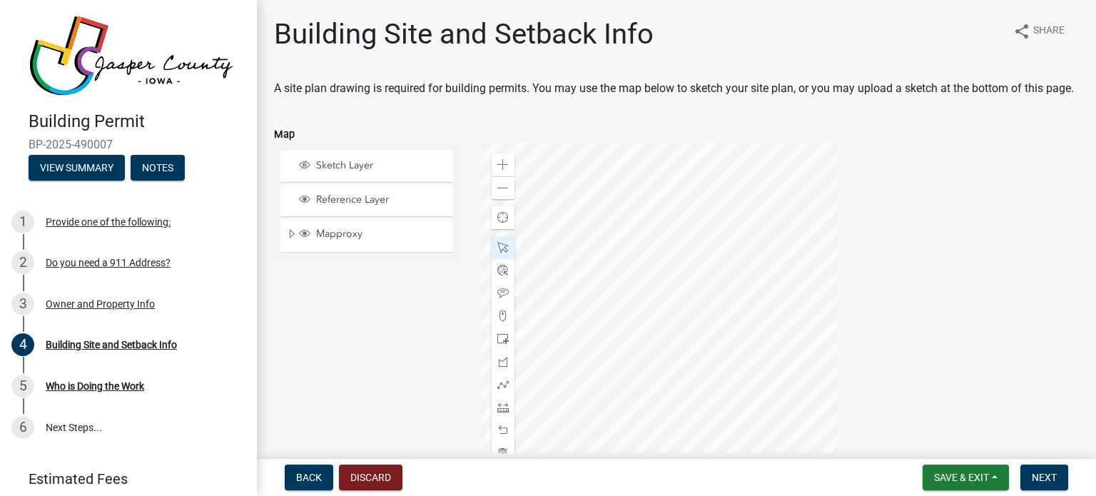
click at [651, 335] on div at bounding box center [659, 321] width 357 height 357
click at [653, 323] on div at bounding box center [659, 321] width 357 height 357
click at [664, 321] on div at bounding box center [659, 321] width 357 height 357
click at [672, 330] on div at bounding box center [659, 321] width 357 height 357
click at [360, 172] on span "Sketch Layer" at bounding box center [381, 165] width 136 height 13
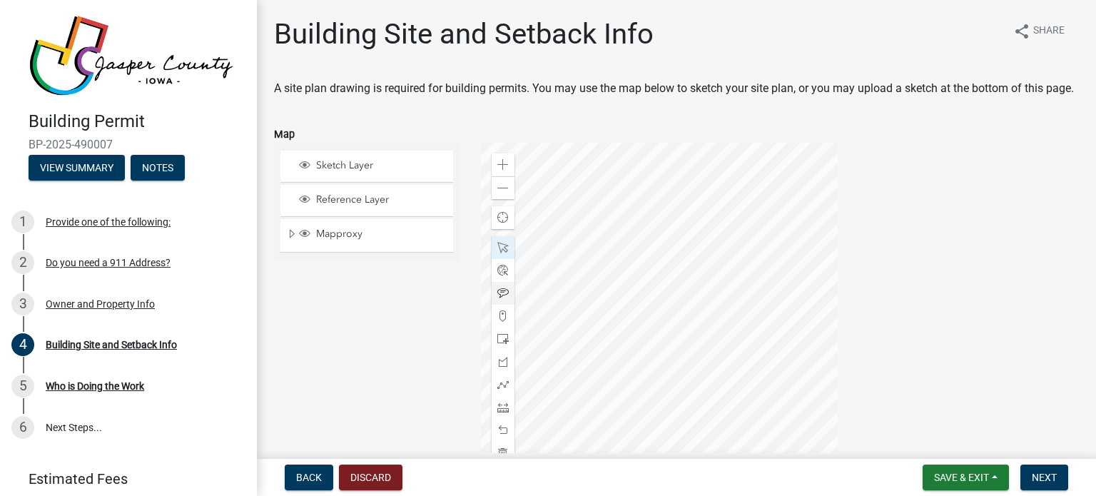
click at [658, 336] on div at bounding box center [659, 321] width 357 height 357
click at [668, 328] on div at bounding box center [659, 321] width 357 height 357
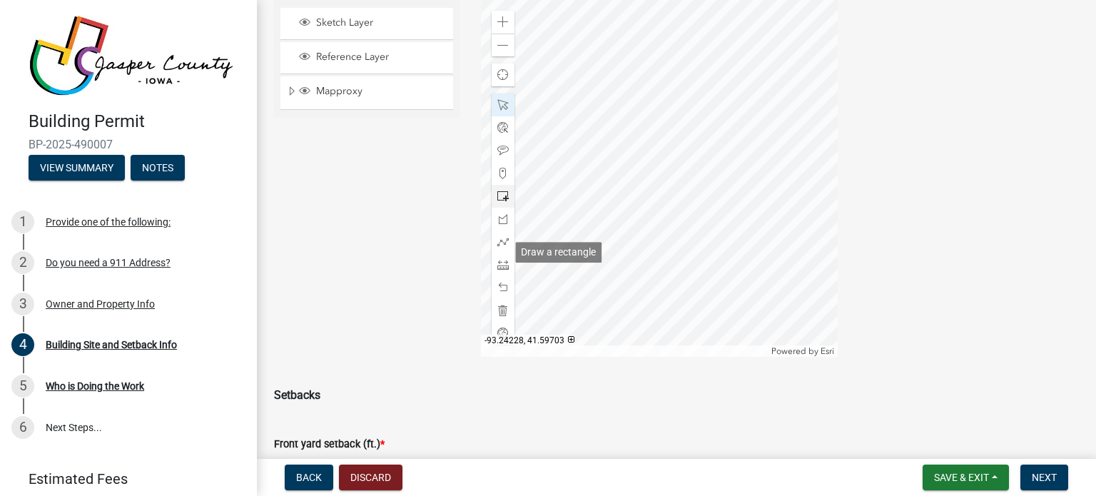
scroll to position [71, 0]
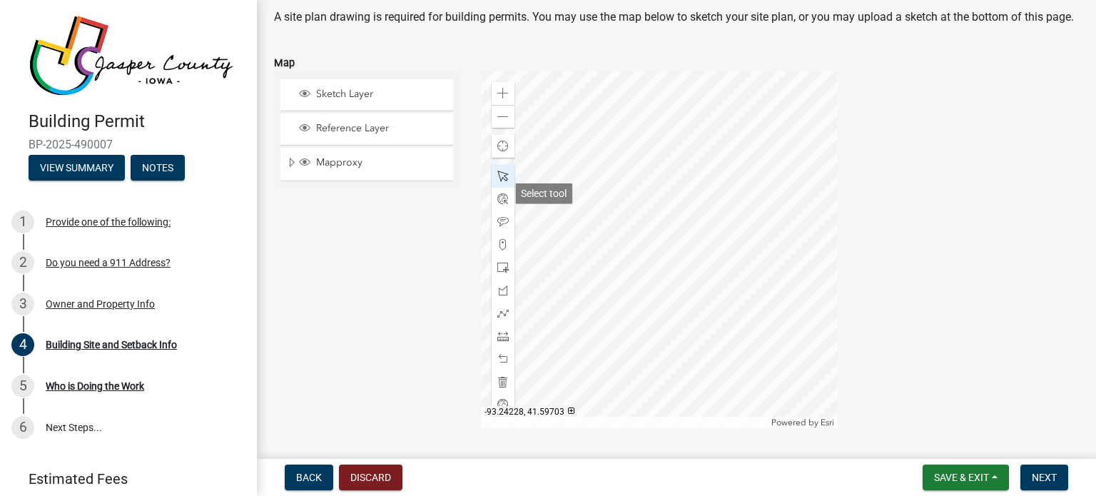
click at [501, 182] on span at bounding box center [502, 176] width 11 height 11
drag, startPoint x: 510, startPoint y: 193, endPoint x: 666, endPoint y: 243, distance: 163.6
click at [666, 243] on div at bounding box center [659, 249] width 357 height 357
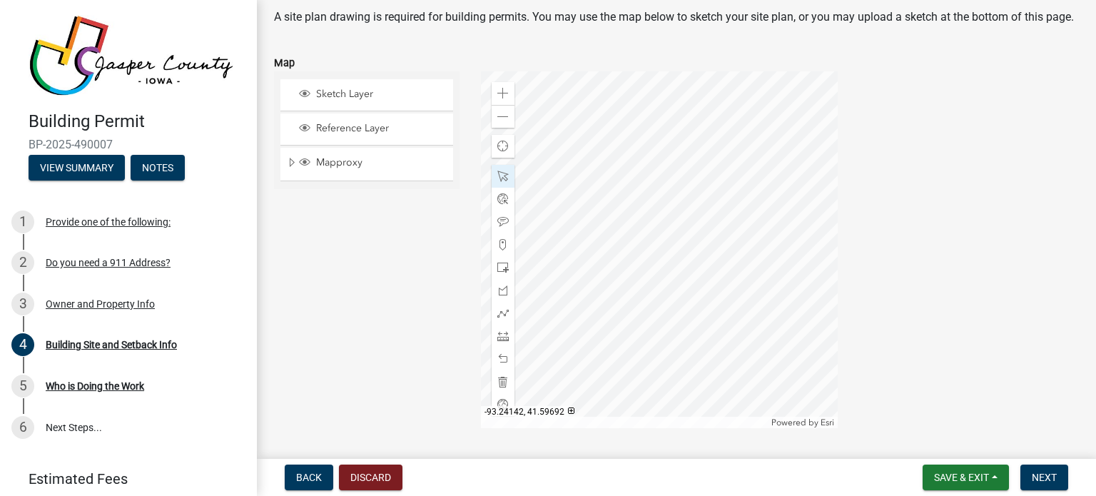
click at [665, 243] on div at bounding box center [659, 249] width 357 height 357
click at [665, 232] on div at bounding box center [659, 249] width 357 height 357
click at [654, 240] on div at bounding box center [659, 249] width 357 height 357
click at [653, 226] on div at bounding box center [659, 249] width 357 height 357
click at [659, 228] on div at bounding box center [659, 249] width 357 height 357
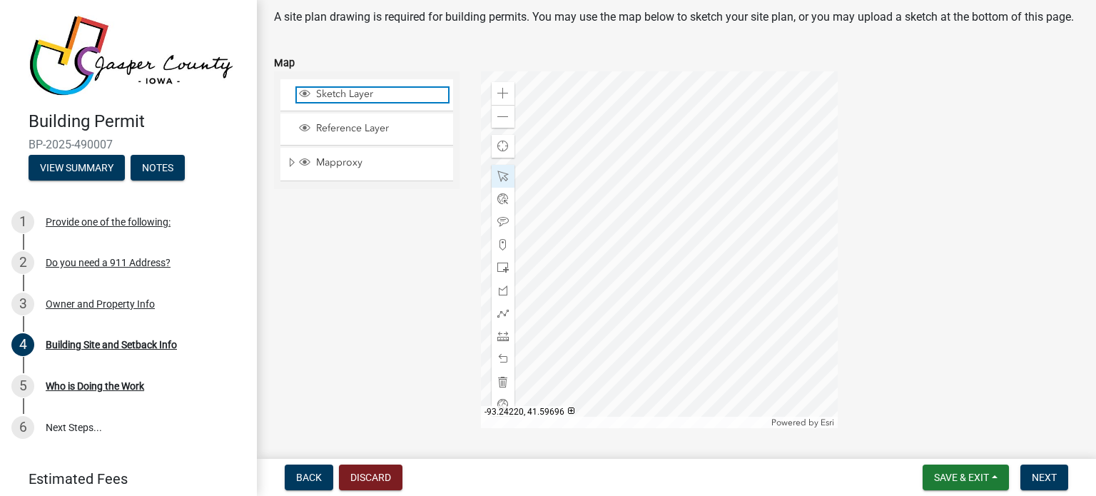
click at [343, 101] on span "Sketch Layer" at bounding box center [381, 94] width 136 height 13
click at [653, 228] on div at bounding box center [659, 249] width 357 height 357
click at [661, 212] on div at bounding box center [659, 249] width 357 height 357
click at [670, 219] on div at bounding box center [659, 249] width 357 height 357
click at [672, 222] on div at bounding box center [659, 249] width 357 height 357
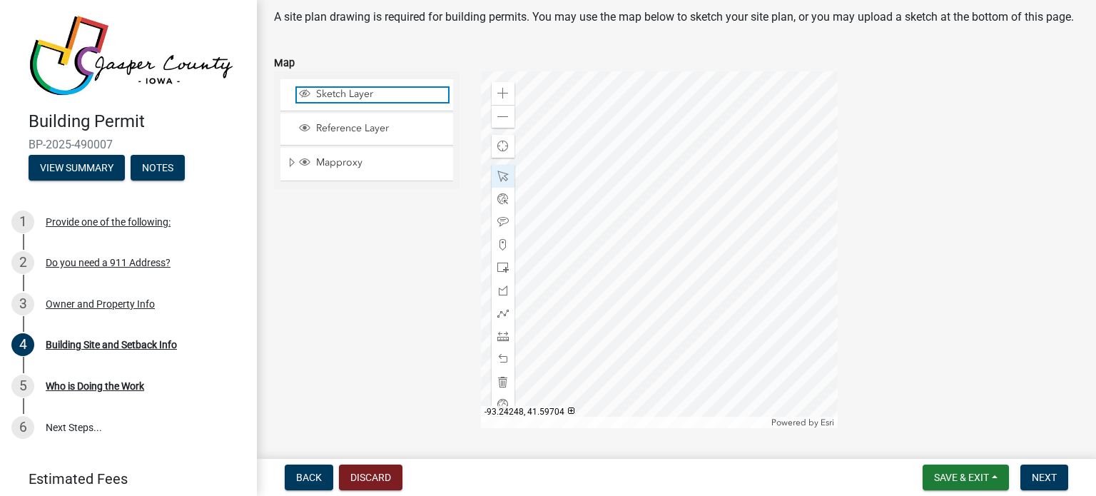
click at [362, 101] on span "Sketch Layer" at bounding box center [381, 94] width 136 height 13
click at [501, 182] on span at bounding box center [502, 176] width 11 height 11
click at [329, 101] on span "Sketch Layer" at bounding box center [381, 94] width 136 height 13
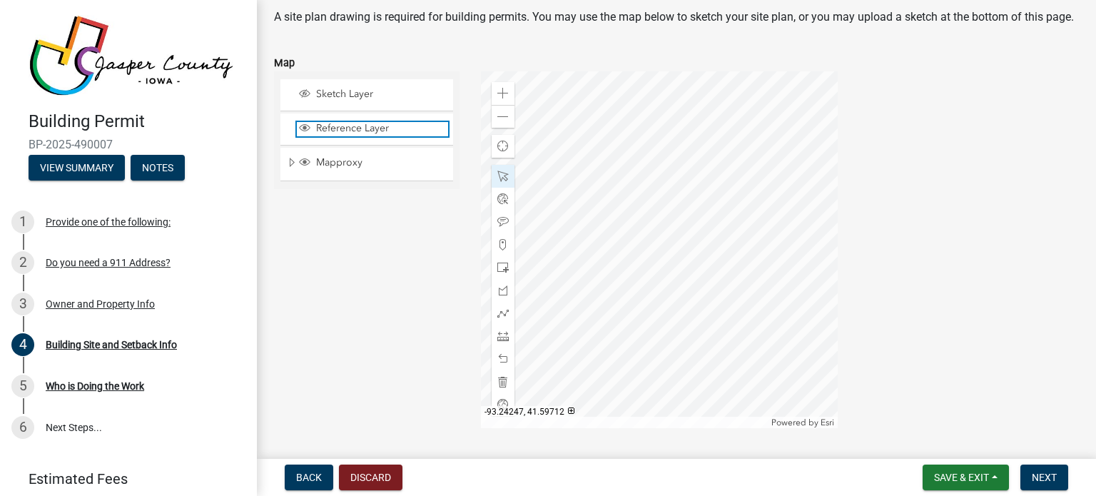
click at [341, 135] on span "Reference Layer" at bounding box center [381, 128] width 136 height 13
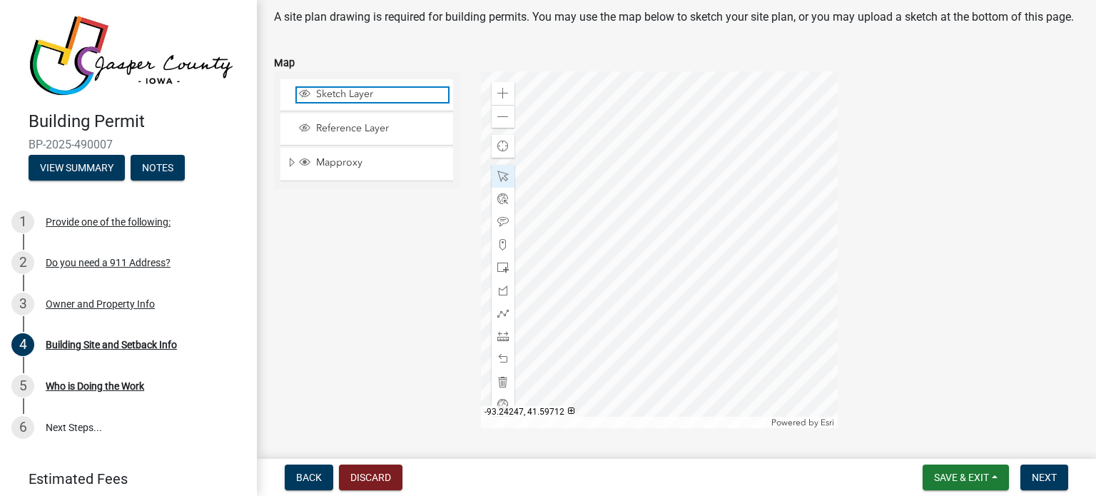
click at [351, 101] on span "Sketch Layer" at bounding box center [381, 94] width 136 height 13
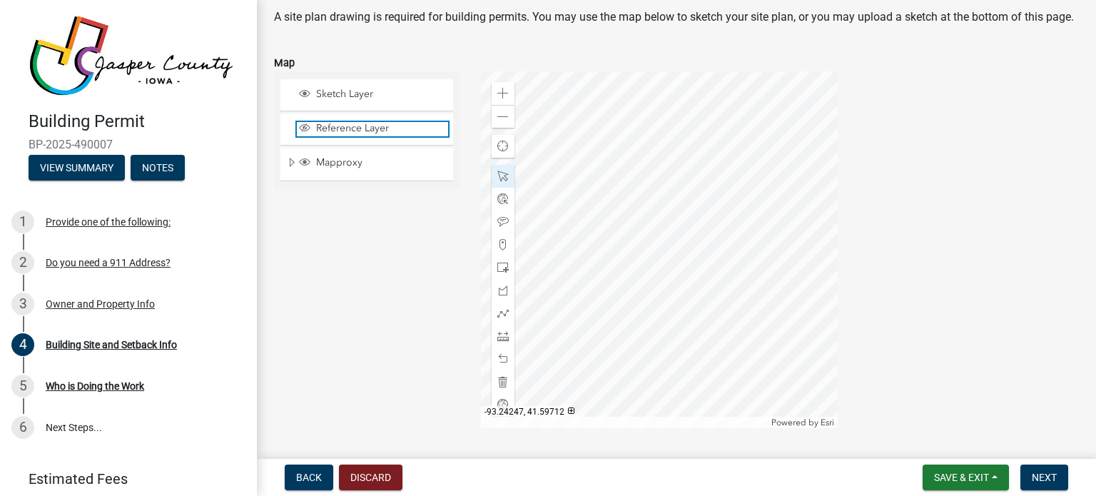
click at [350, 135] on span "Reference Layer" at bounding box center [381, 128] width 136 height 13
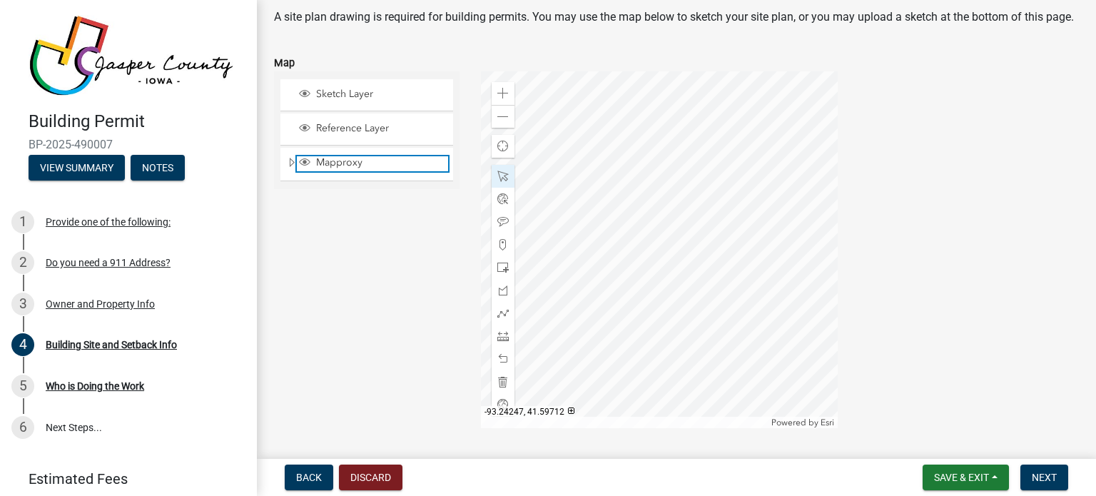
click at [348, 169] on span "Mapproxy" at bounding box center [381, 162] width 136 height 13
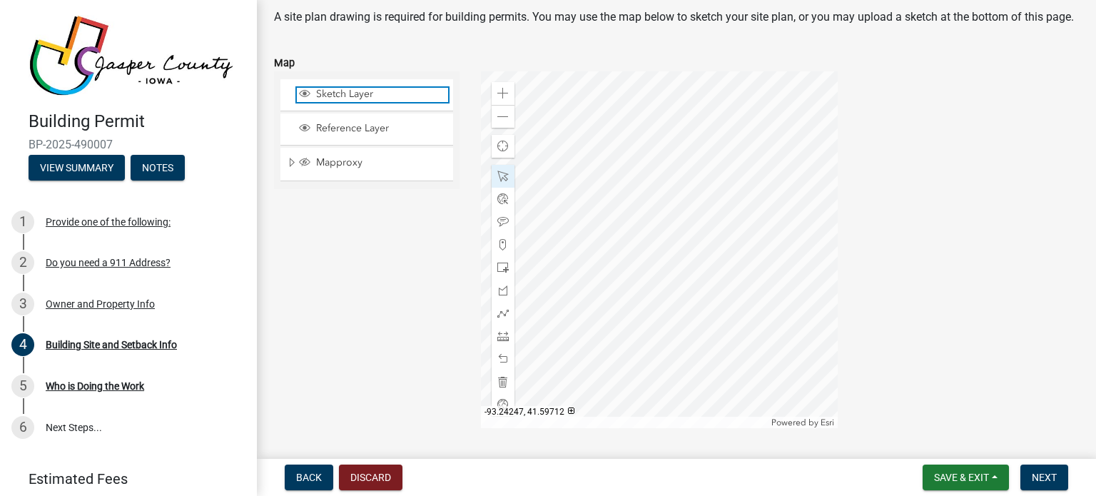
click at [350, 101] on span "Sketch Layer" at bounding box center [381, 94] width 136 height 13
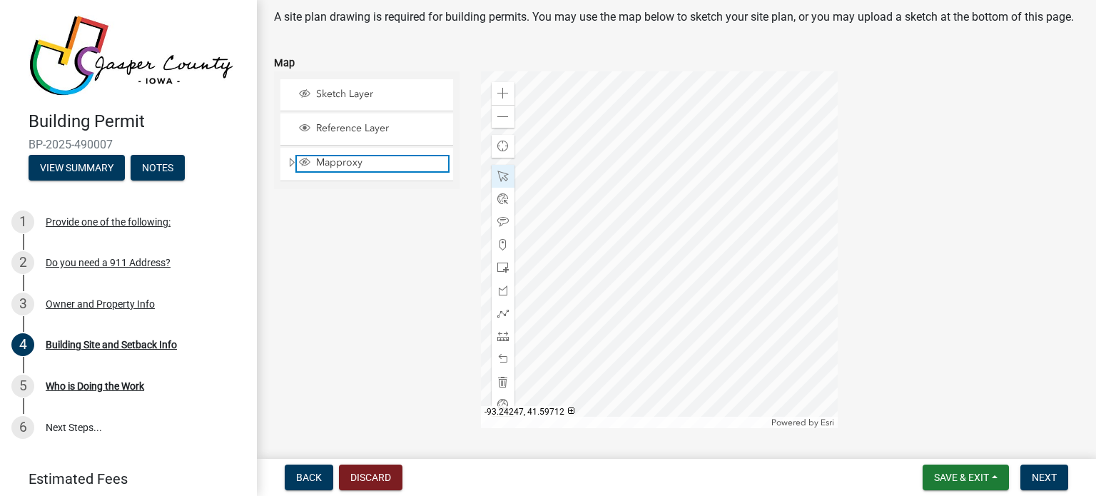
click at [330, 169] on span "Mapproxy" at bounding box center [381, 162] width 136 height 13
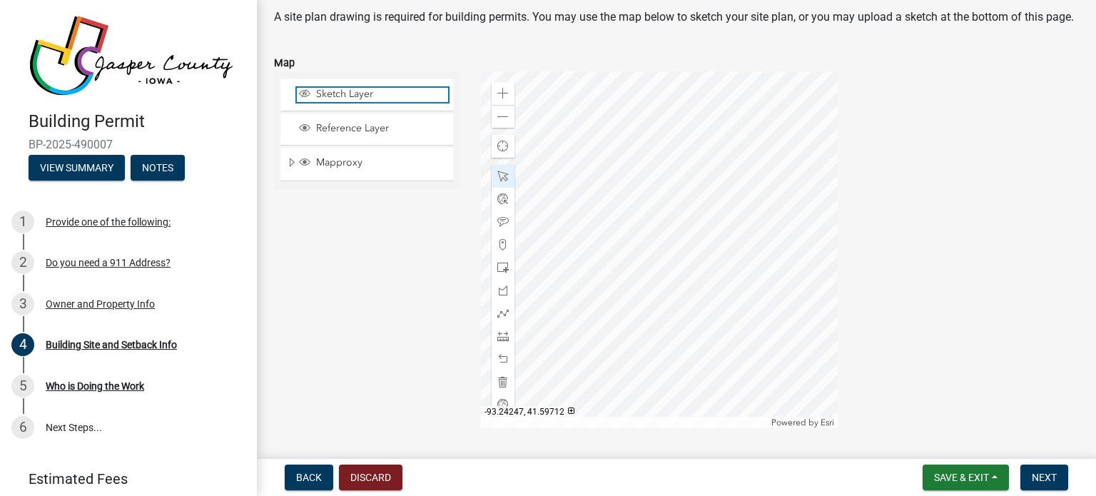
click at [341, 101] on span "Sketch Layer" at bounding box center [381, 94] width 136 height 13
click at [652, 216] on div at bounding box center [659, 249] width 357 height 357
click at [661, 206] on div at bounding box center [659, 249] width 357 height 357
click at [662, 196] on div at bounding box center [659, 249] width 357 height 357
click at [664, 188] on div at bounding box center [659, 249] width 357 height 357
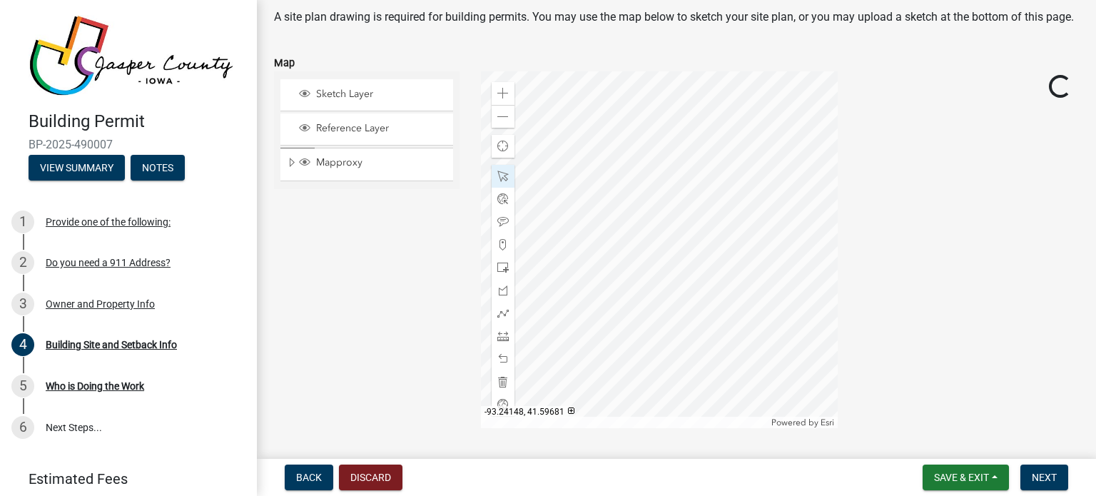
click at [656, 233] on div at bounding box center [659, 249] width 357 height 357
click at [658, 233] on div at bounding box center [659, 249] width 357 height 357
click at [1042, 473] on span "Next" at bounding box center [1044, 477] width 25 height 11
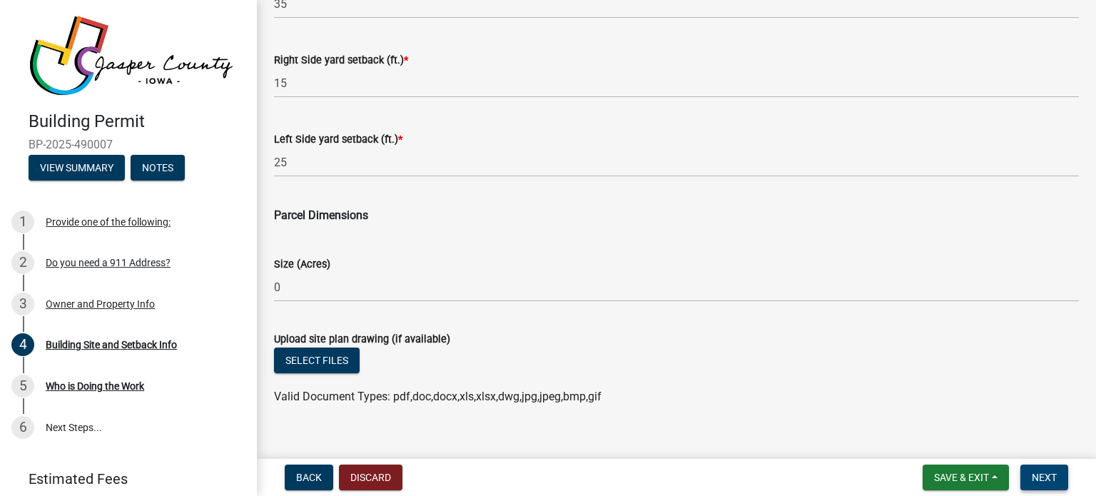
scroll to position [751, 0]
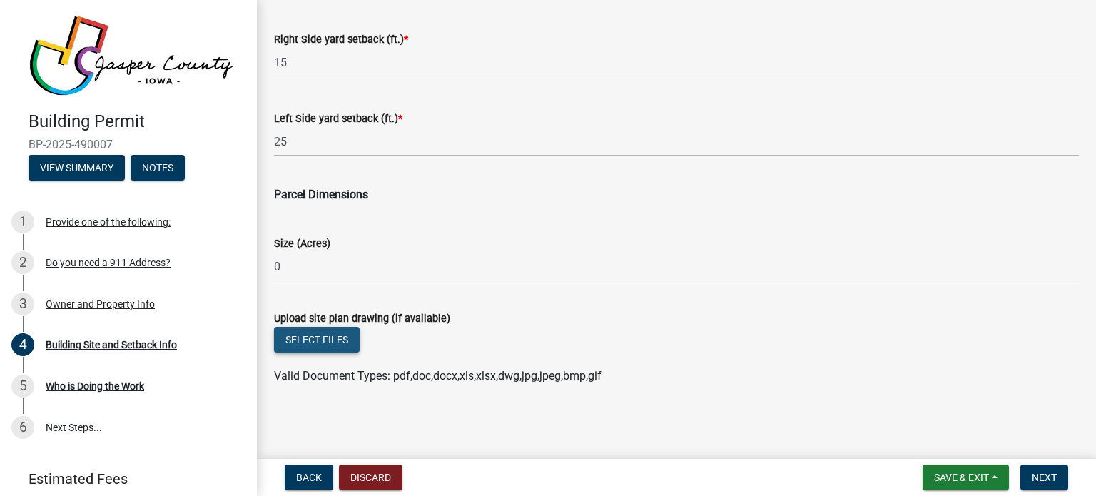
click at [328, 342] on button "Select files" at bounding box center [317, 340] width 86 height 26
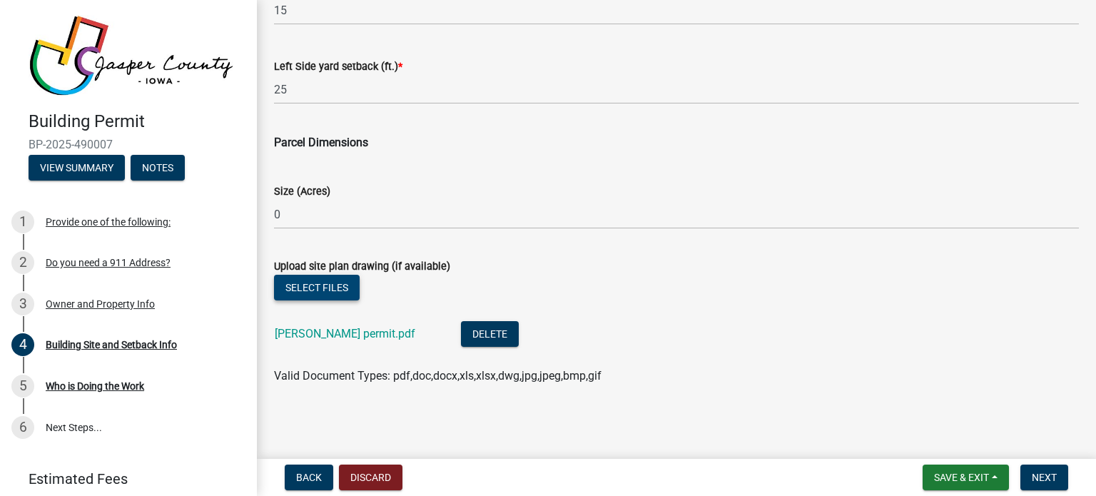
scroll to position [803, 0]
click at [1027, 473] on button "Next" at bounding box center [1044, 478] width 48 height 26
click at [1042, 469] on button "Next" at bounding box center [1044, 478] width 48 height 26
click at [1027, 476] on button "Next" at bounding box center [1044, 478] width 48 height 26
click at [1037, 474] on span "Next" at bounding box center [1044, 477] width 25 height 11
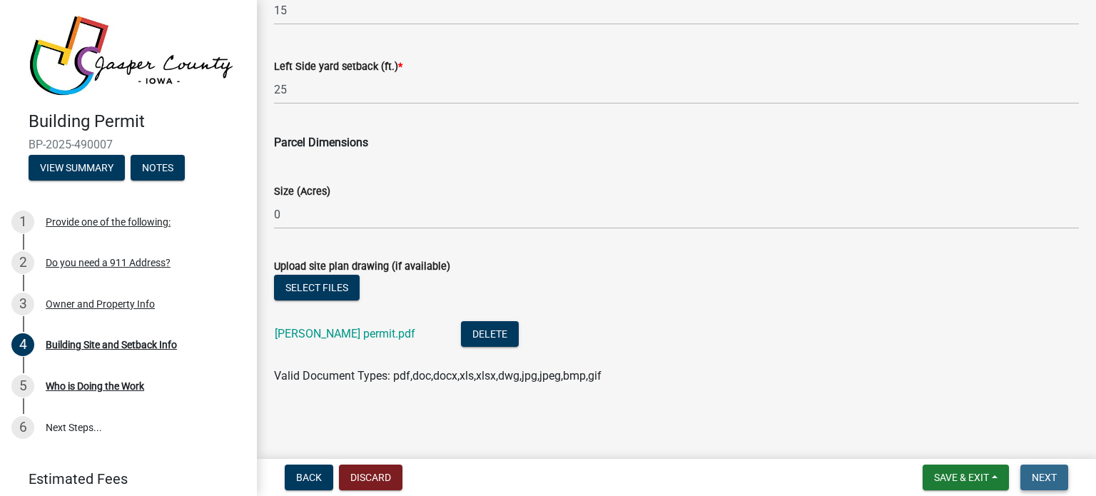
click at [1037, 474] on span "Next" at bounding box center [1044, 477] width 25 height 11
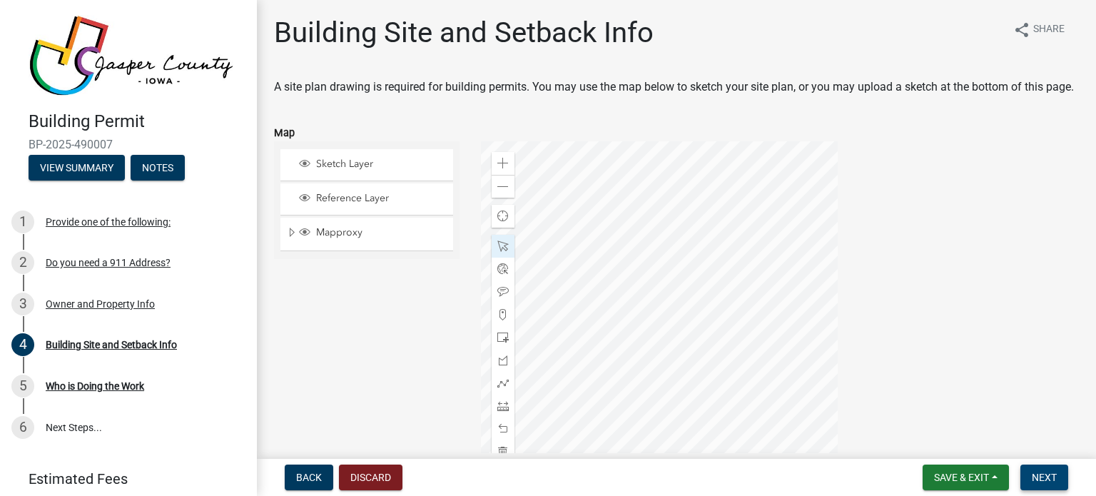
scroll to position [0, 0]
click at [1055, 476] on span "Next" at bounding box center [1044, 477] width 25 height 11
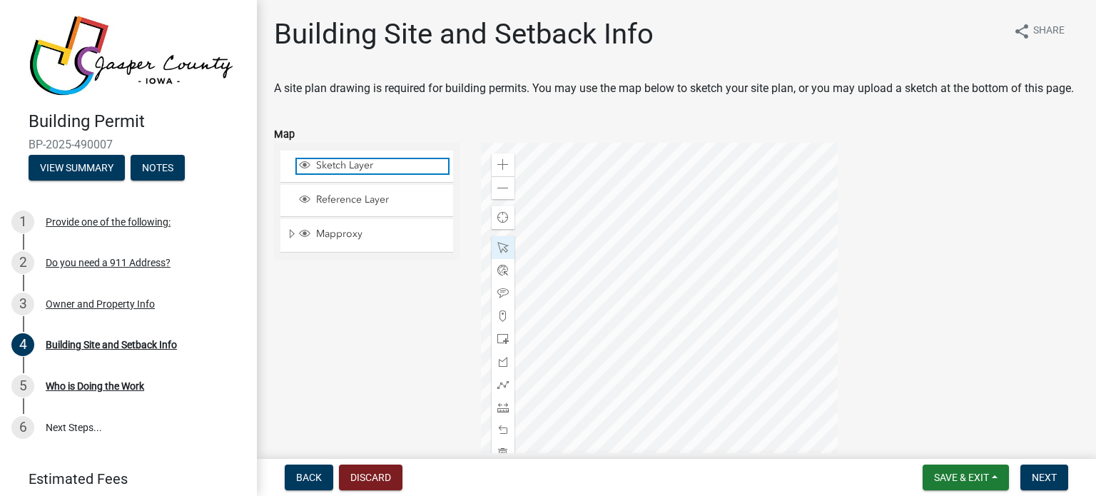
click at [374, 173] on div "Sketch Layer" at bounding box center [372, 166] width 151 height 14
click at [666, 270] on div at bounding box center [659, 321] width 357 height 357
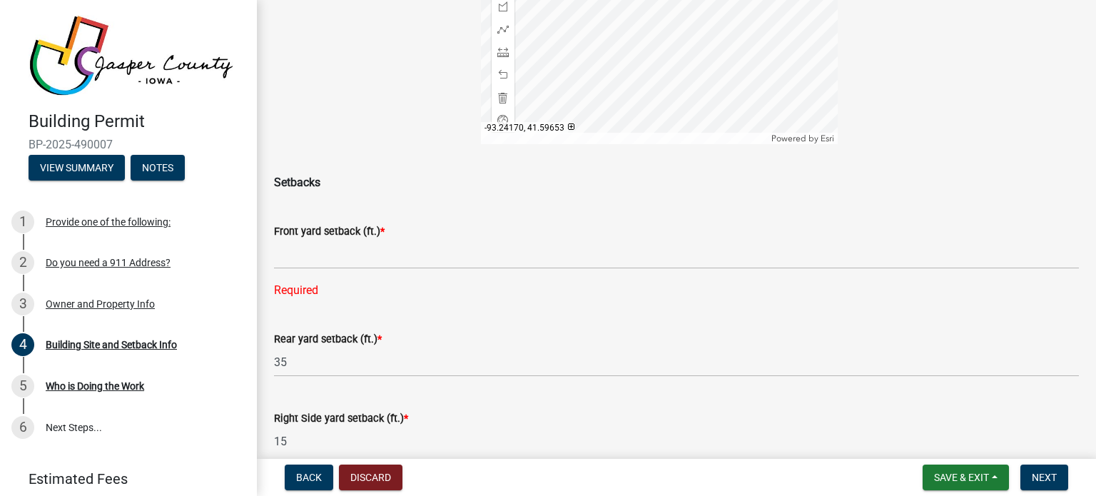
scroll to position [357, 0]
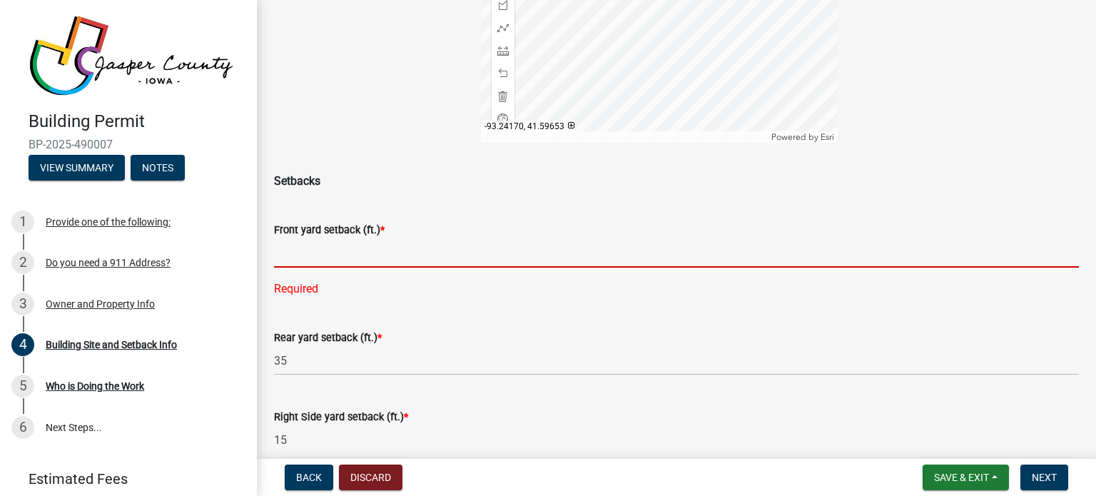
click at [333, 268] on input "text" at bounding box center [676, 252] width 805 height 29
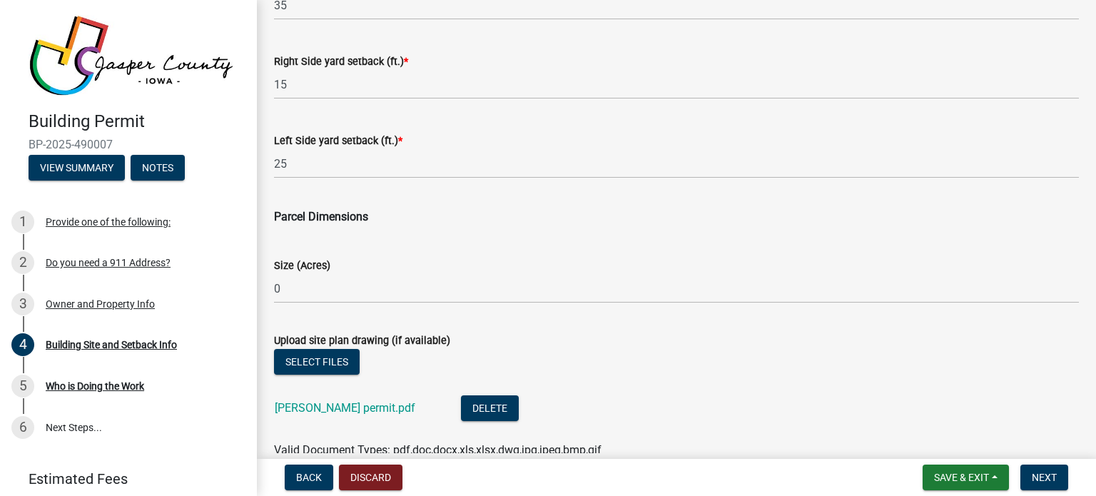
scroll to position [714, 0]
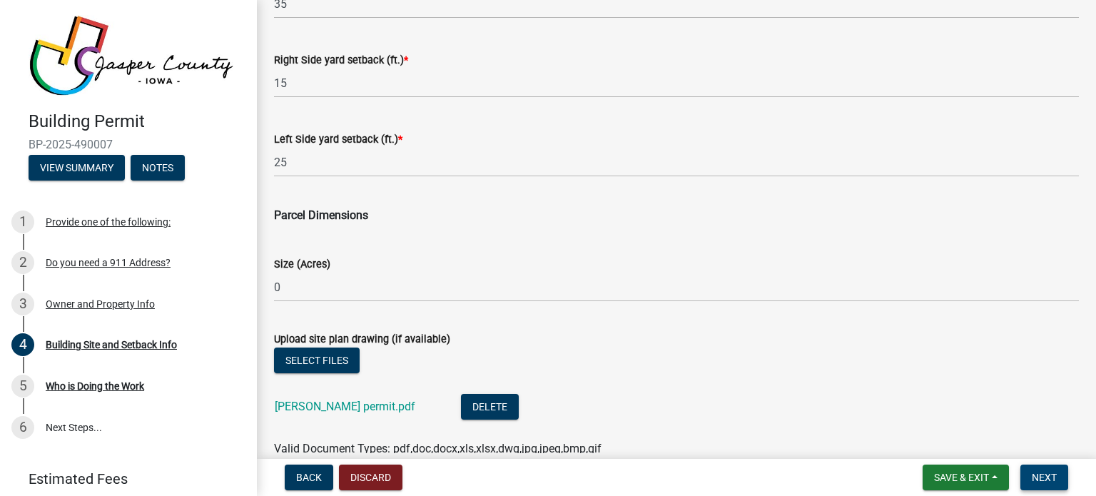
type input "0"
click at [1047, 480] on span "Next" at bounding box center [1044, 477] width 25 height 11
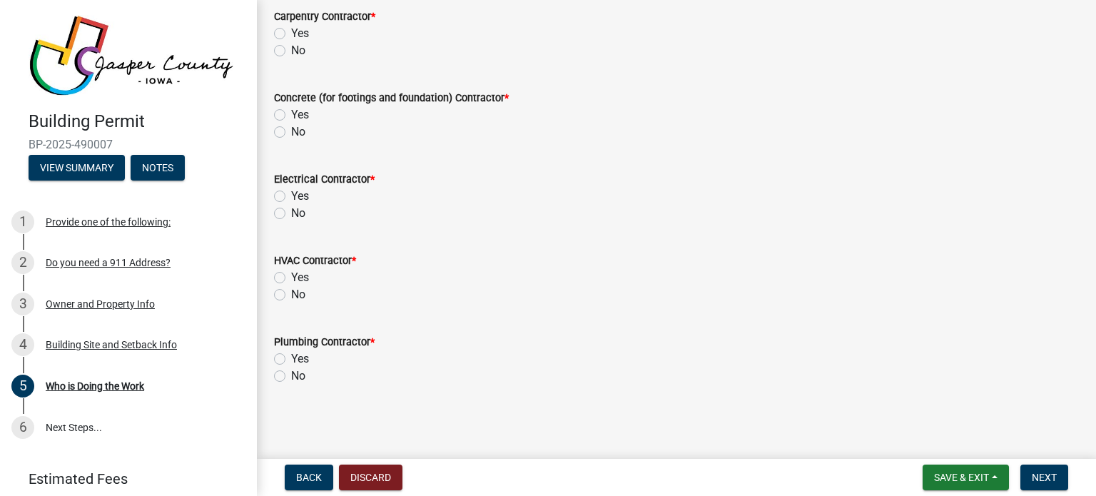
scroll to position [128, 0]
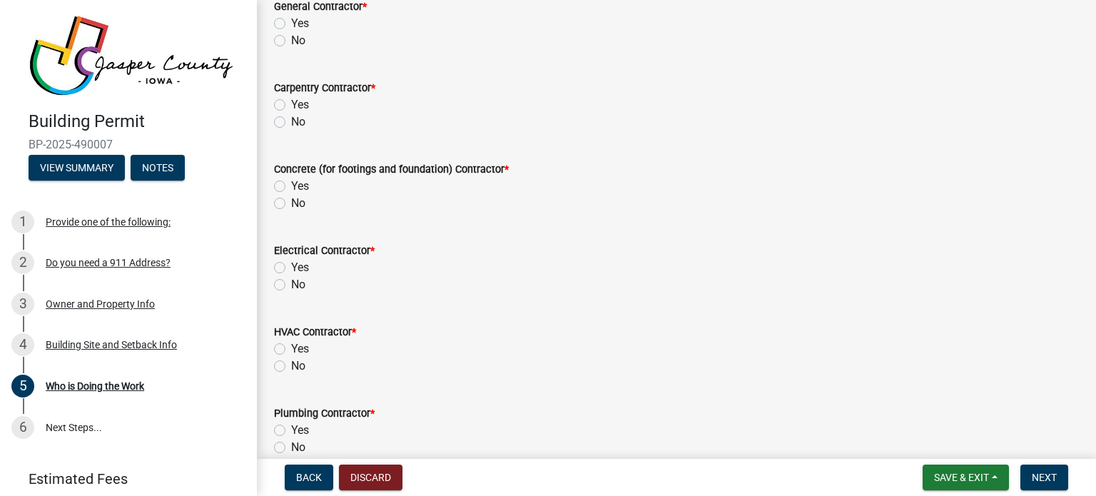
click at [291, 102] on label "Yes" at bounding box center [300, 104] width 18 height 17
click at [291, 102] on input "Yes" at bounding box center [295, 100] width 9 height 9
radio input "true"
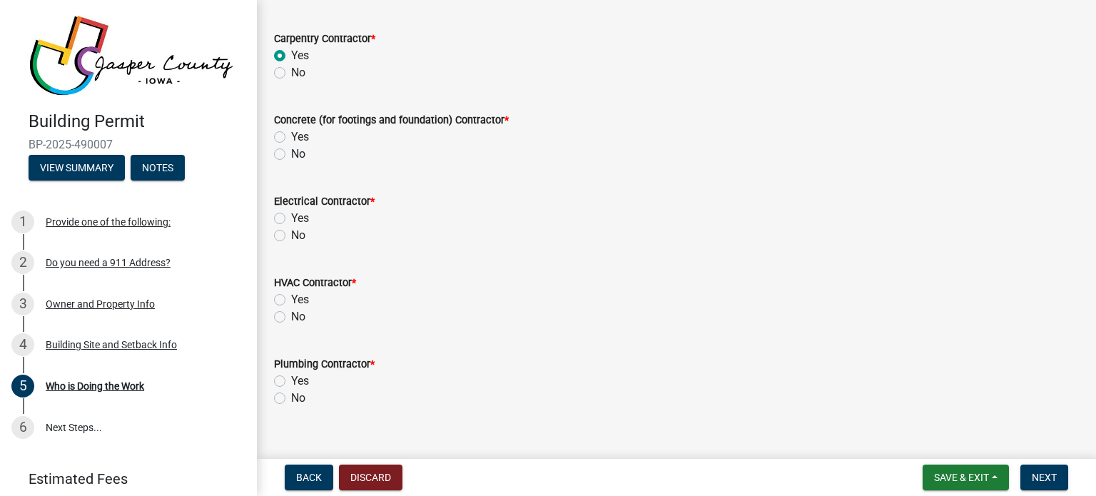
scroll to position [199, 0]
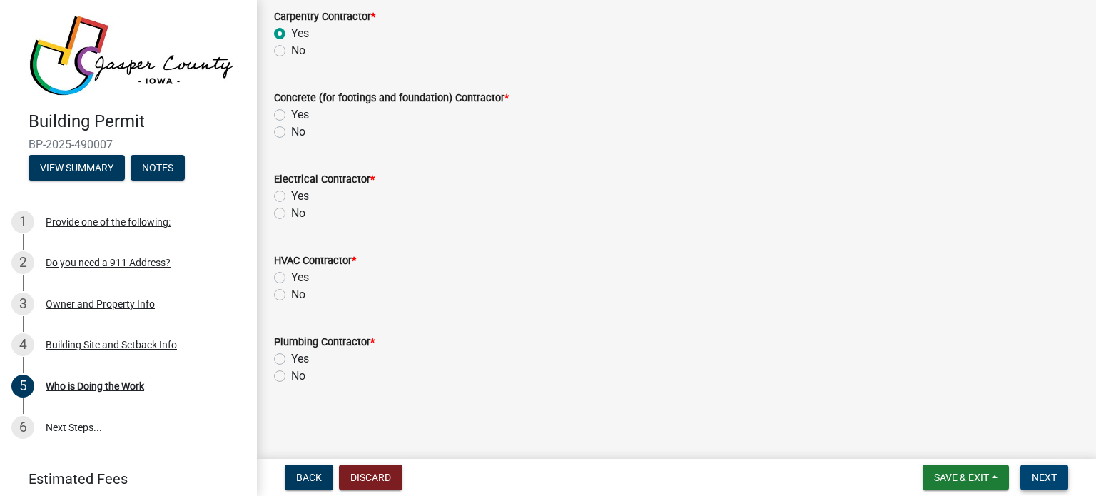
click at [1047, 473] on span "Next" at bounding box center [1044, 477] width 25 height 11
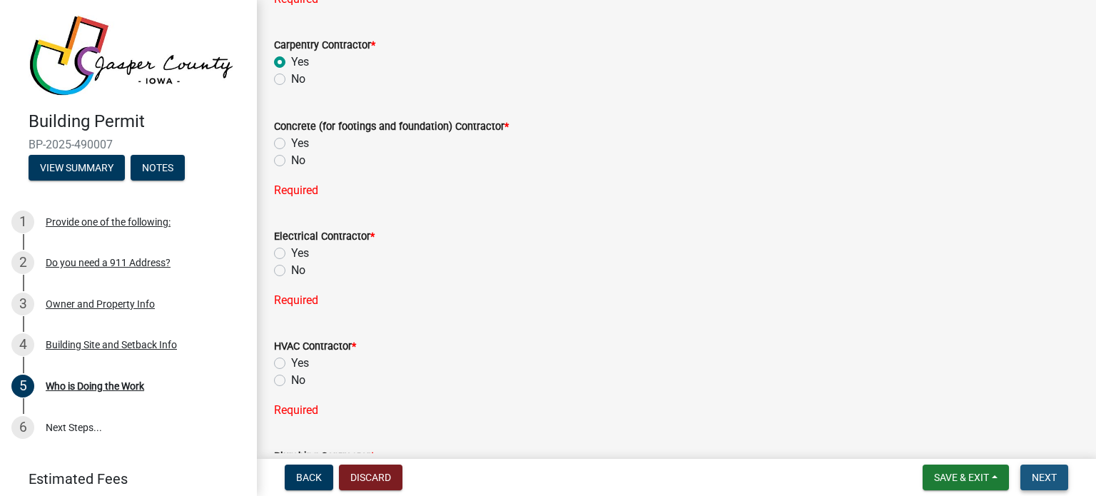
scroll to position [228, 0]
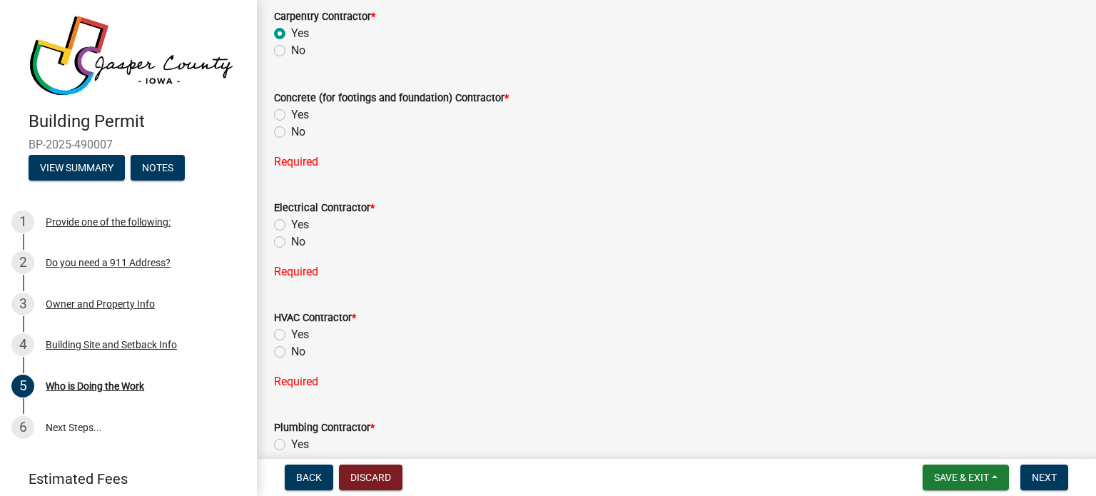
click at [291, 131] on label "No" at bounding box center [298, 131] width 14 height 17
click at [291, 131] on input "No" at bounding box center [295, 127] width 9 height 9
radio input "true"
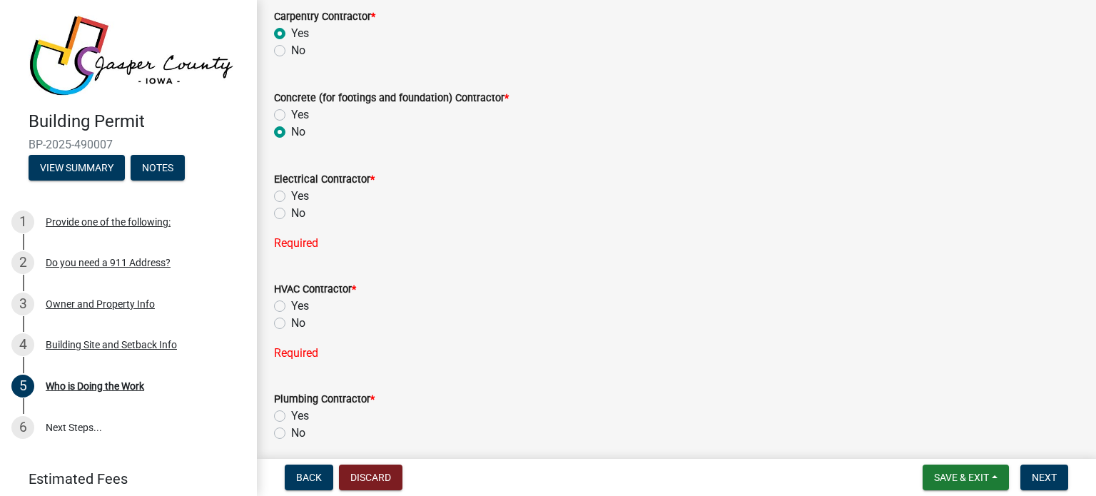
click at [291, 210] on label "No" at bounding box center [298, 213] width 14 height 17
click at [291, 210] on input "No" at bounding box center [295, 209] width 9 height 9
radio input "true"
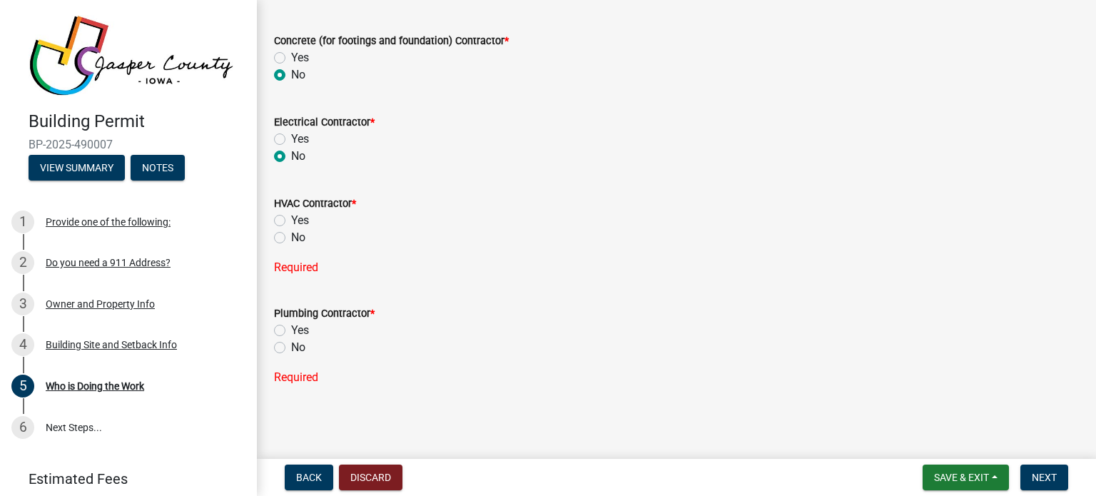
click at [291, 238] on label "No" at bounding box center [298, 237] width 14 height 17
click at [291, 238] on input "No" at bounding box center [295, 233] width 9 height 9
radio input "true"
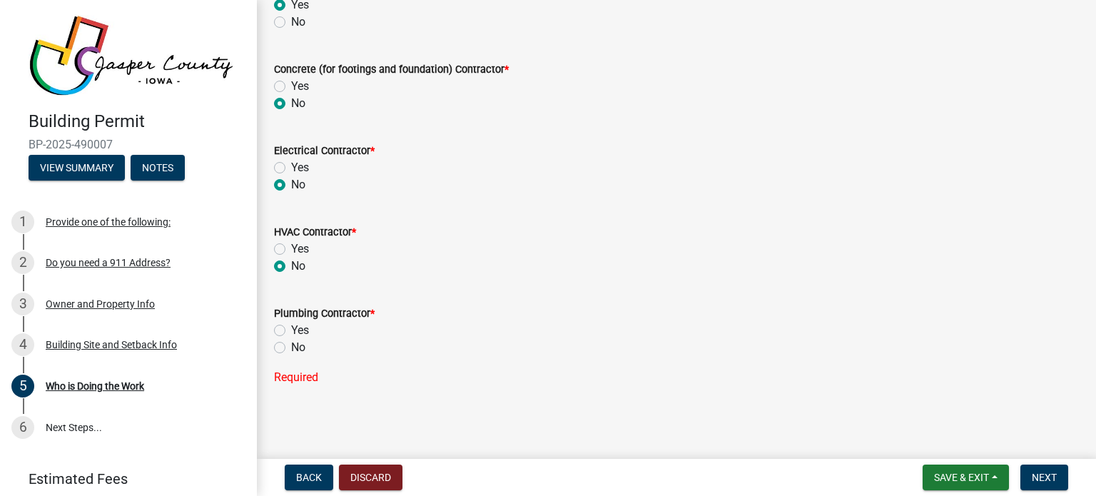
click at [291, 347] on label "No" at bounding box center [298, 347] width 14 height 17
click at [291, 347] on input "No" at bounding box center [295, 343] width 9 height 9
radio input "true"
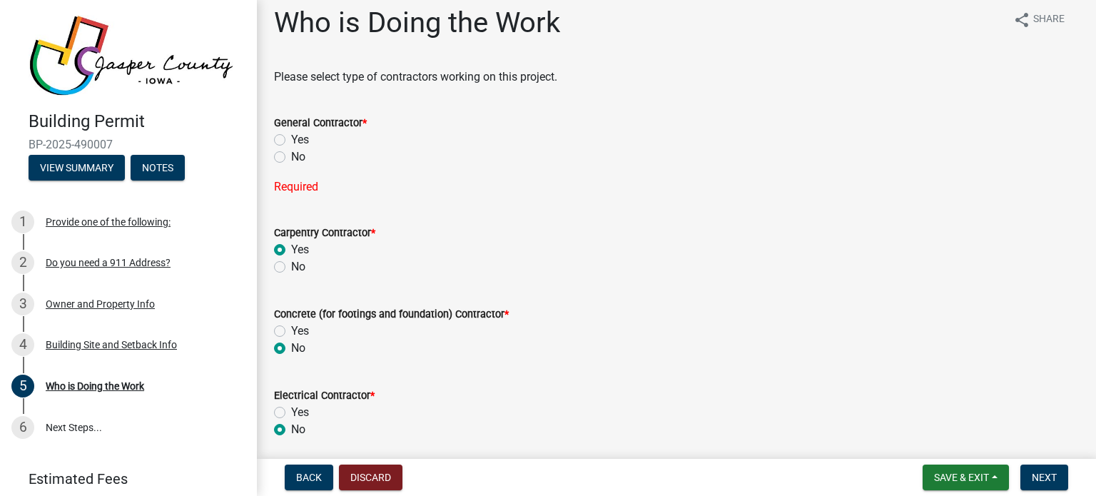
scroll to position [0, 0]
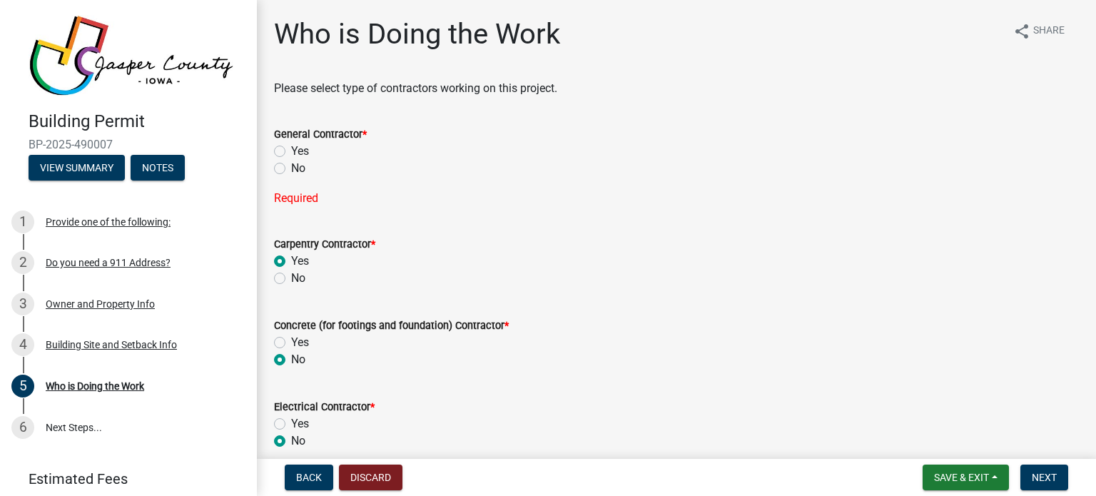
drag, startPoint x: 283, startPoint y: 148, endPoint x: 292, endPoint y: 152, distance: 9.6
click at [291, 148] on label "Yes" at bounding box center [300, 151] width 18 height 17
click at [291, 148] on input "Yes" at bounding box center [295, 147] width 9 height 9
radio input "true"
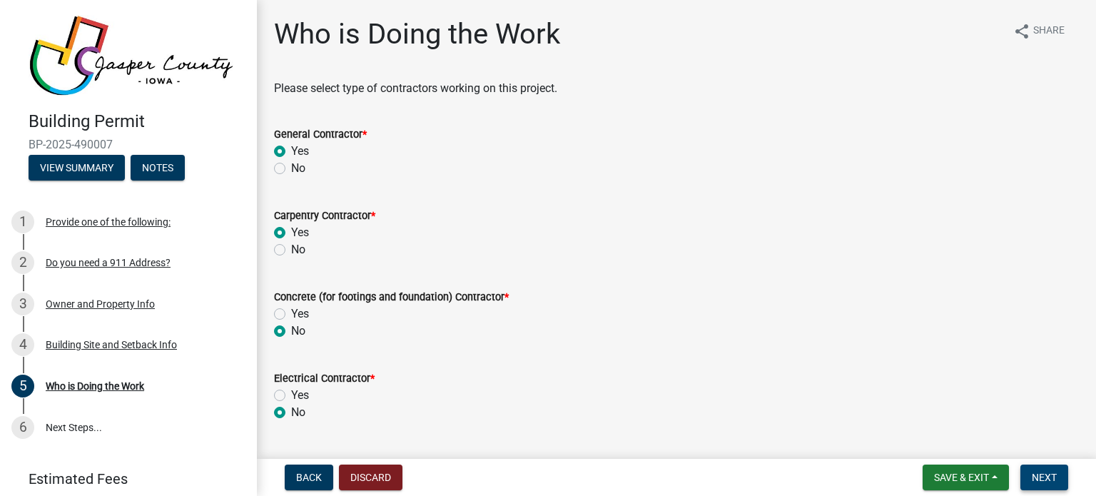
click at [1032, 477] on span "Next" at bounding box center [1044, 477] width 25 height 11
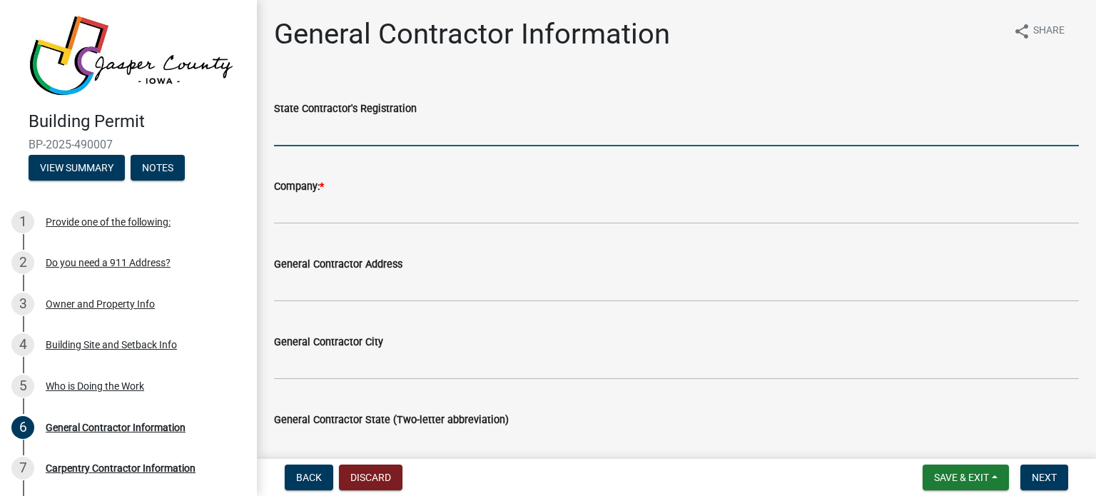
click at [364, 131] on input "State Contractor's Registration" at bounding box center [676, 131] width 805 height 29
type input "b"
type input "co95734"
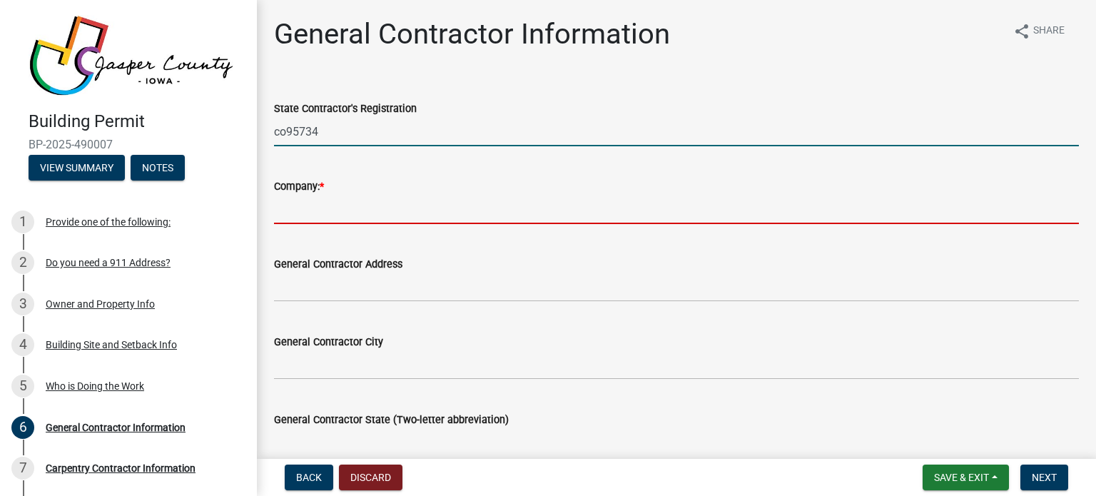
click at [374, 196] on input "Company: *" at bounding box center [676, 209] width 805 height 29
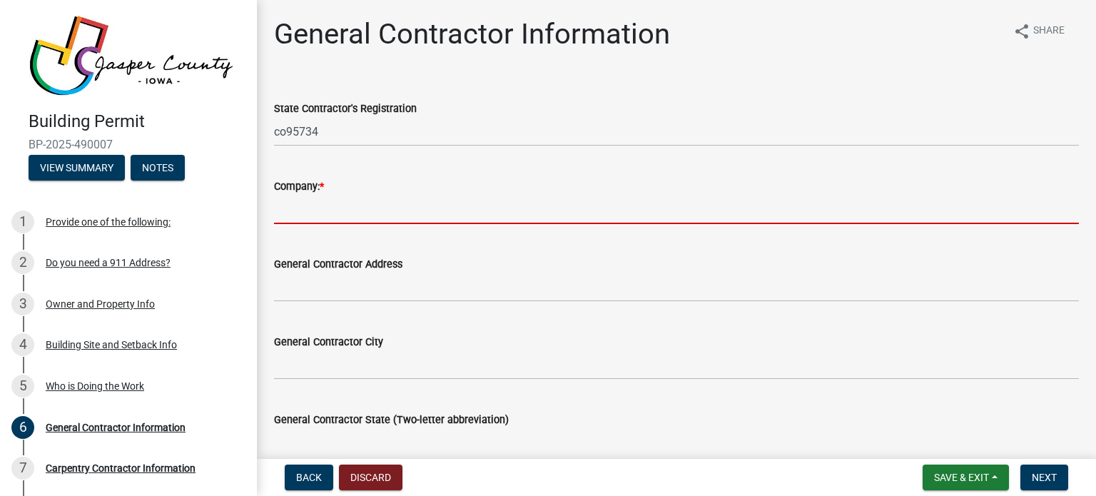
type input "Buresh home solutions"
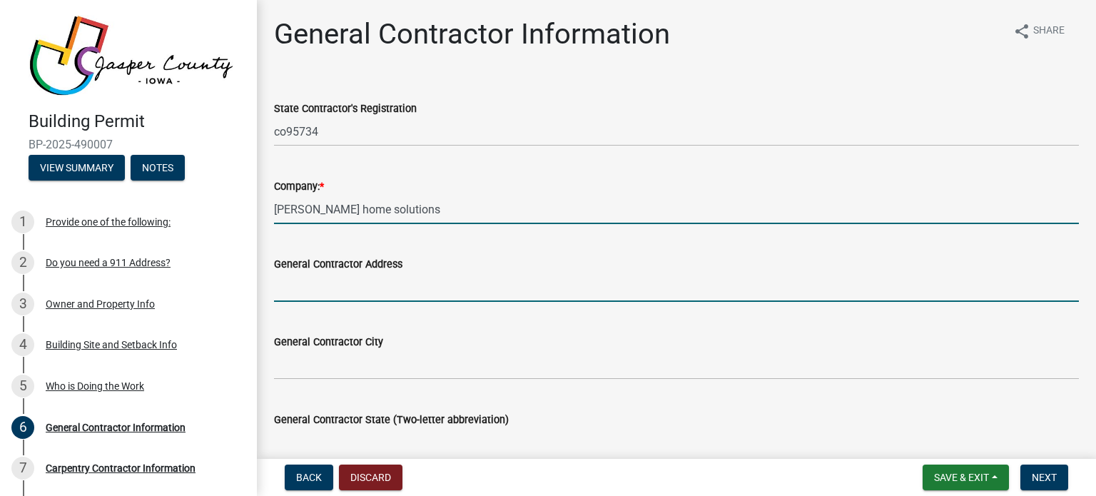
type input "9379 Swanson Boulevard suite d"
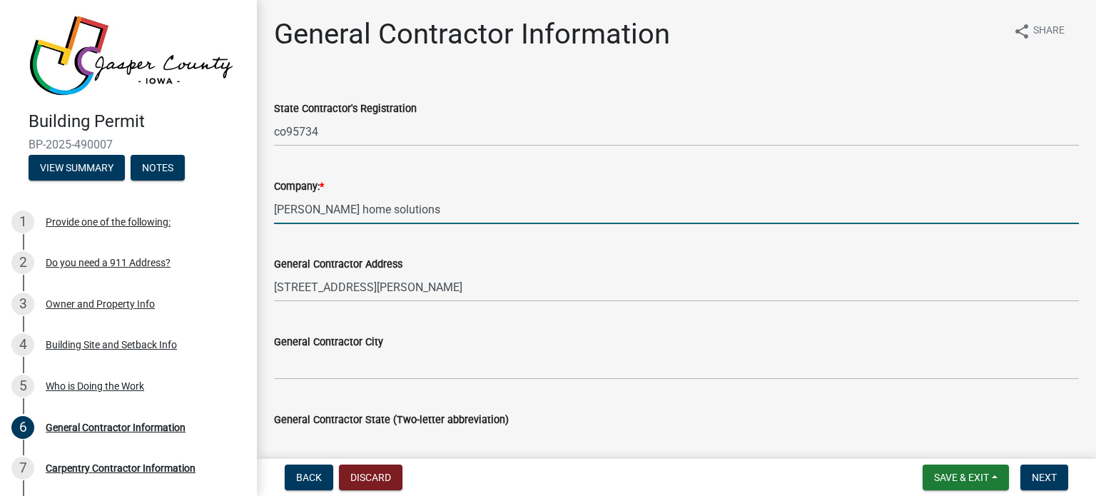
type input "Clive"
type input "IA"
type input "50325"
type input "jason@bureshhomesolutions.com"
type input "Jason Smothers"
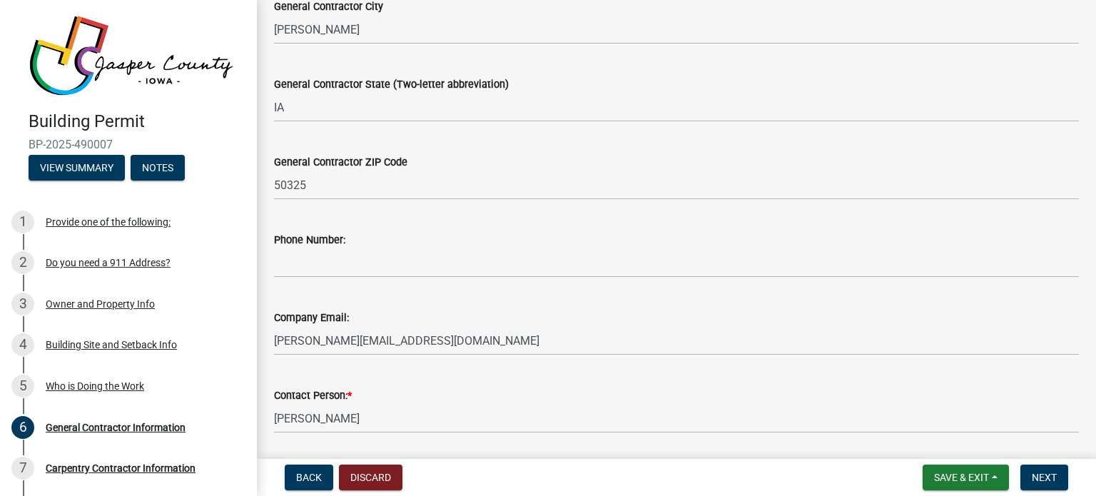
scroll to position [357, 0]
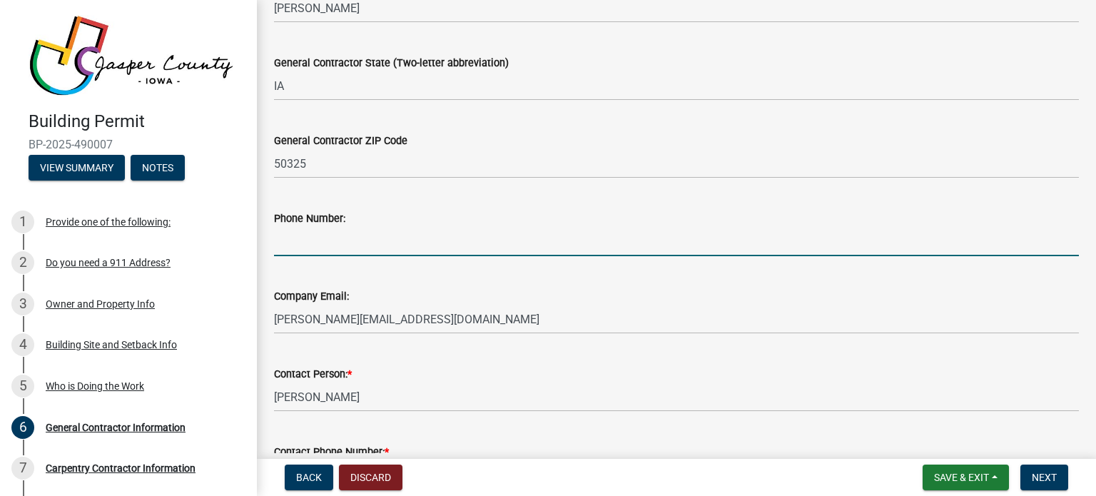
click at [412, 242] on input "Phone Number:" at bounding box center [676, 241] width 805 height 29
type input "5154910729"
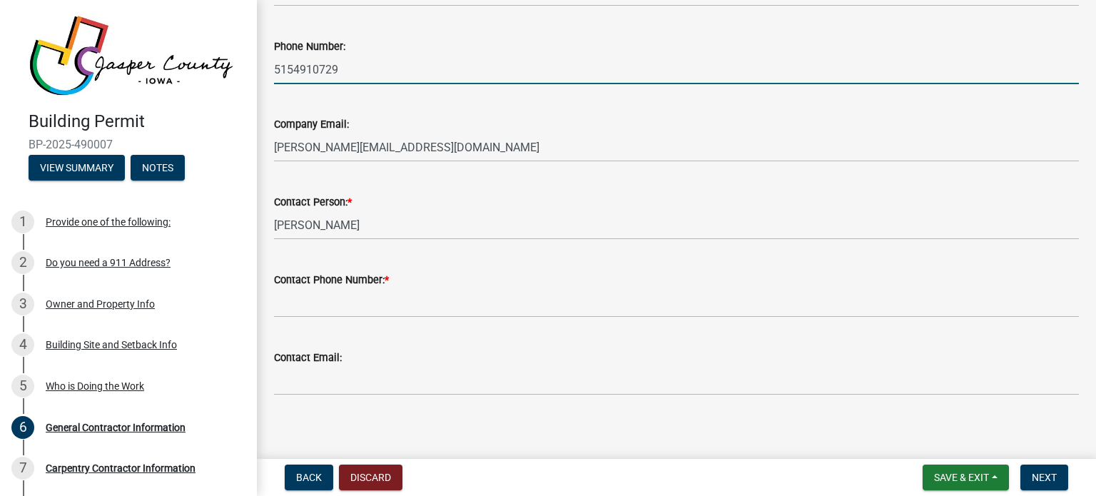
scroll to position [537, 0]
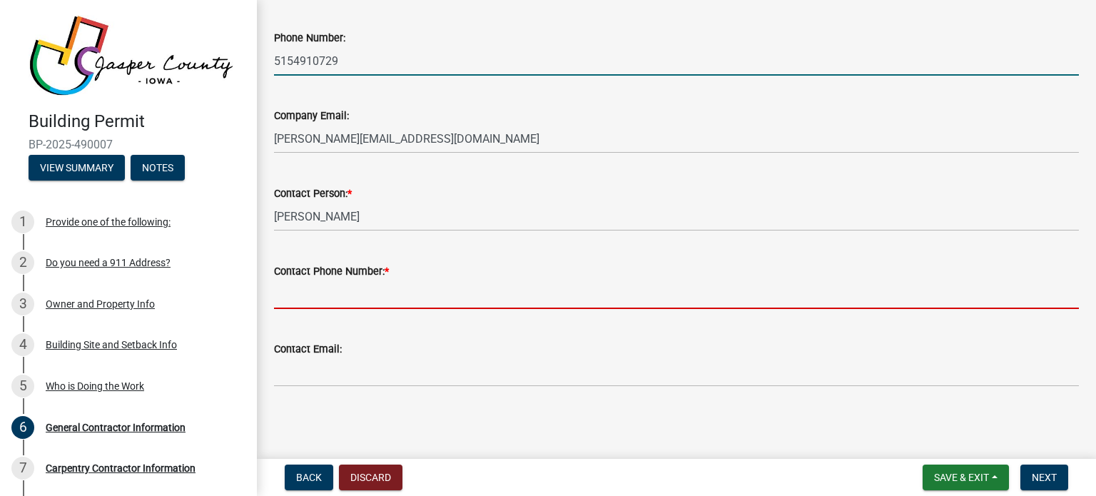
click at [412, 295] on input "Contact Phone Number: *" at bounding box center [676, 294] width 805 height 29
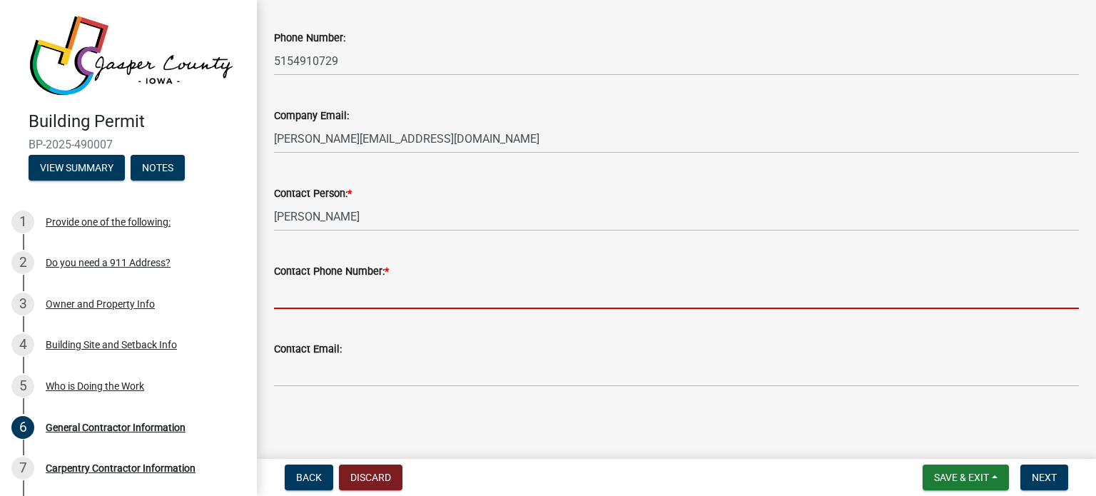
type input "5154910729"
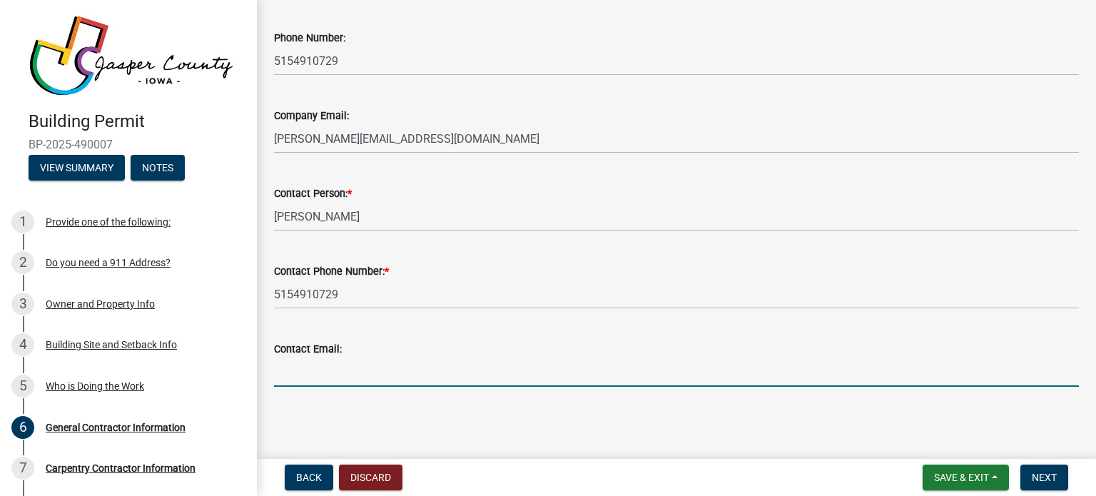
click at [387, 360] on input "Contact Email:" at bounding box center [676, 371] width 805 height 29
type input "jason@bureshhomesolutions.com"
click at [1035, 474] on span "Next" at bounding box center [1044, 477] width 25 height 11
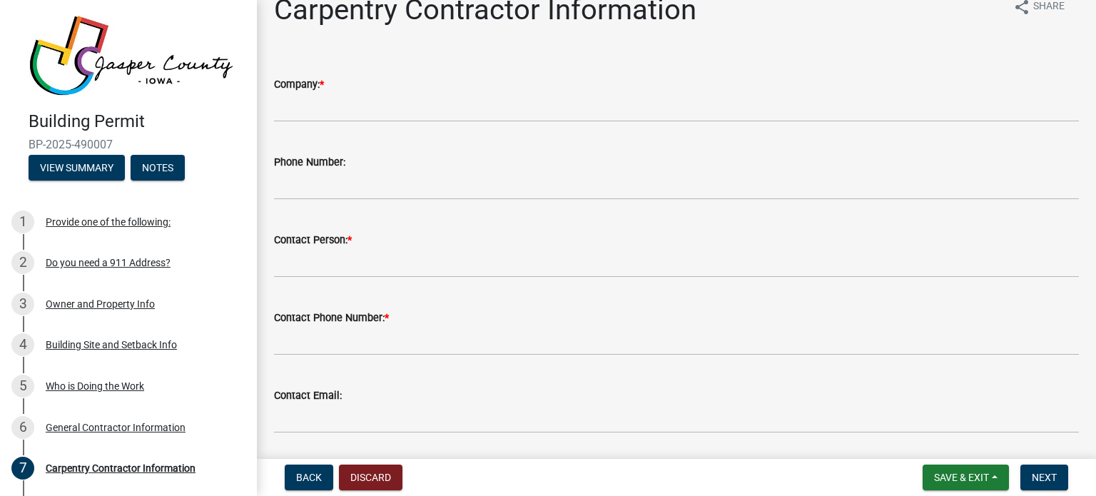
scroll to position [0, 0]
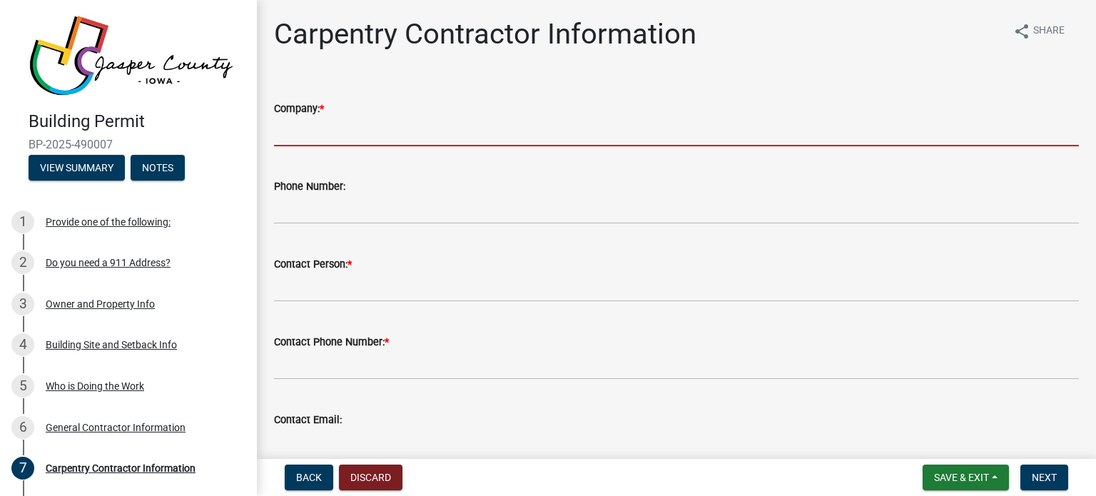
click at [340, 131] on input "Company: *" at bounding box center [676, 131] width 805 height 29
type input "Buresh home solutions"
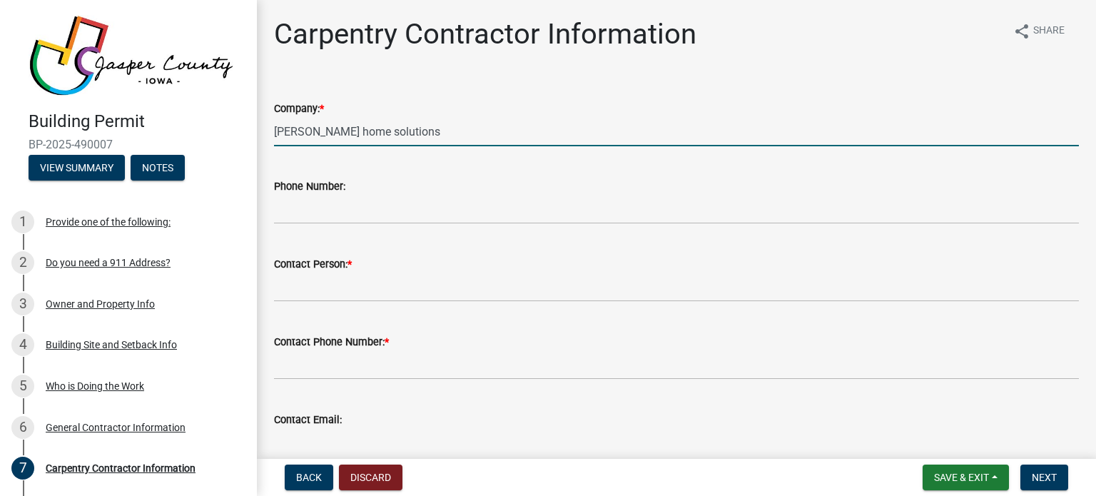
type input "Jason Smothers"
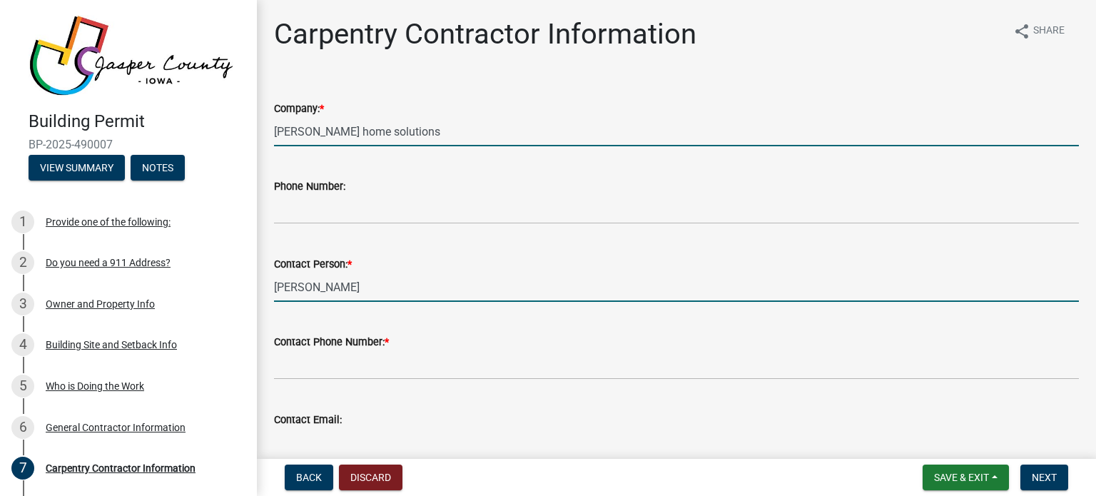
type input "jason@bureshhomesolutions.com"
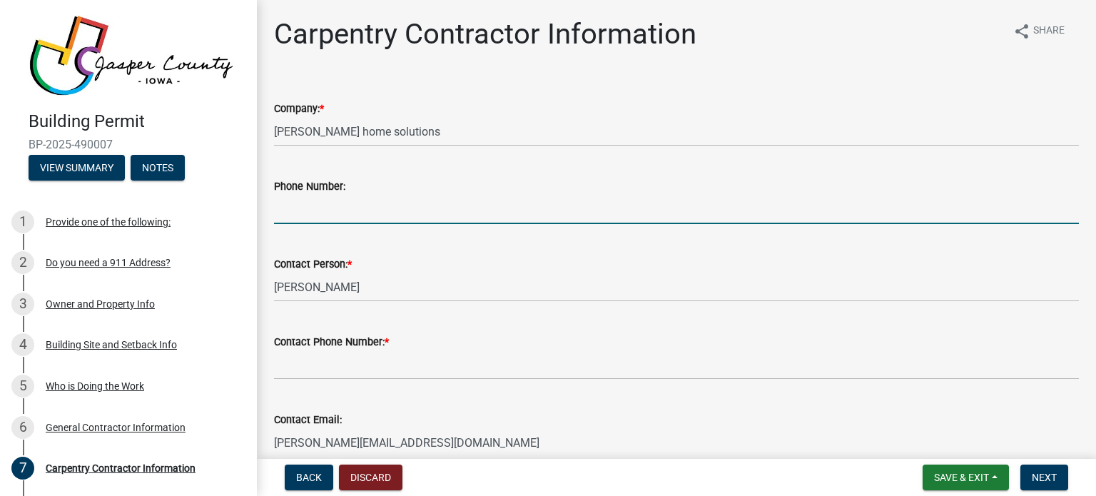
click at [380, 210] on input "Phone Number:" at bounding box center [676, 209] width 805 height 29
type input "5154910729"
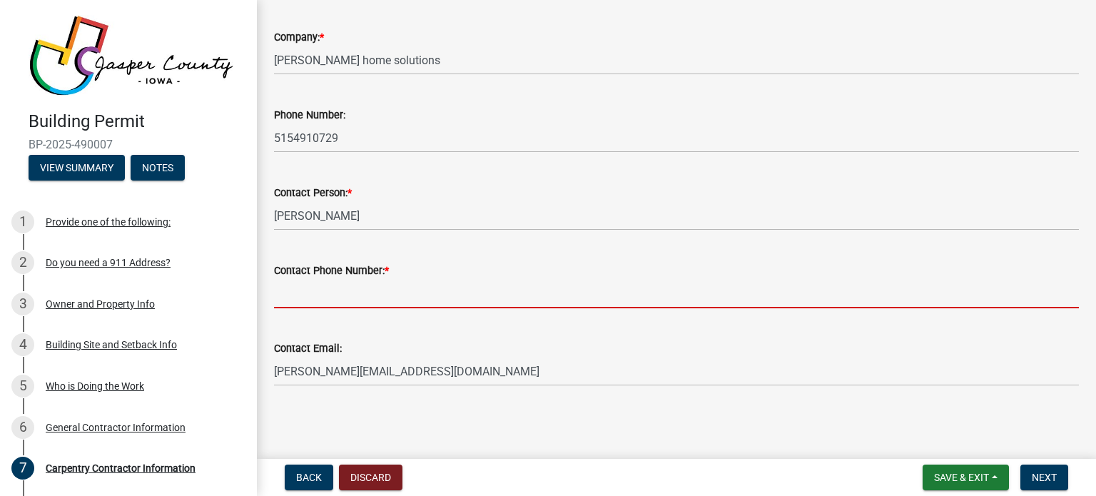
click at [417, 284] on input "Contact Phone Number: *" at bounding box center [676, 293] width 805 height 29
type input "5154910729"
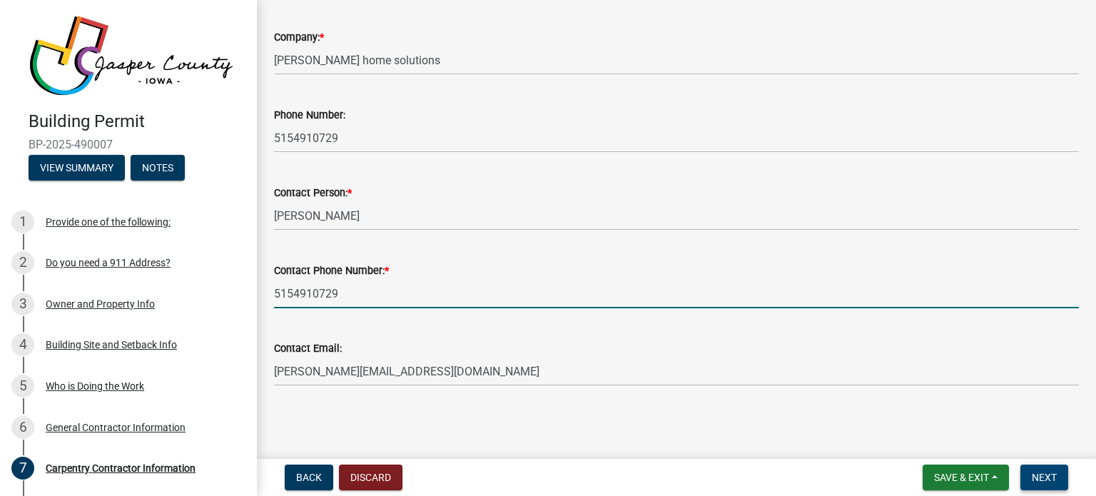
click at [1037, 472] on span "Next" at bounding box center [1044, 477] width 25 height 11
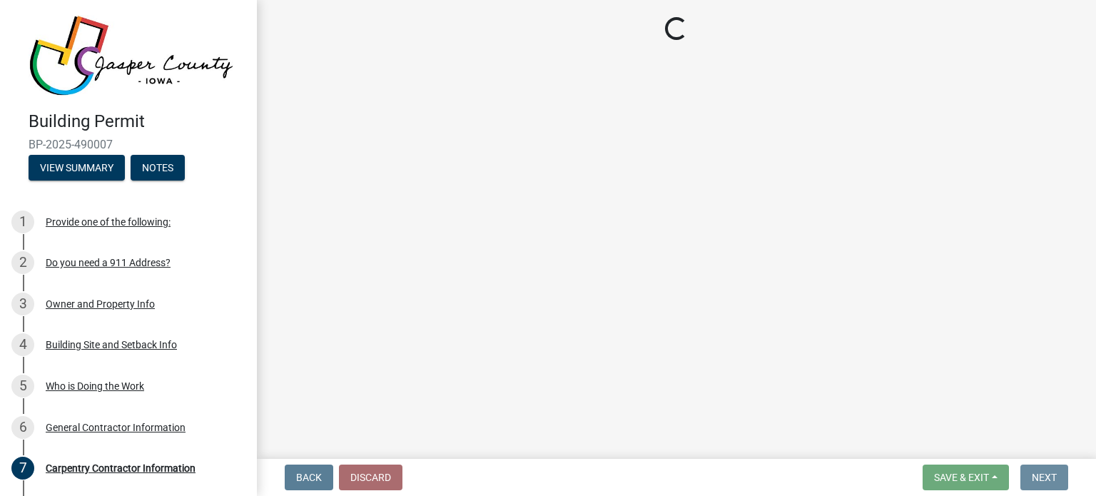
scroll to position [0, 0]
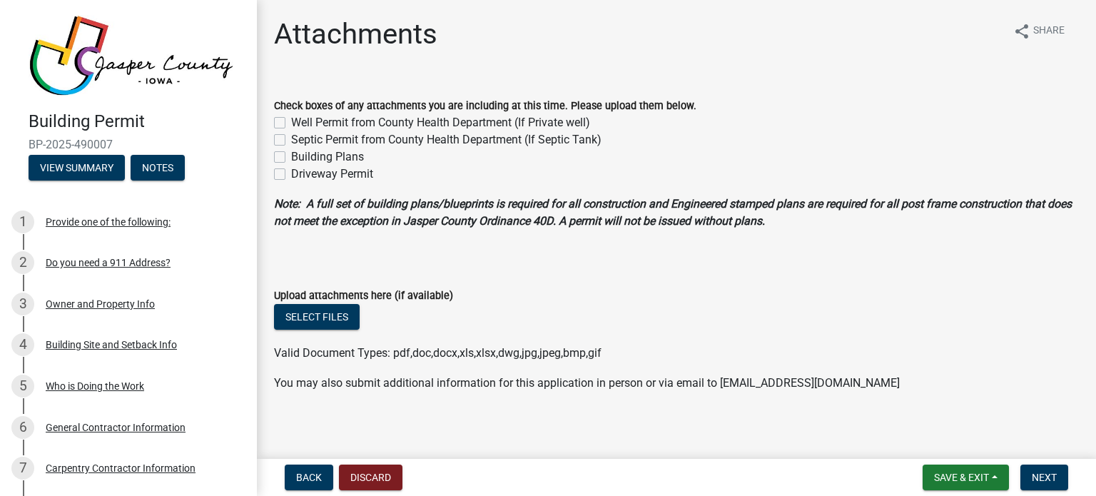
click at [285, 156] on div "Building Plans" at bounding box center [676, 156] width 805 height 17
click at [291, 159] on label "Building Plans" at bounding box center [327, 156] width 73 height 17
click at [291, 158] on input "Building Plans" at bounding box center [295, 152] width 9 height 9
checkbox input "true"
checkbox input "false"
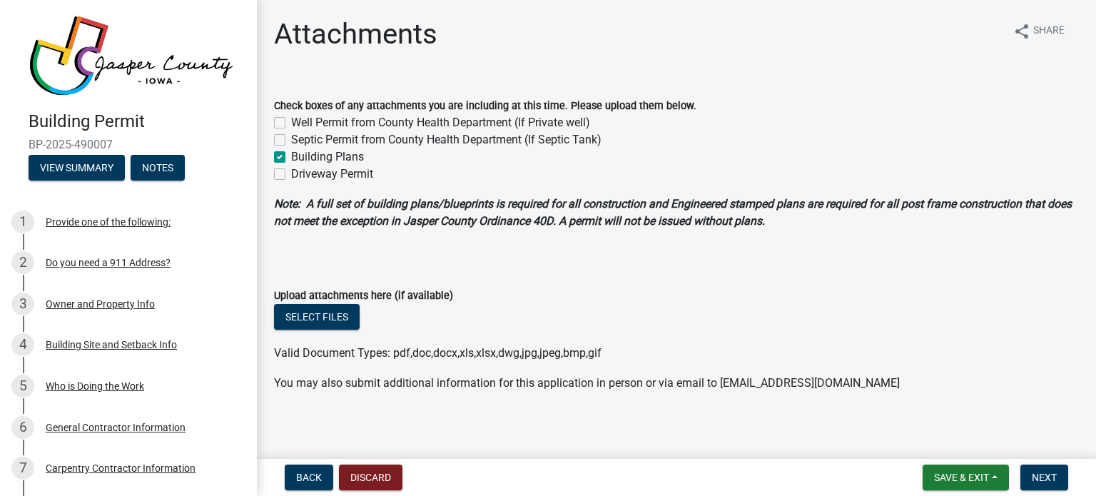
checkbox input "false"
checkbox input "true"
checkbox input "false"
click at [328, 317] on button "Select files" at bounding box center [317, 317] width 86 height 26
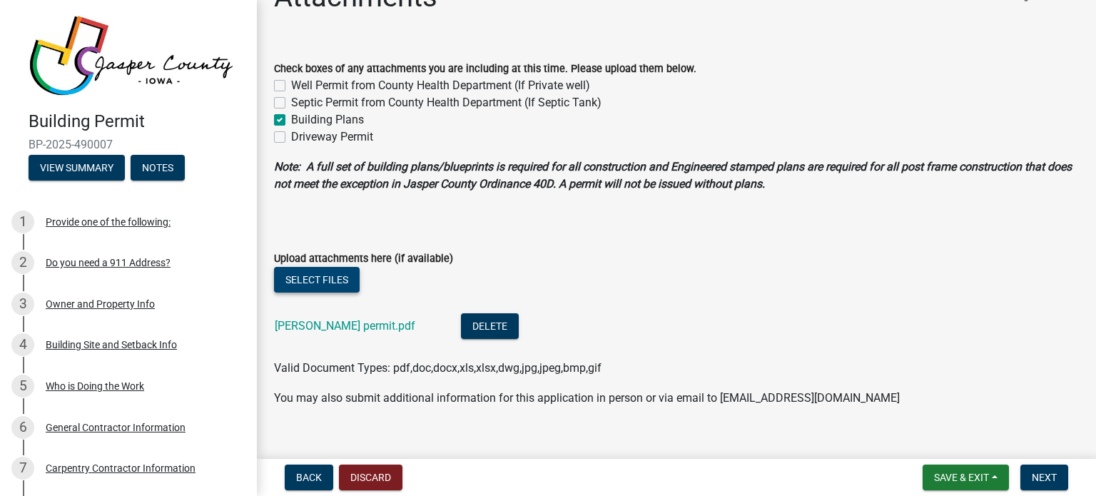
scroll to position [57, 0]
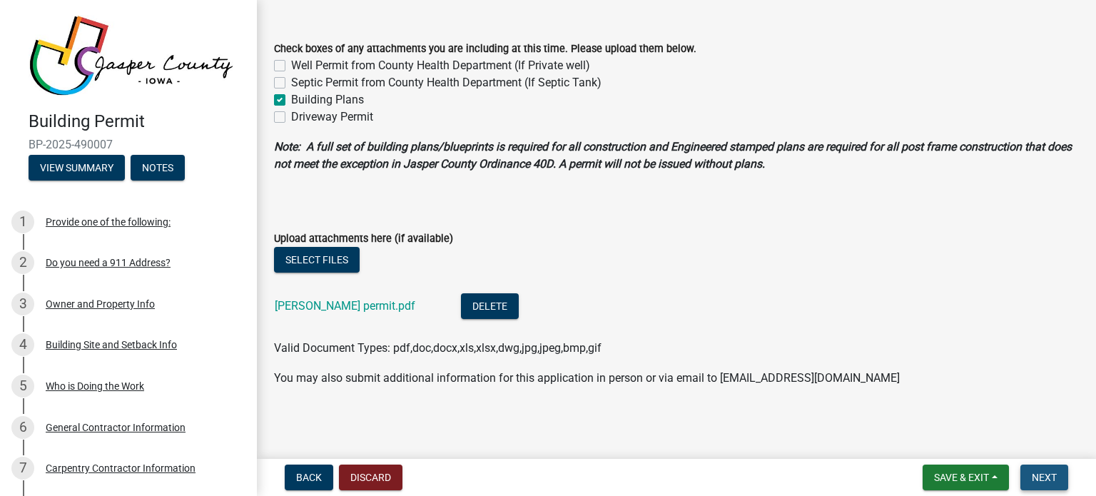
click at [1035, 473] on span "Next" at bounding box center [1044, 477] width 25 height 11
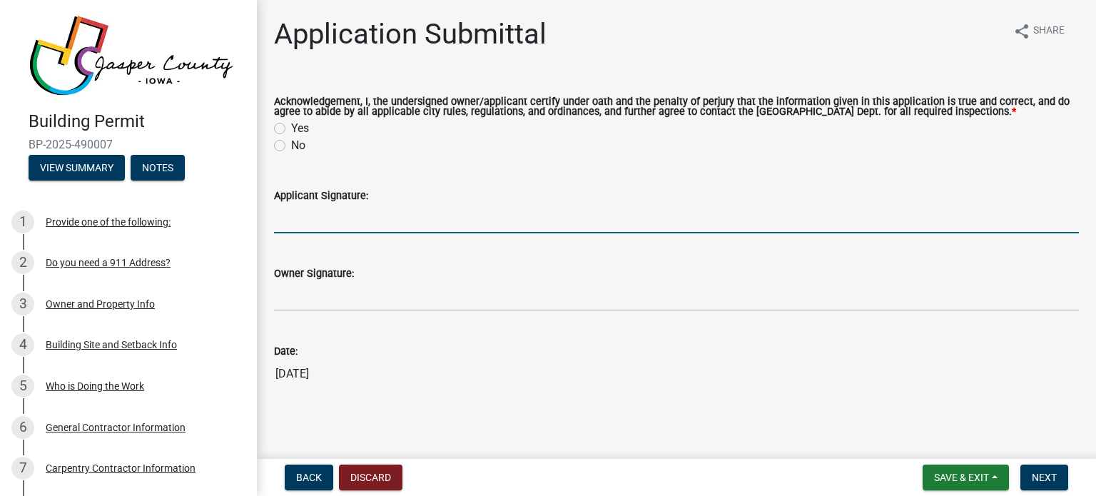
click at [346, 213] on input "Applicant Signature:" at bounding box center [676, 218] width 805 height 29
type input "Jason Smothers"
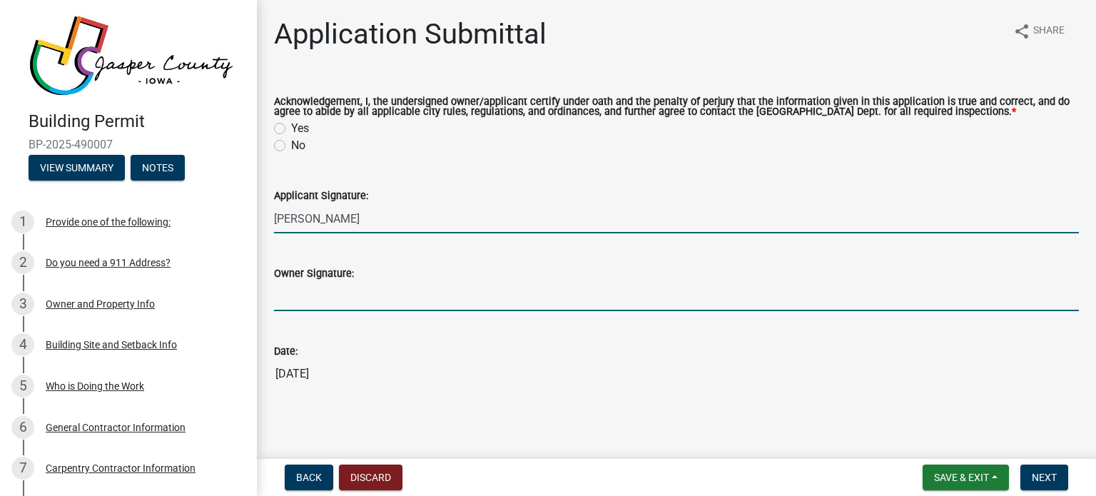
type input "Jason Smothers"
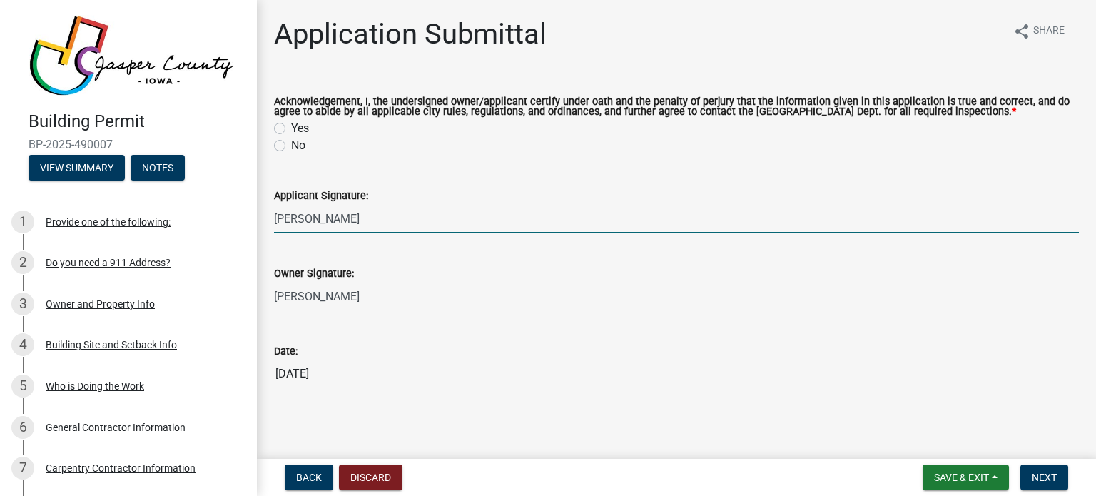
click at [283, 122] on div "Yes" at bounding box center [676, 128] width 805 height 17
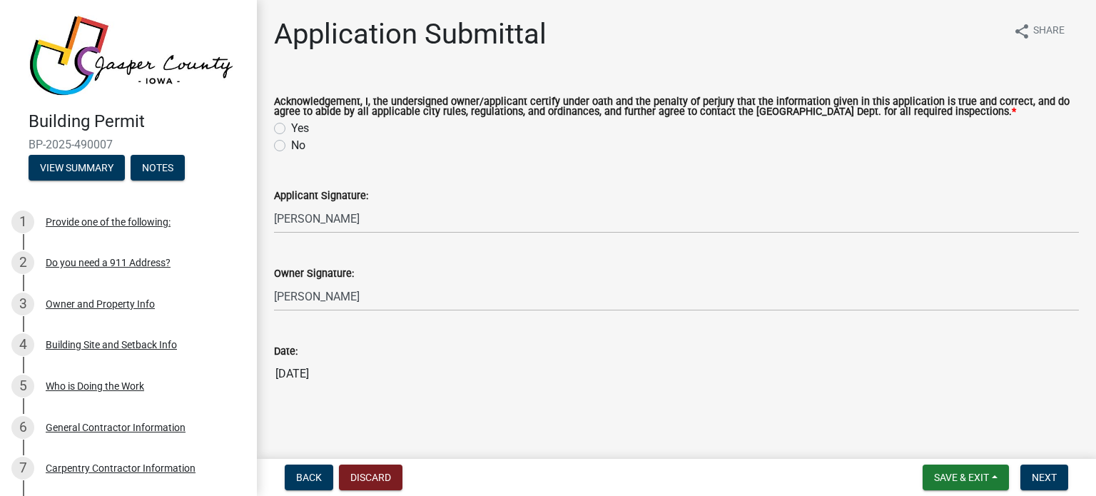
click at [291, 129] on label "Yes" at bounding box center [300, 128] width 18 height 17
click at [291, 129] on input "Yes" at bounding box center [295, 124] width 9 height 9
radio input "true"
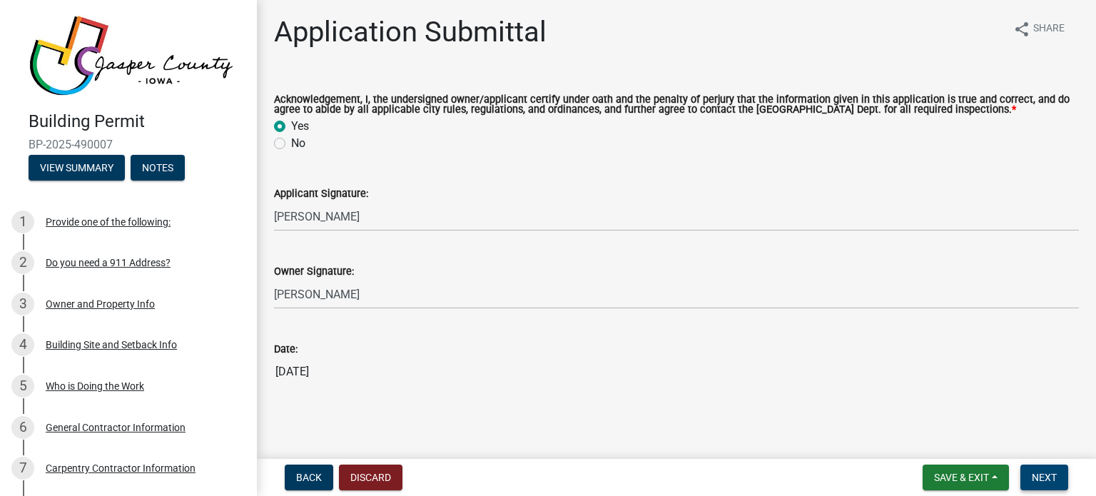
click at [1041, 478] on span "Next" at bounding box center [1044, 477] width 25 height 11
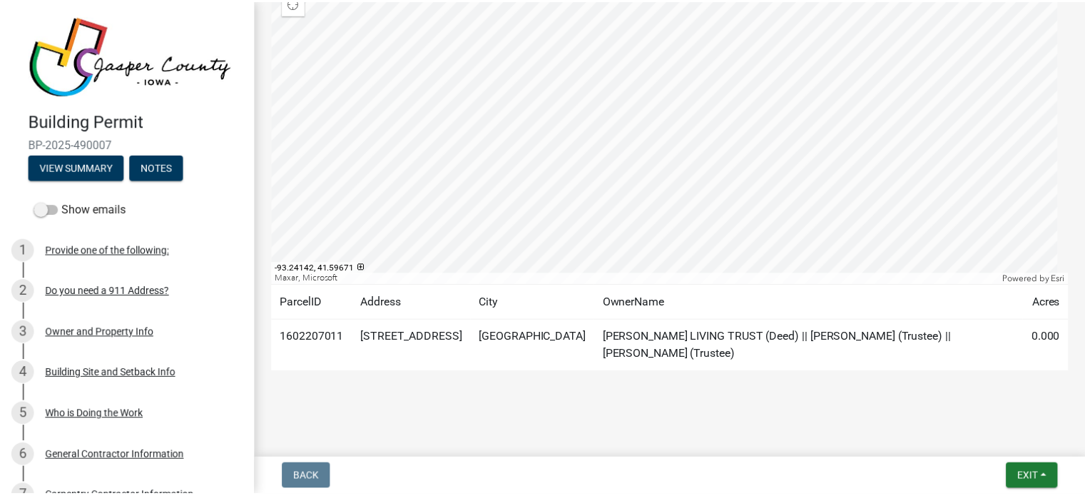
scroll to position [335, 0]
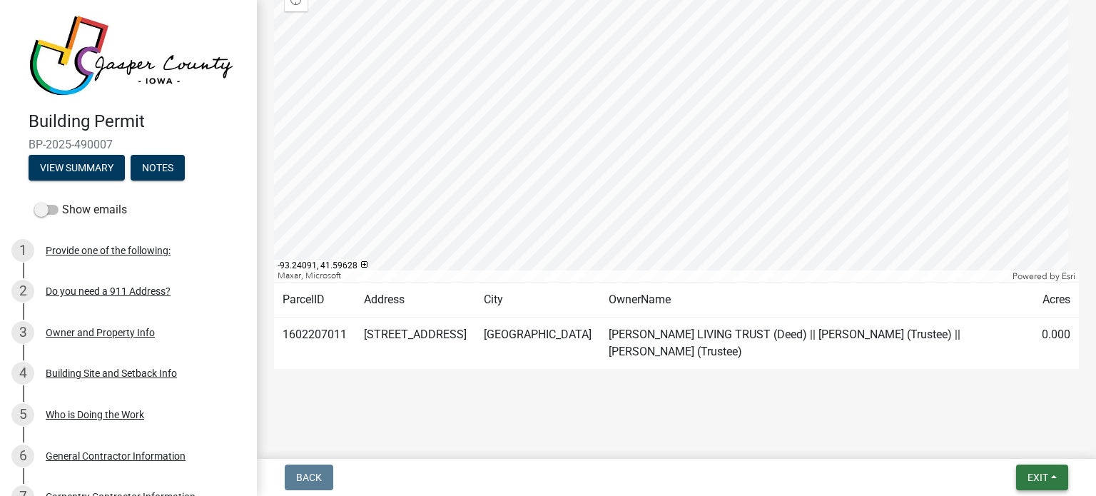
click at [1027, 472] on span "Exit" at bounding box center [1037, 477] width 21 height 11
click at [981, 438] on button "Save & Exit" at bounding box center [1012, 440] width 114 height 34
